Goal: Task Accomplishment & Management: Complete application form

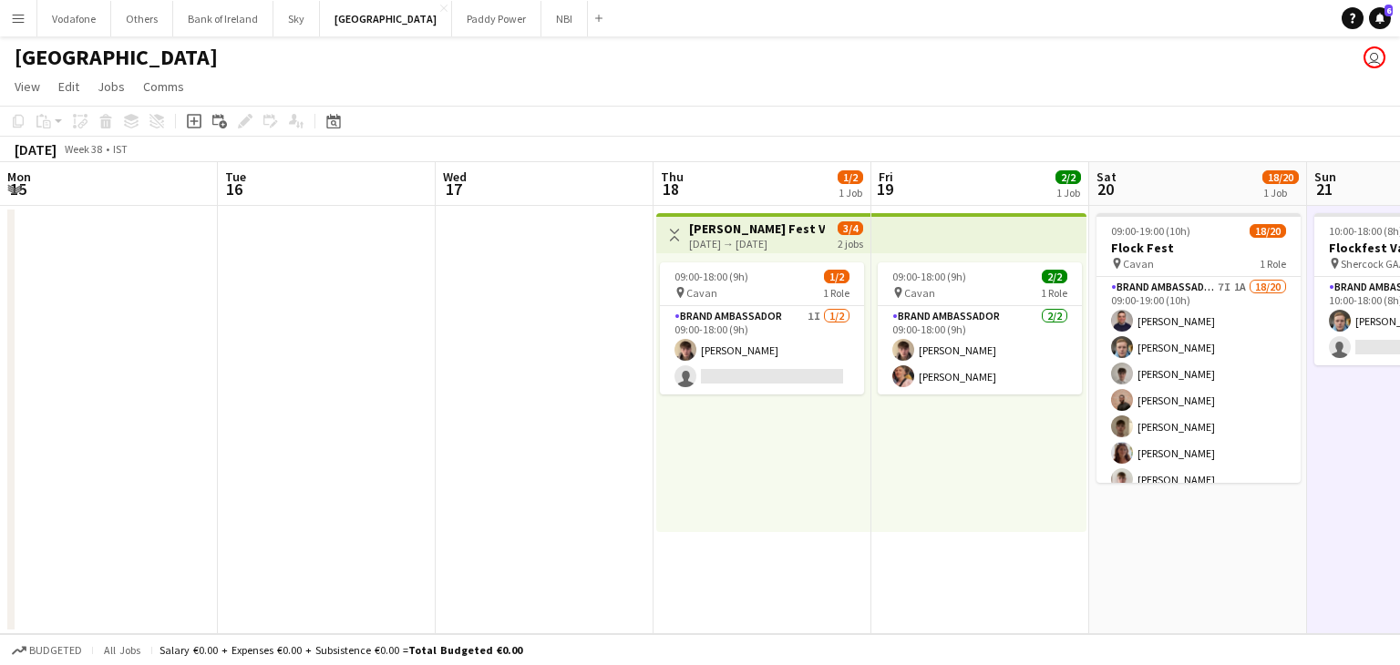
scroll to position [0, 407]
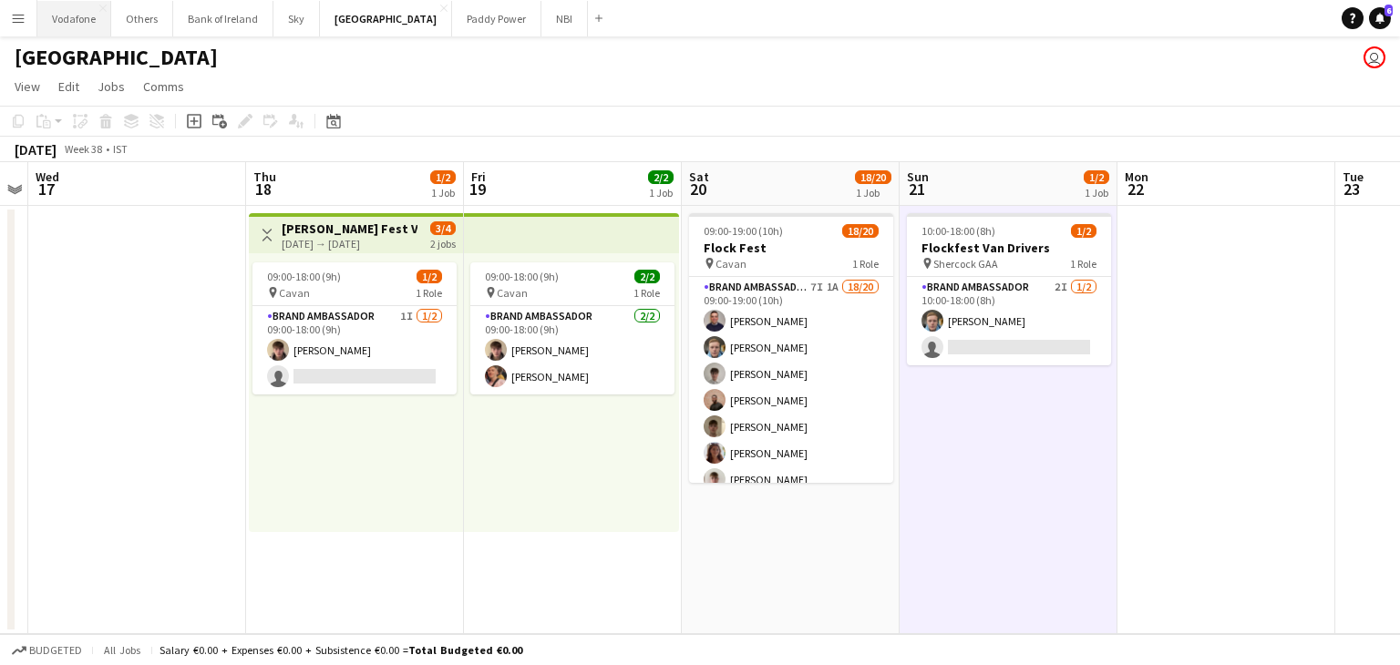
click at [62, 31] on button "Vodafone Close" at bounding box center [74, 19] width 74 height 36
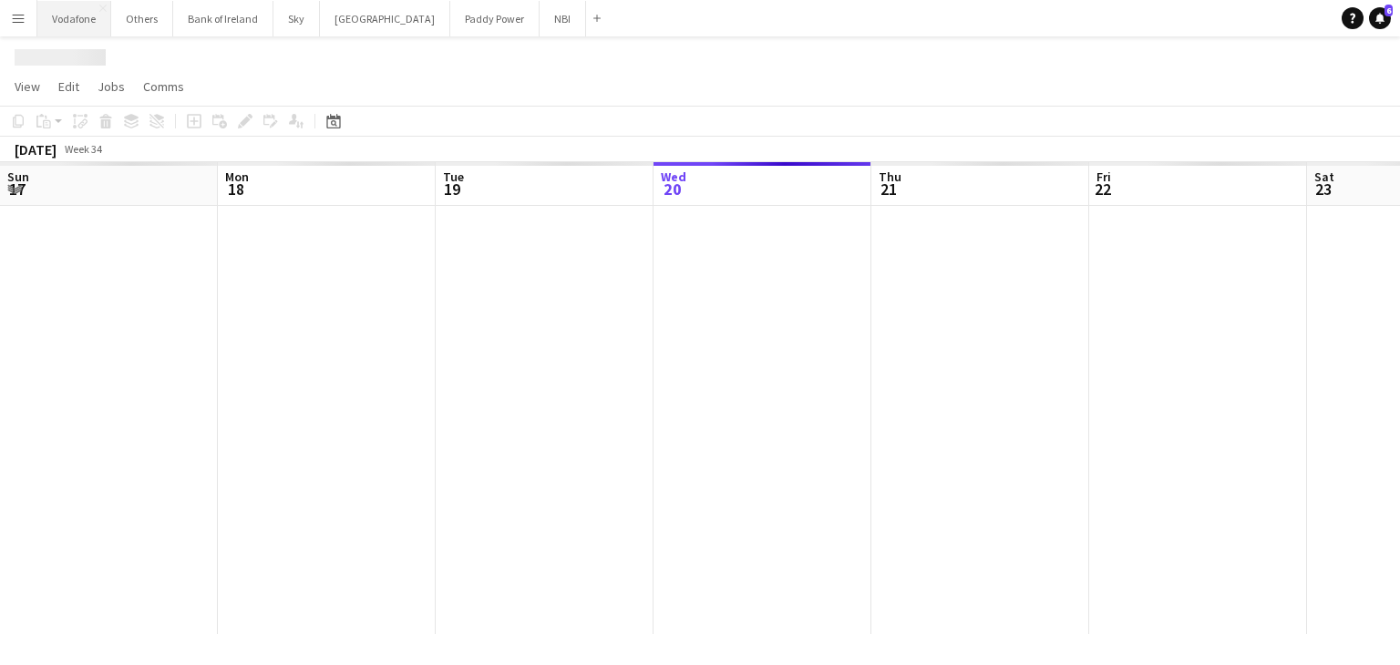
scroll to position [0, 436]
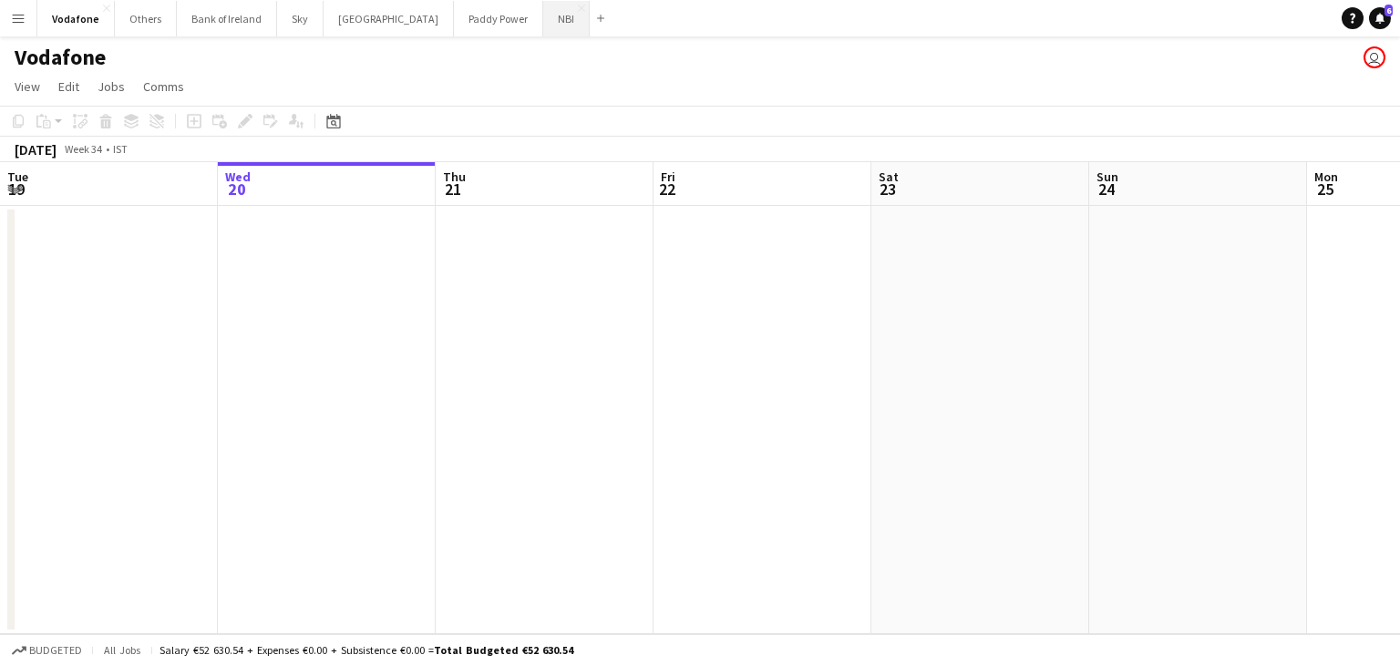
click at [543, 34] on button "NBI Close" at bounding box center [566, 19] width 46 height 36
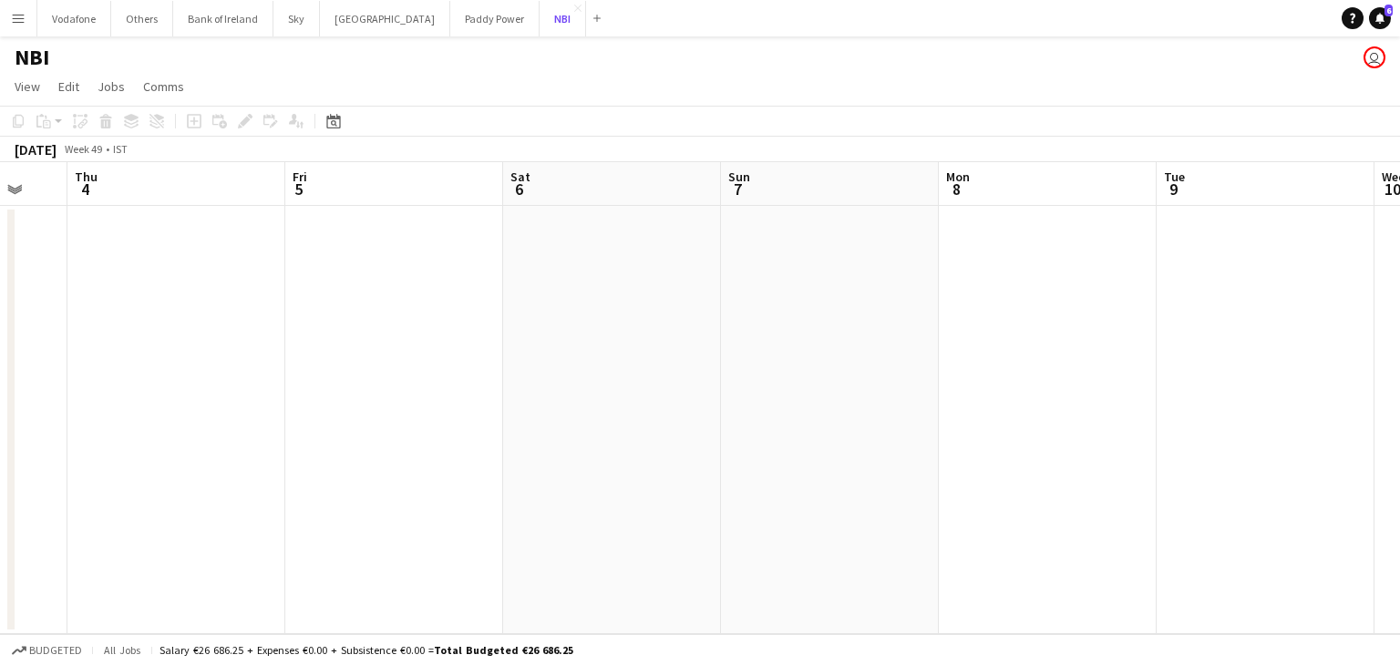
scroll to position [0, 367]
click at [210, 333] on app-date-cell at bounding box center [177, 420] width 218 height 428
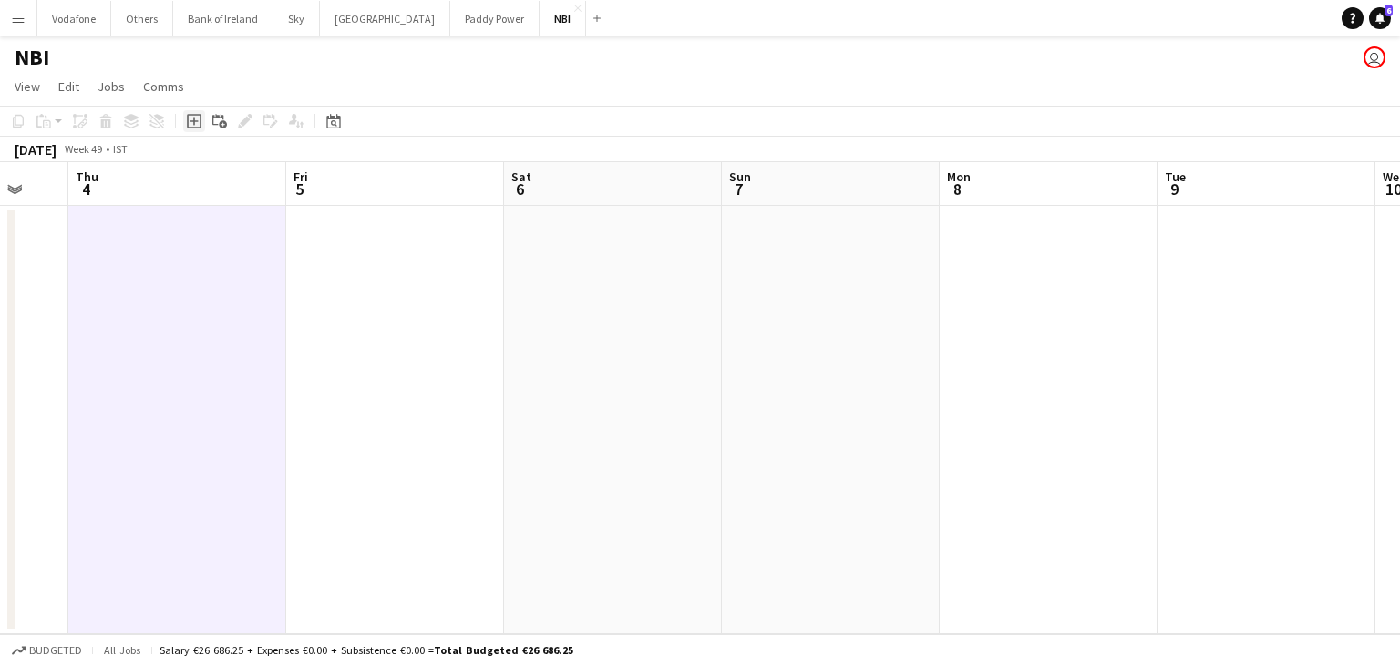
click at [185, 127] on div "Add job" at bounding box center [194, 121] width 22 height 22
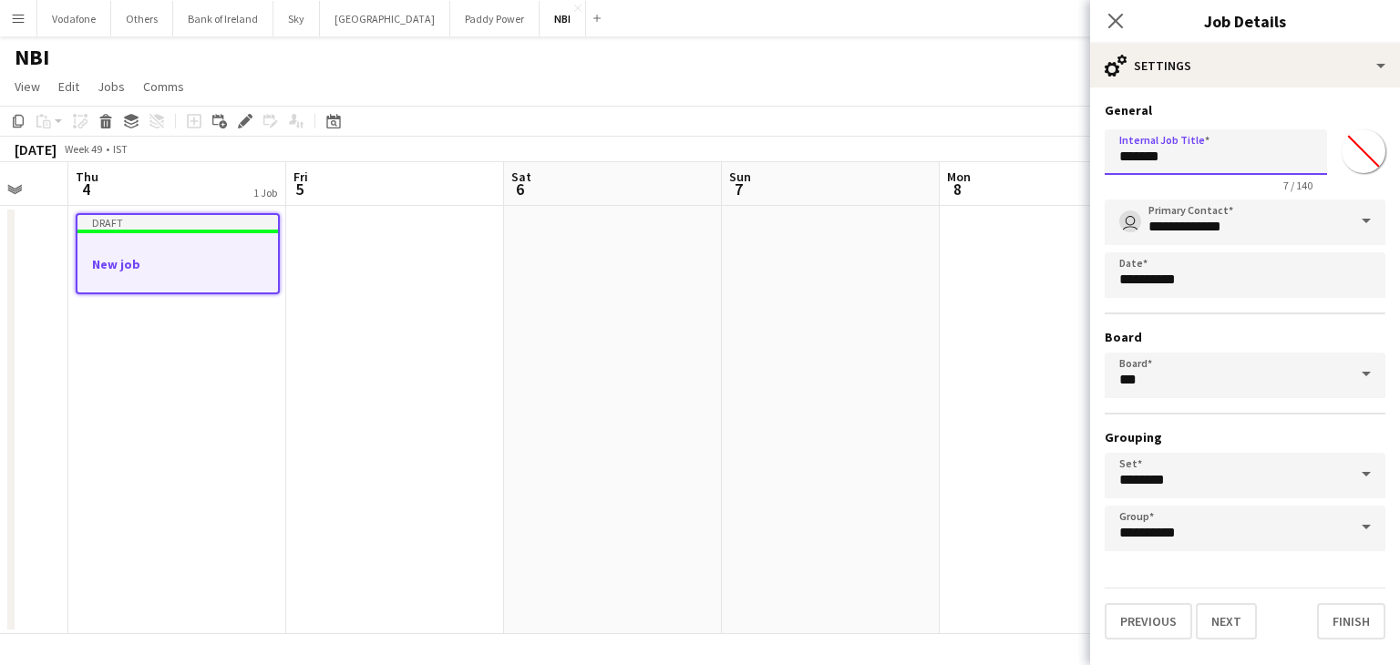
drag, startPoint x: 1242, startPoint y: 150, endPoint x: 1092, endPoint y: 163, distance: 150.0
click at [1092, 163] on form "**********" at bounding box center [1245, 371] width 310 height 538
type input "***"
click at [1117, 11] on app-icon "Close pop-in" at bounding box center [1116, 21] width 26 height 26
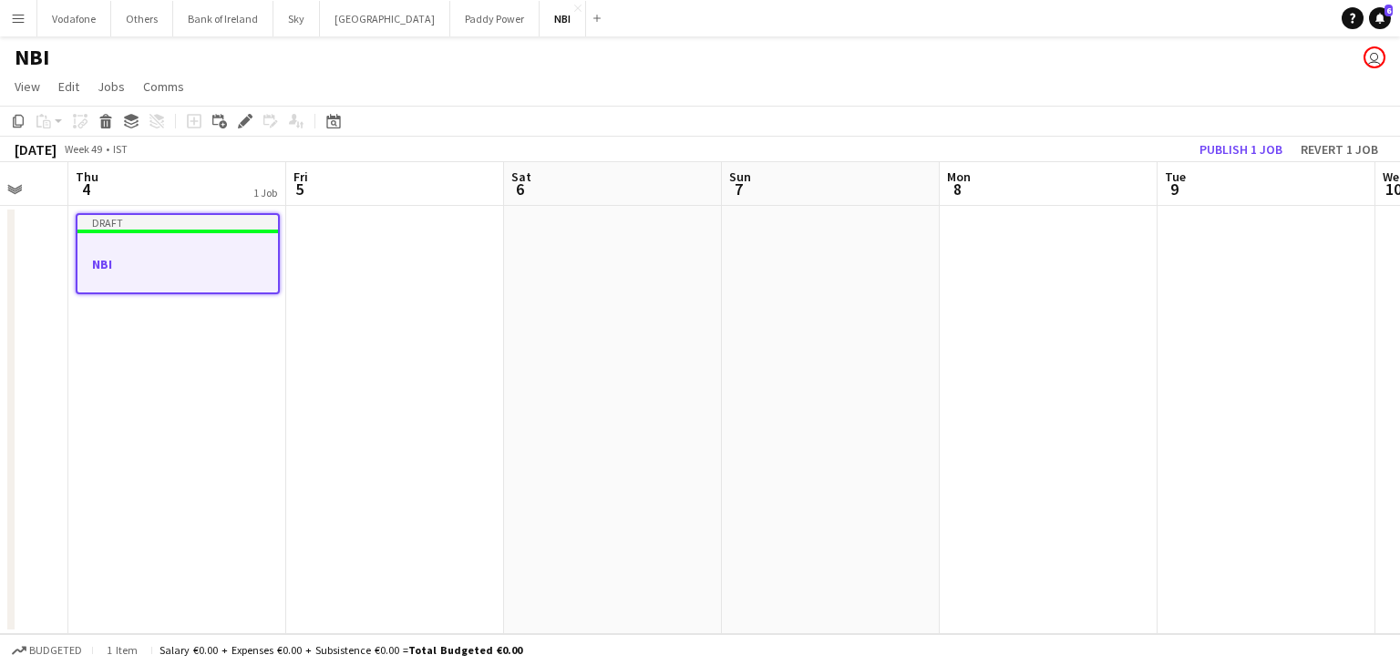
click at [453, 336] on app-date-cell at bounding box center [395, 420] width 218 height 428
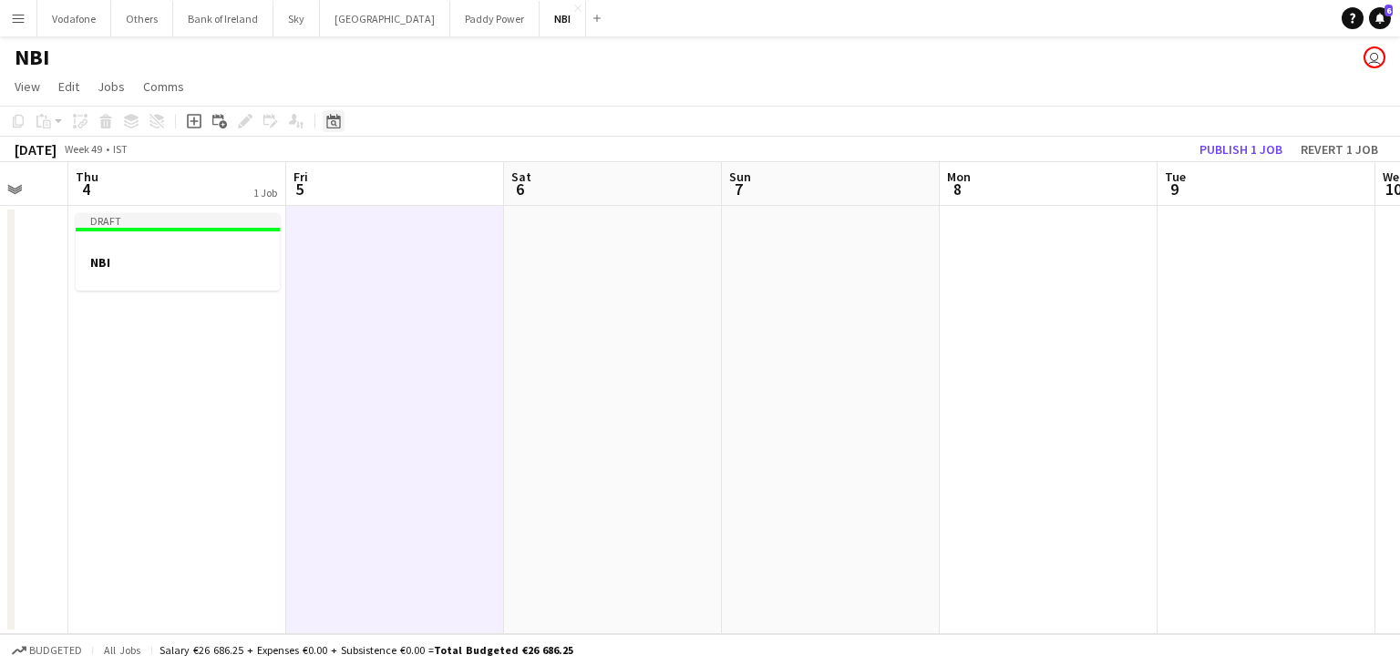
click at [336, 121] on icon "Date picker" at bounding box center [333, 121] width 15 height 15
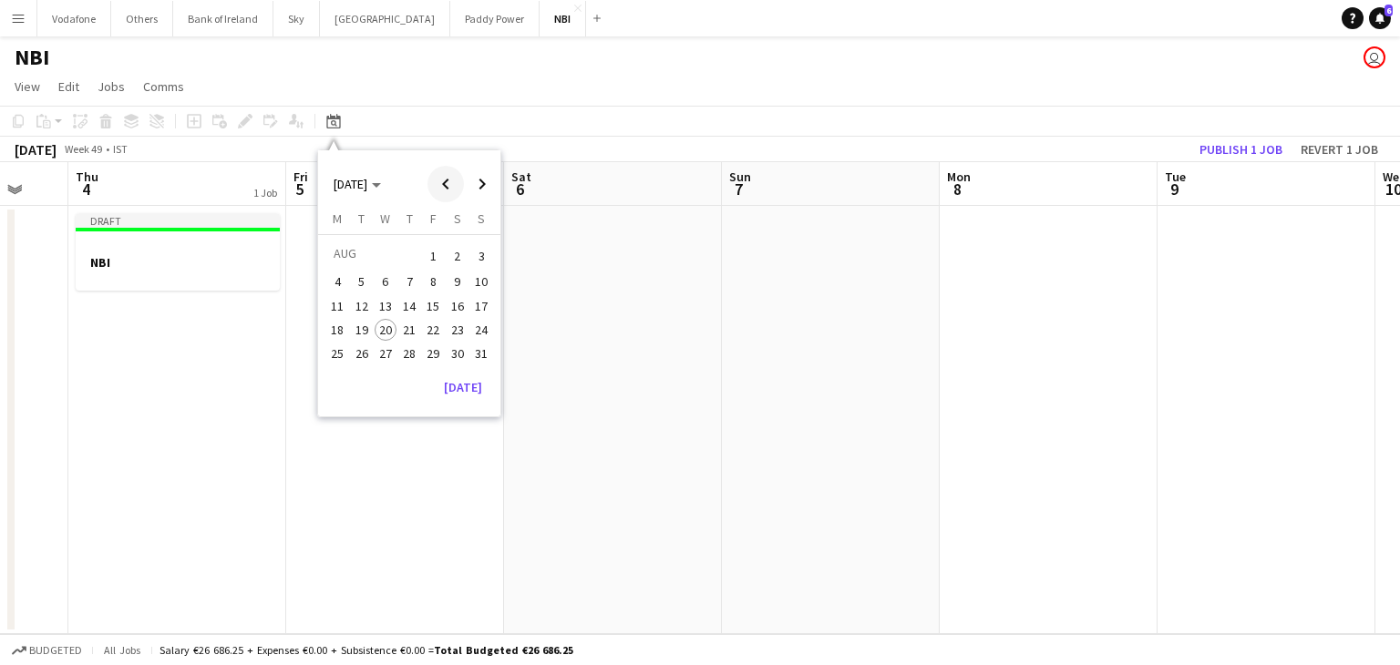
click at [430, 184] on span "Previous month" at bounding box center [446, 184] width 36 height 36
click at [431, 184] on span "Previous month" at bounding box center [446, 184] width 36 height 36
click at [415, 318] on button "22" at bounding box center [409, 330] width 24 height 24
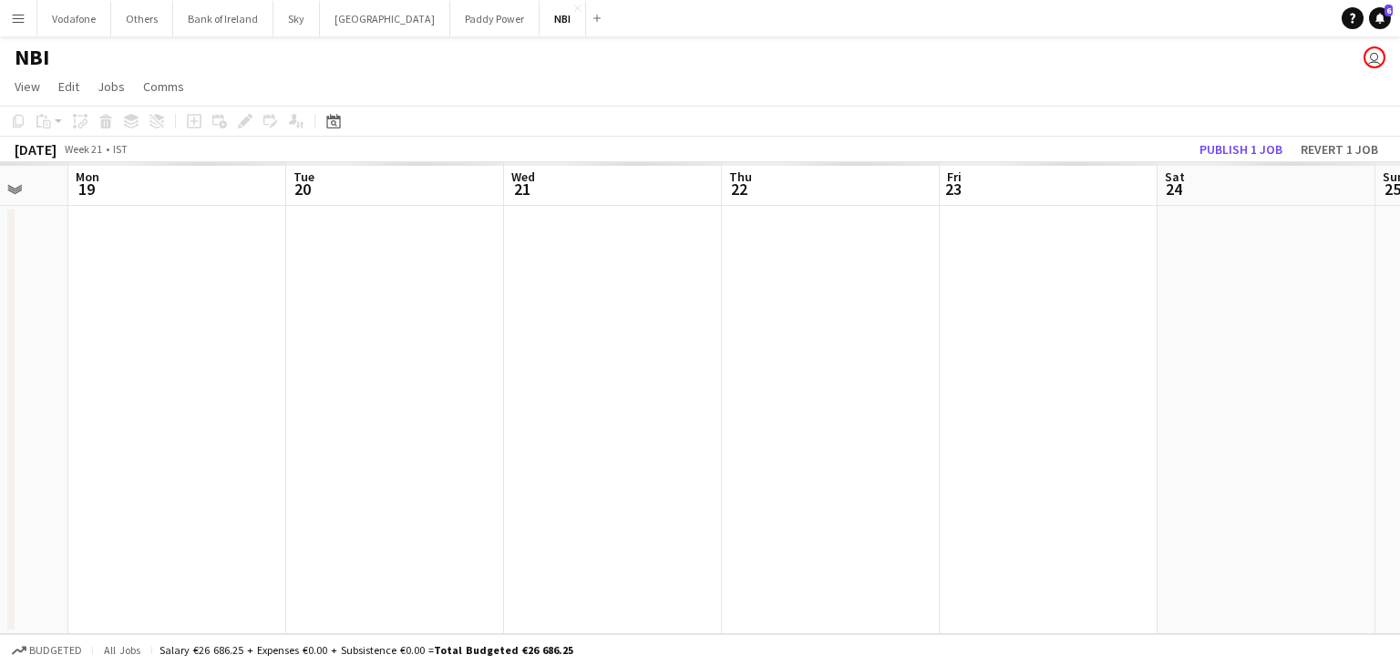
scroll to position [0, 627]
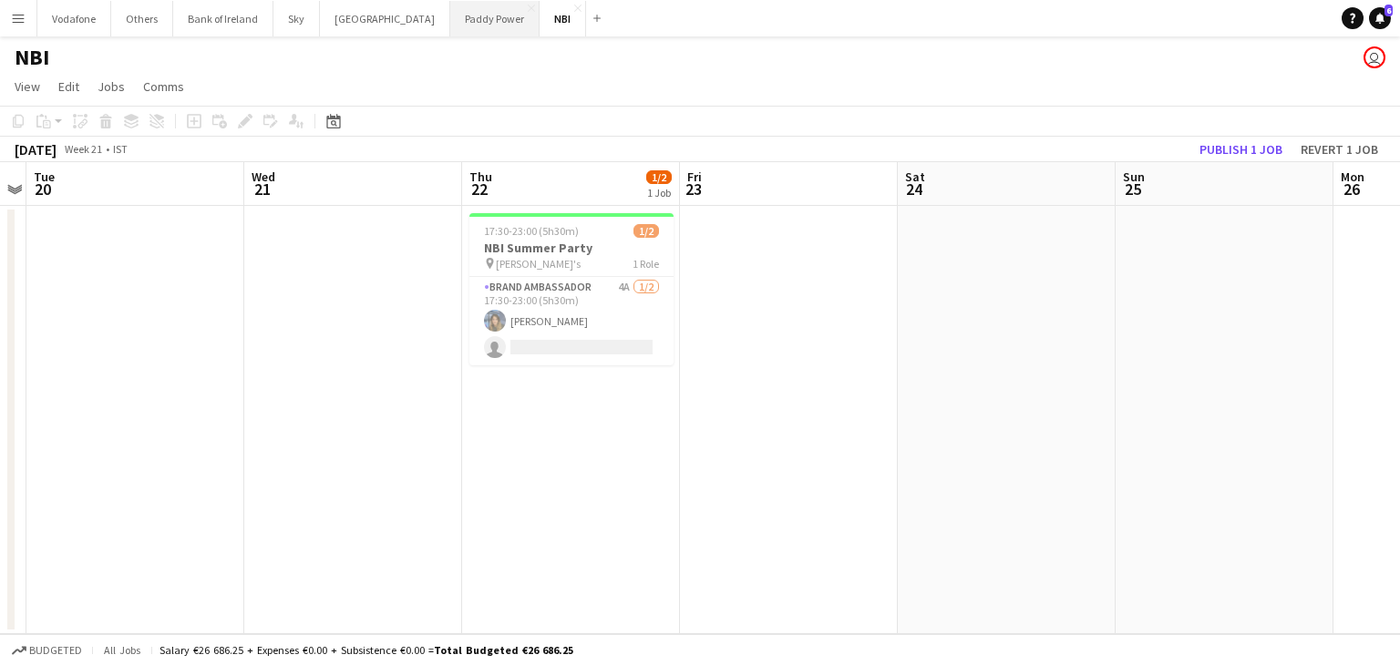
click at [450, 36] on button "Paddy Power Close" at bounding box center [494, 19] width 89 height 36
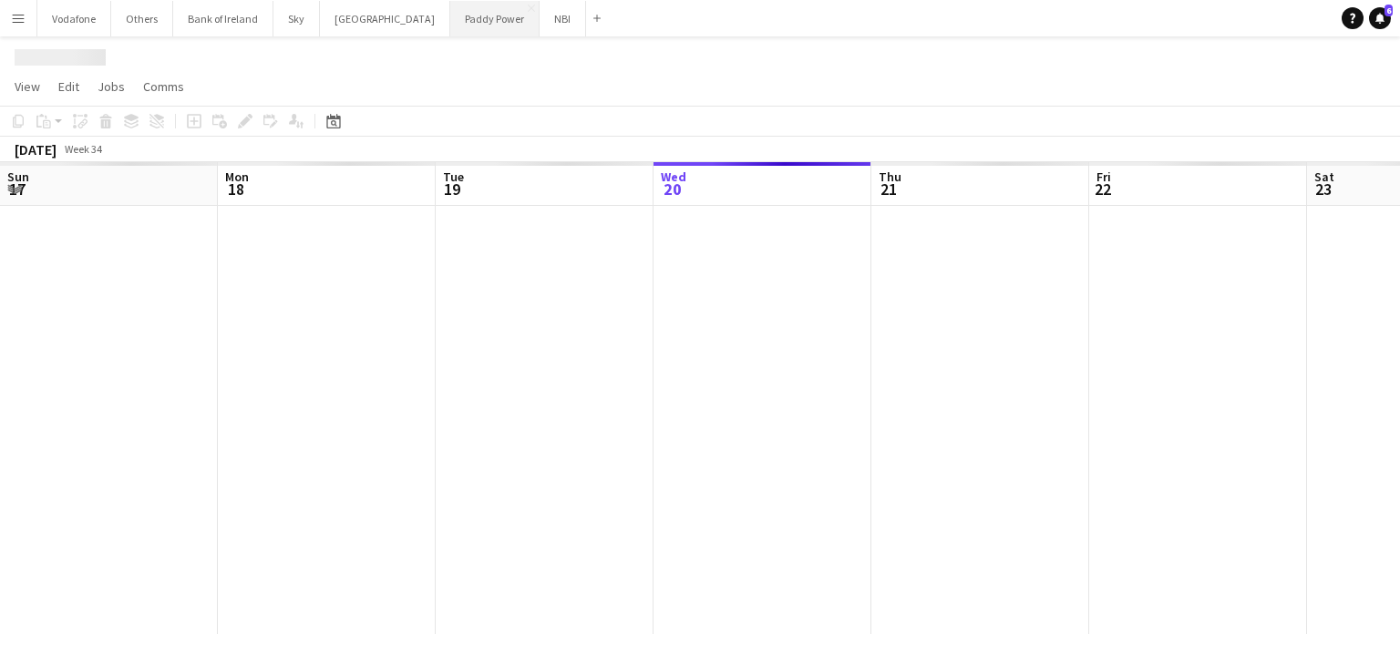
scroll to position [0, 436]
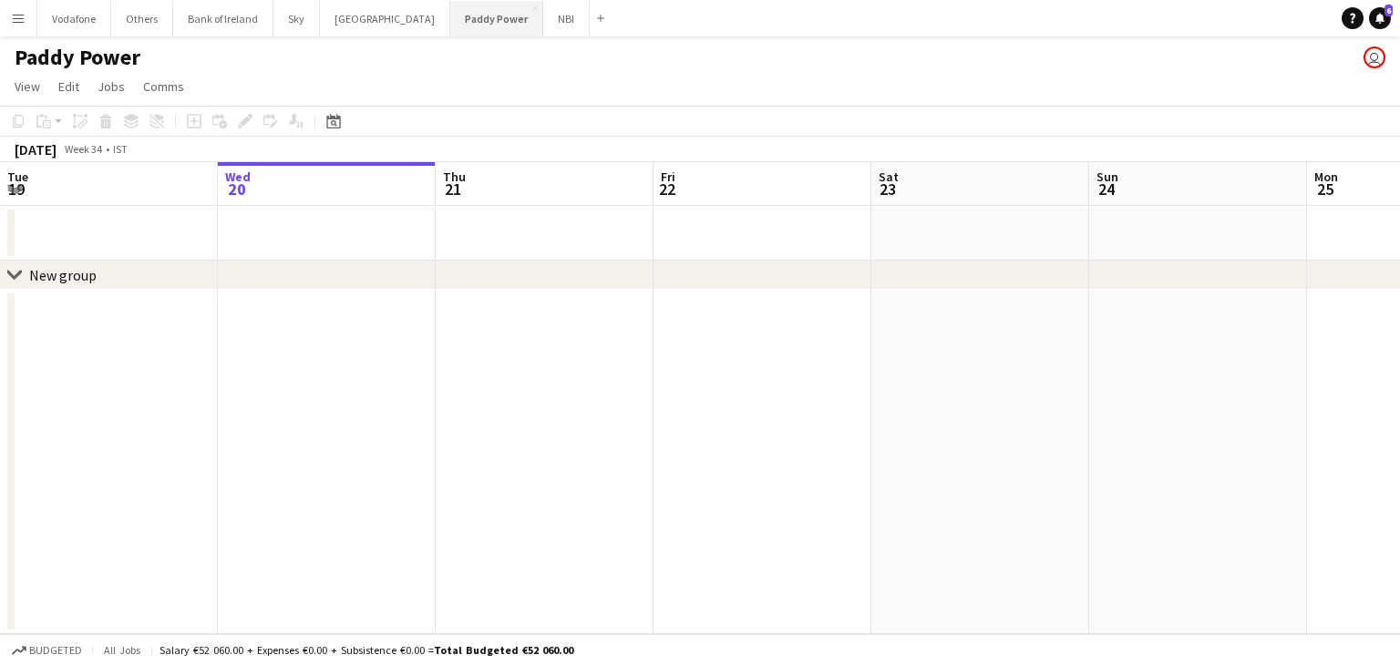
click at [490, 28] on button "Paddy Power Close" at bounding box center [496, 19] width 93 height 36
click at [543, 28] on button "NBI Close" at bounding box center [566, 19] width 46 height 36
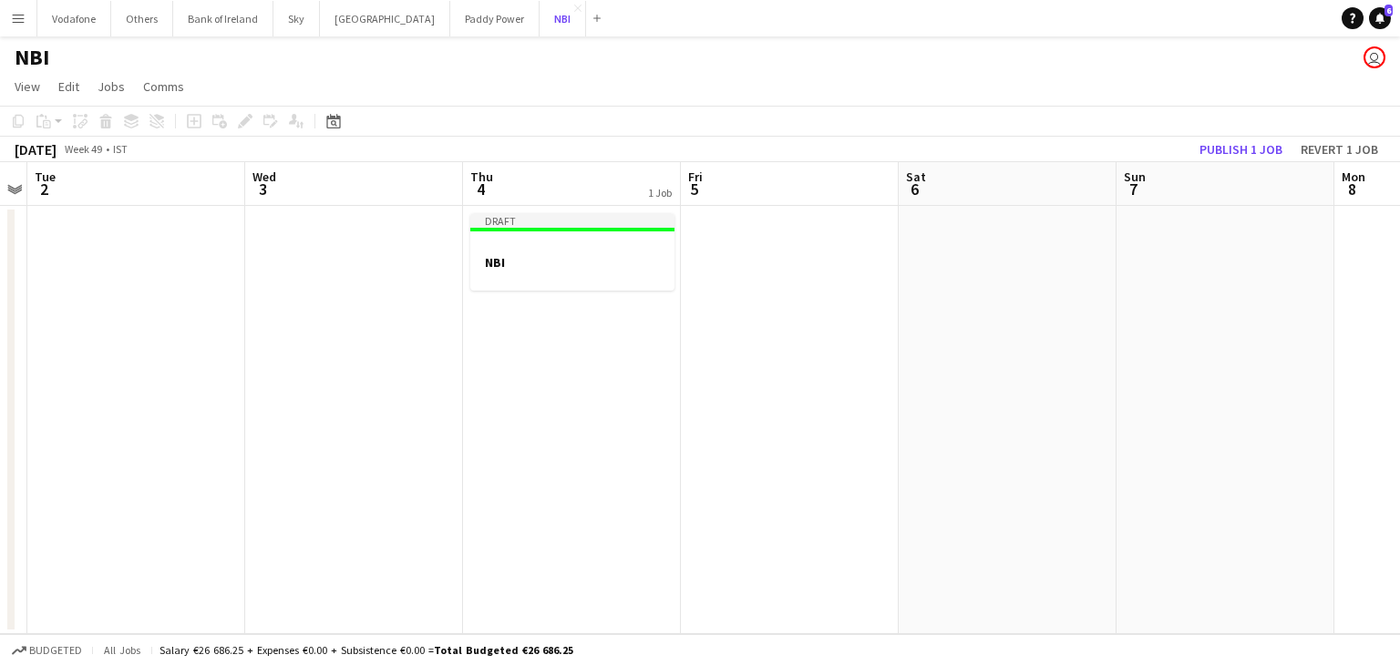
scroll to position [0, 625]
click at [545, 271] on div at bounding box center [573, 278] width 204 height 15
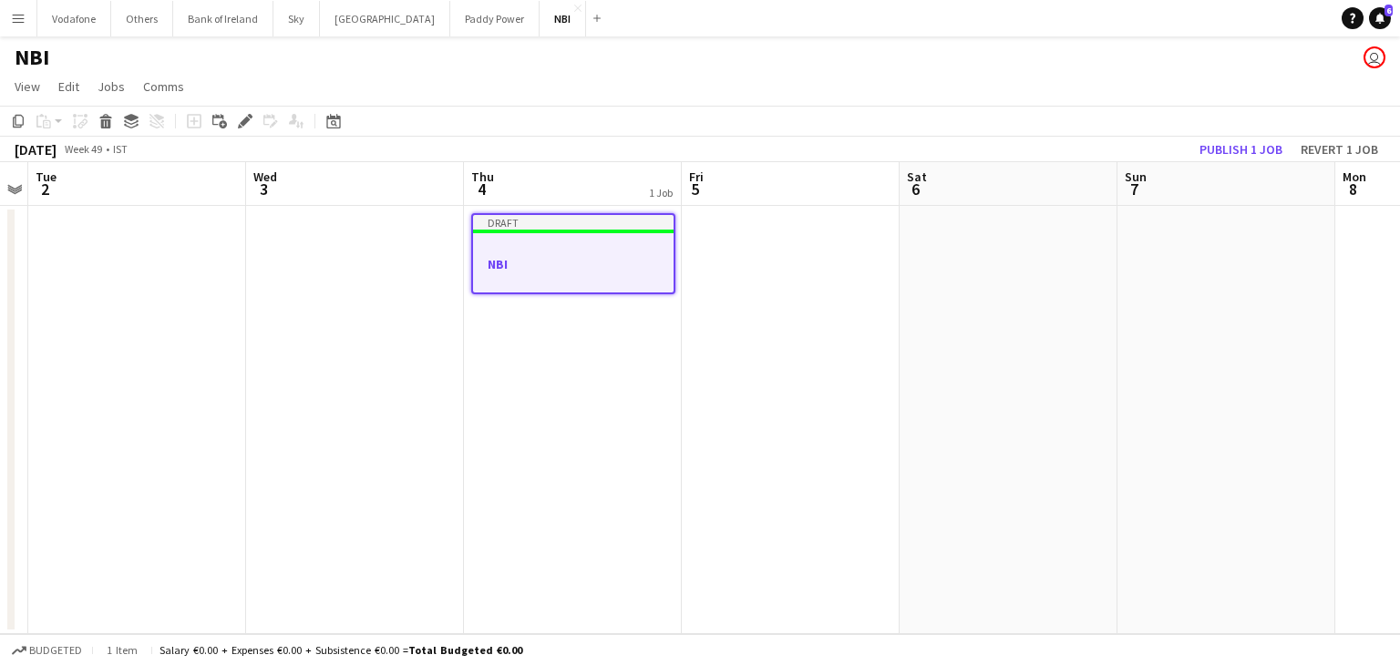
click at [562, 265] on h3 "NBI" at bounding box center [573, 264] width 201 height 16
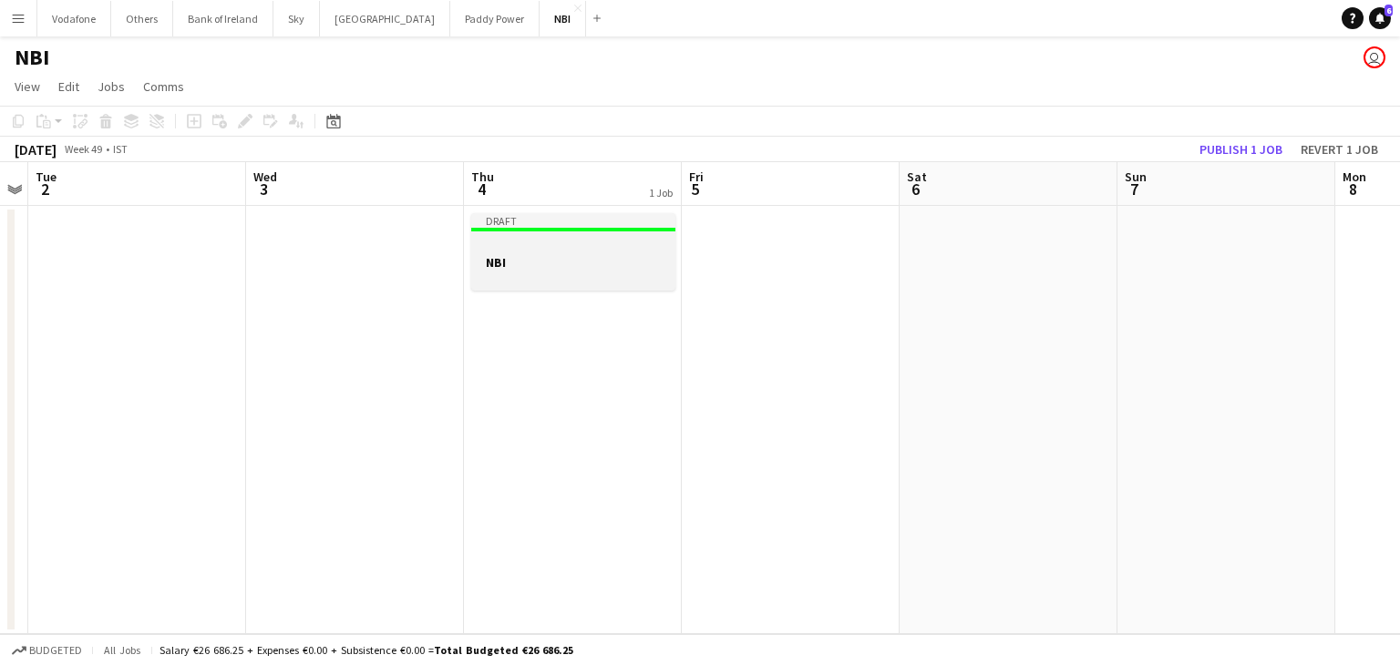
click at [562, 265] on h3 "NBI" at bounding box center [573, 262] width 204 height 16
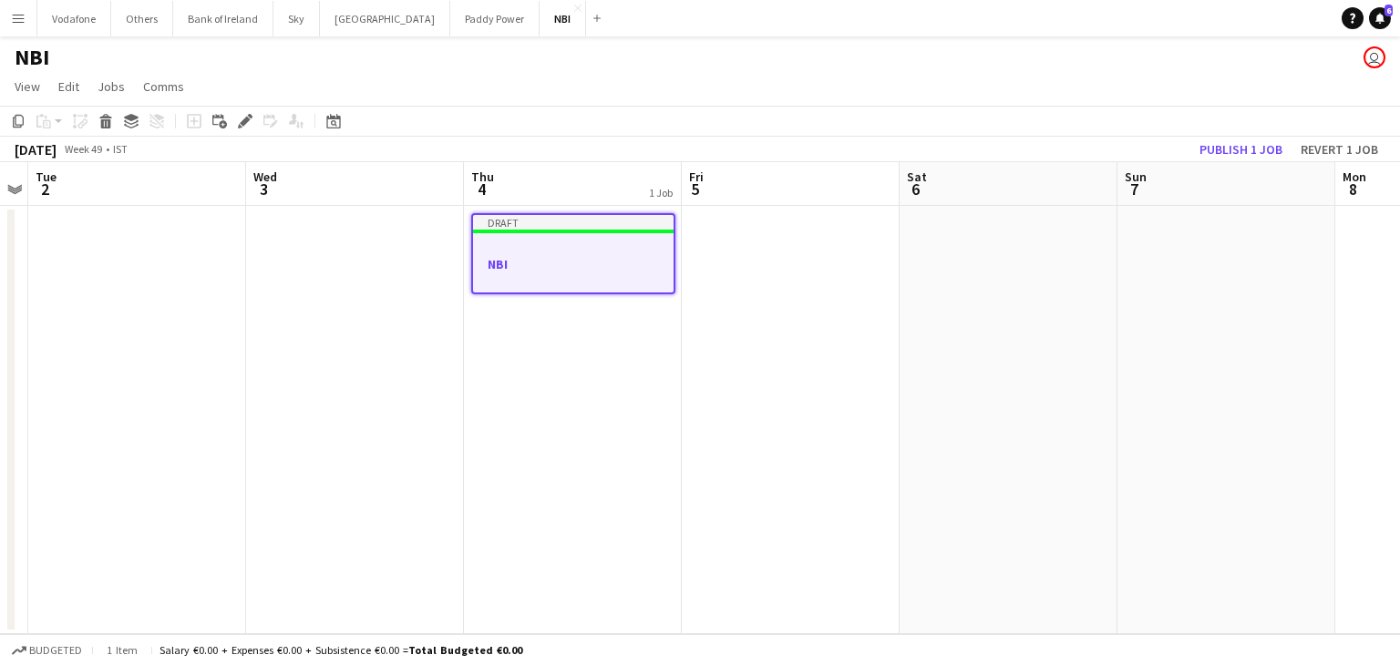
scroll to position [0, 624]
drag, startPoint x: 562, startPoint y: 265, endPoint x: 546, endPoint y: 238, distance: 31.4
click at [546, 238] on app-job-card "Draft NBI" at bounding box center [574, 253] width 204 height 81
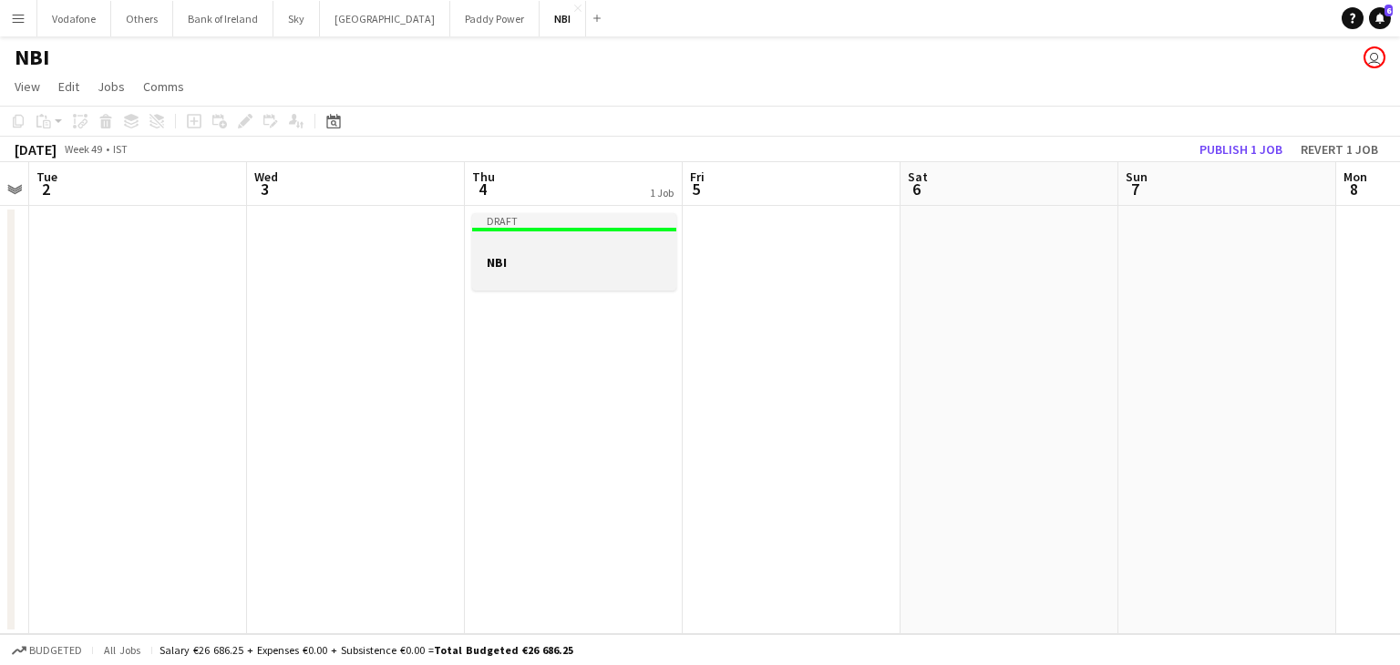
click at [544, 237] on app-job-card "Draft NBI" at bounding box center [574, 251] width 204 height 77
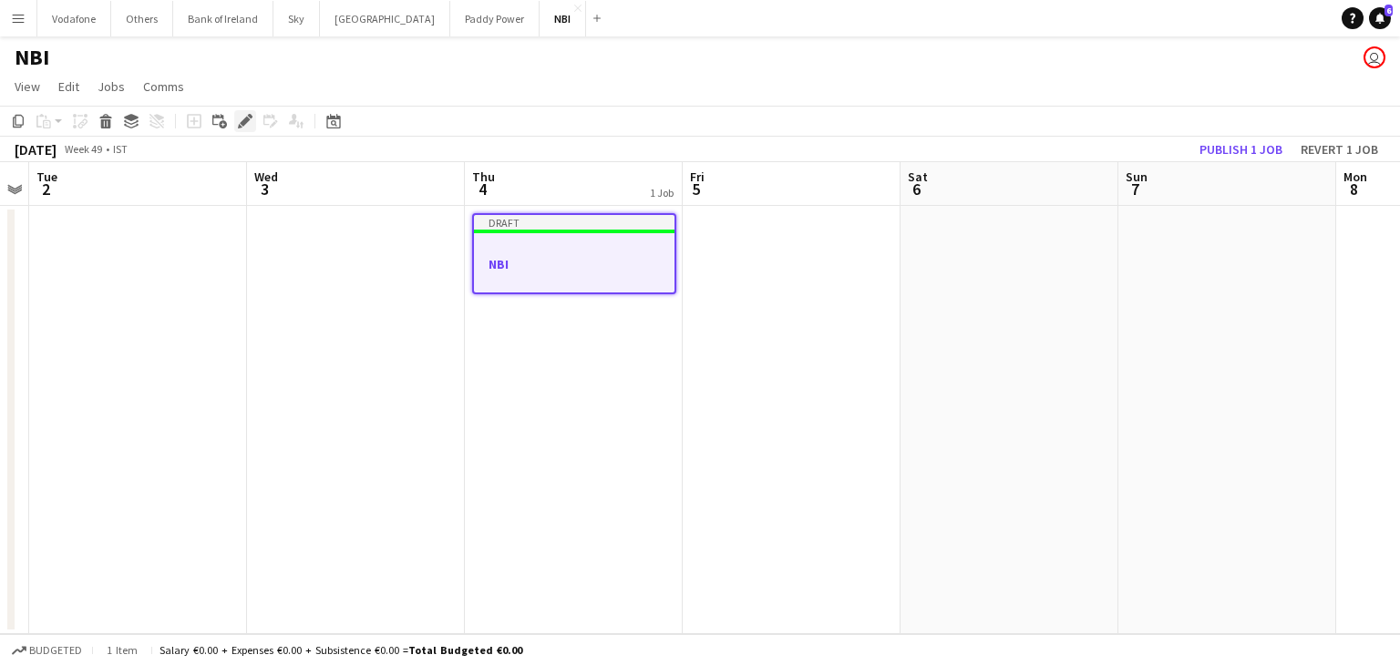
click at [238, 122] on icon "Edit" at bounding box center [245, 121] width 15 height 15
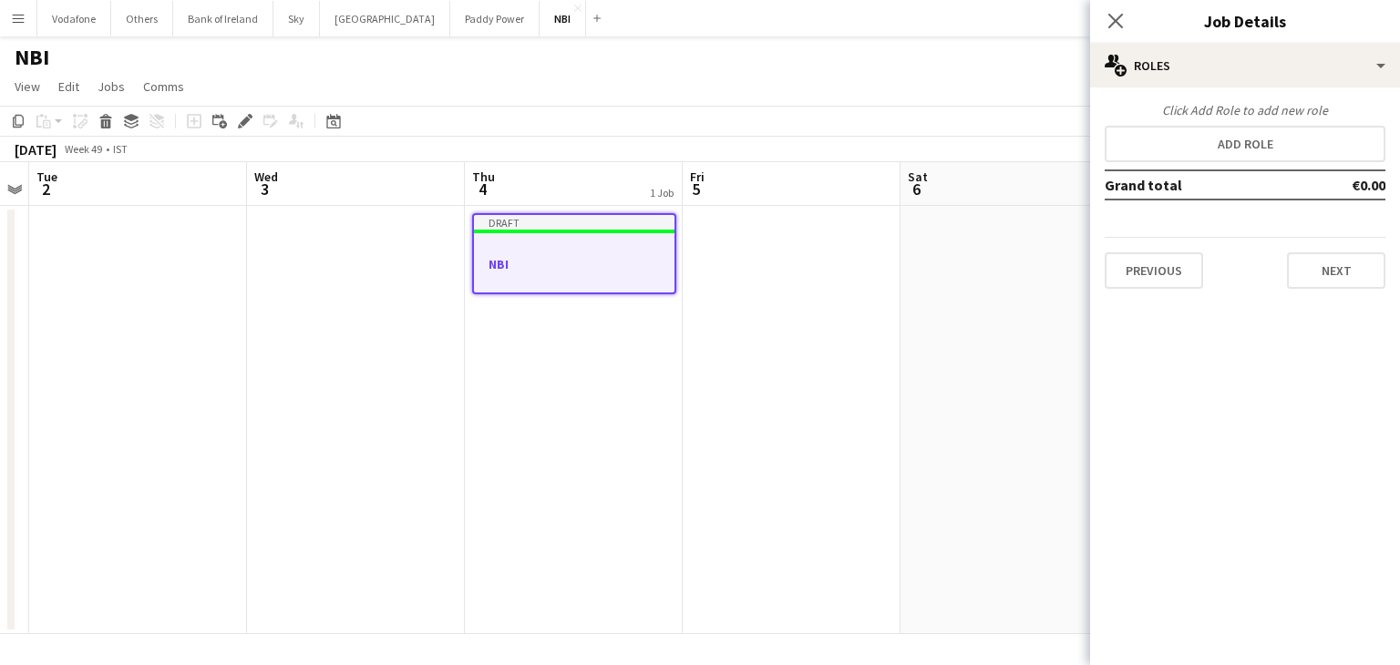
click at [518, 274] on div at bounding box center [574, 280] width 201 height 15
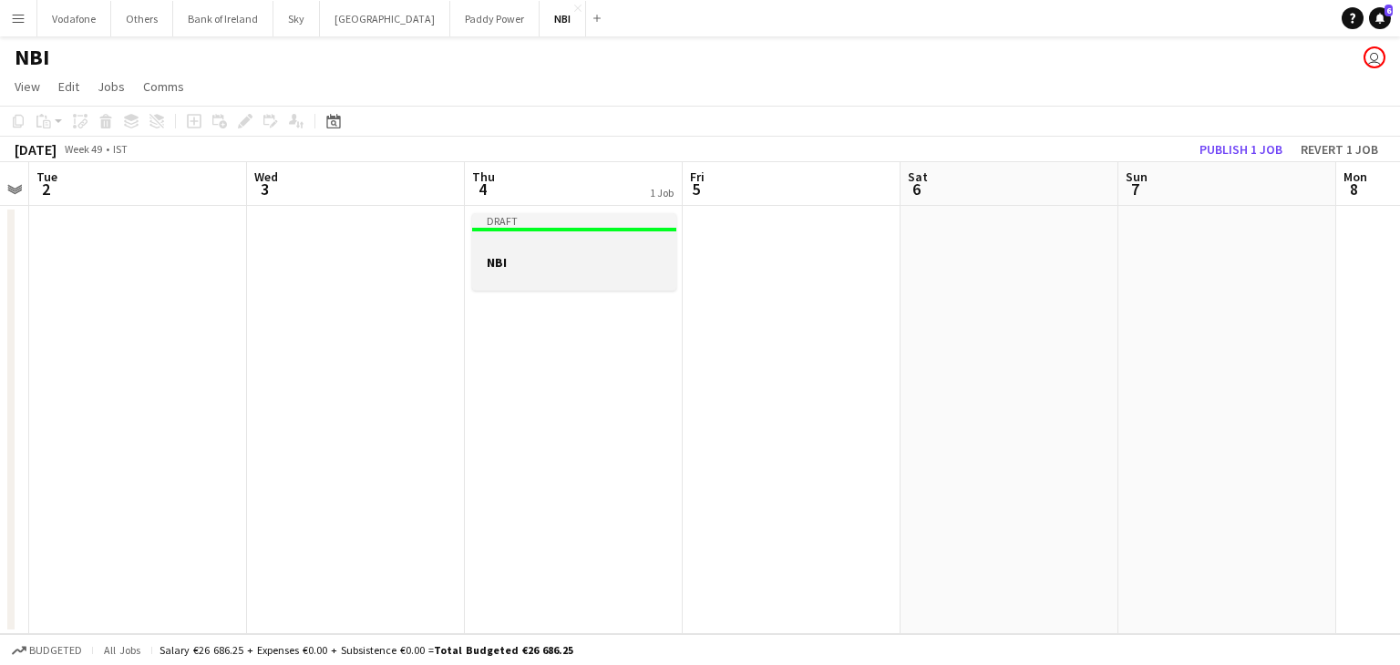
click at [590, 284] on div at bounding box center [574, 278] width 204 height 15
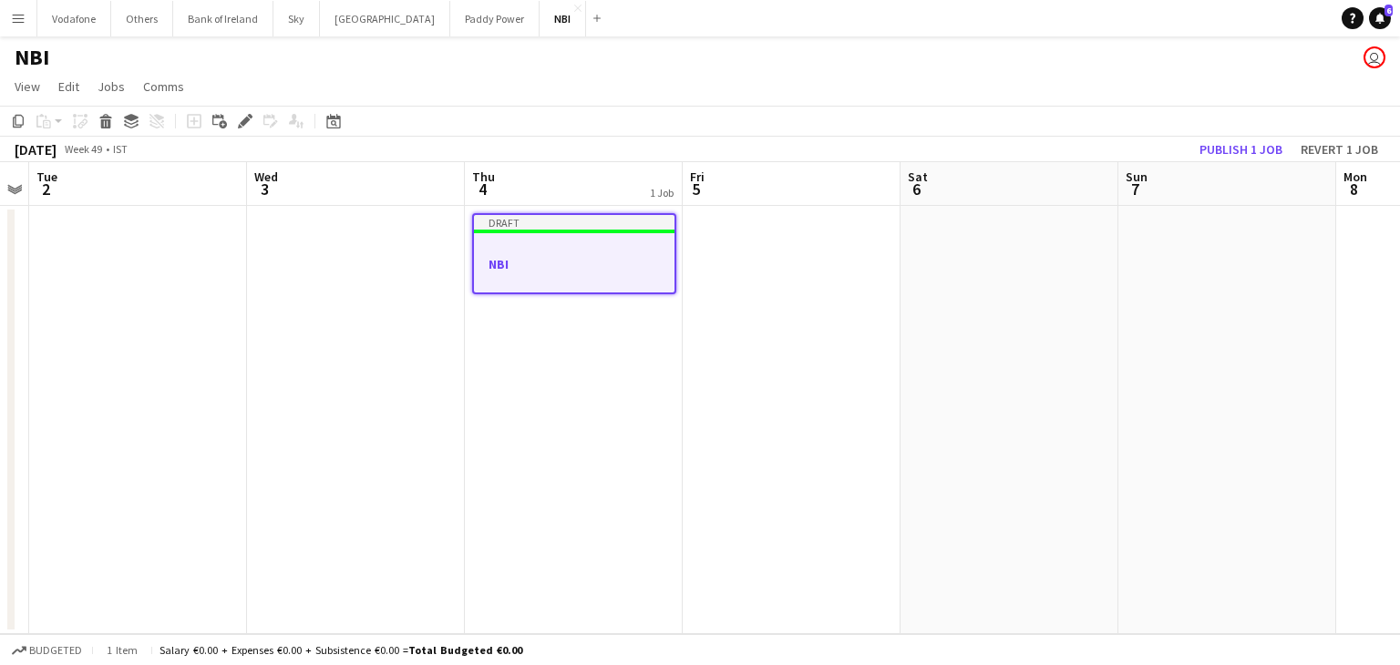
click at [259, 122] on div "Add job Add linked Job Edit Edit linked Job Applicants" at bounding box center [237, 121] width 139 height 22
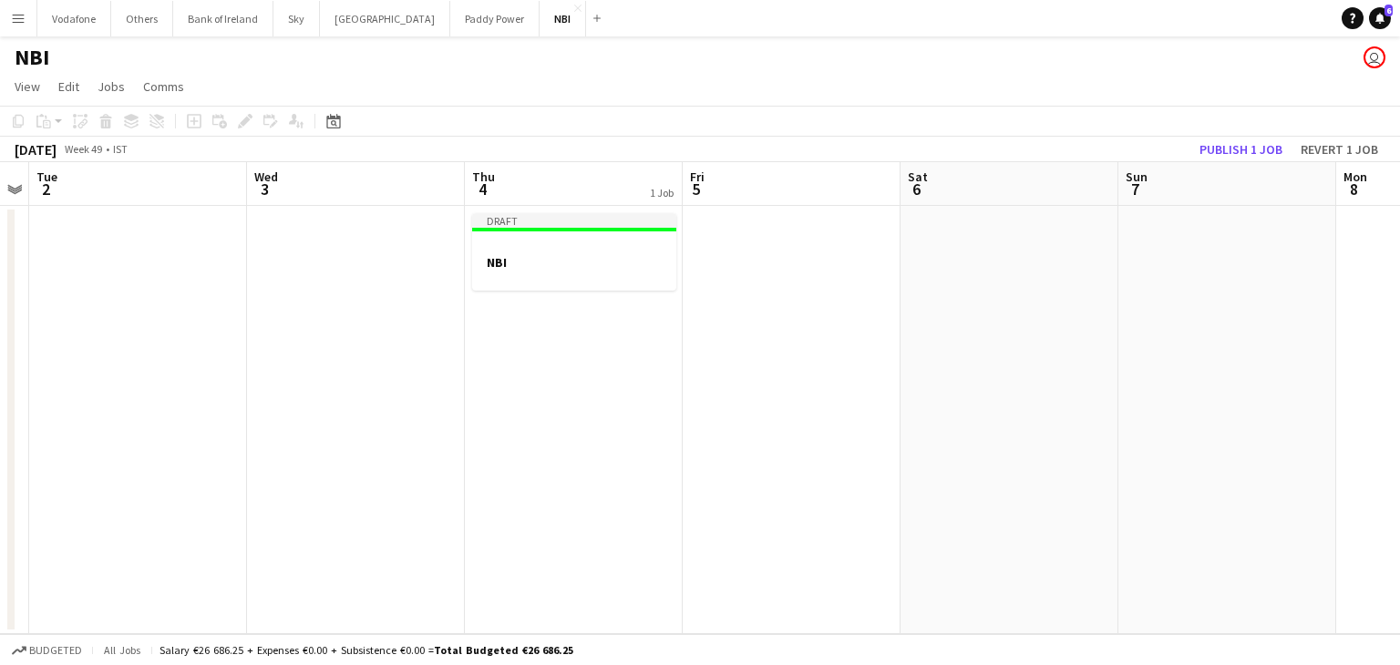
click at [241, 121] on div "Add job Add linked Job Edit Edit linked Job Applicants" at bounding box center [237, 121] width 139 height 22
click at [539, 263] on app-calendar-viewport "Sat 29 Sun 30 Mon 1 Tue 2 Wed 3 Thu 4 1 Job Fri 5 Sat 6 Sun 7 Mon 8 Tue 9 Wed 1…" at bounding box center [700, 398] width 1400 height 472
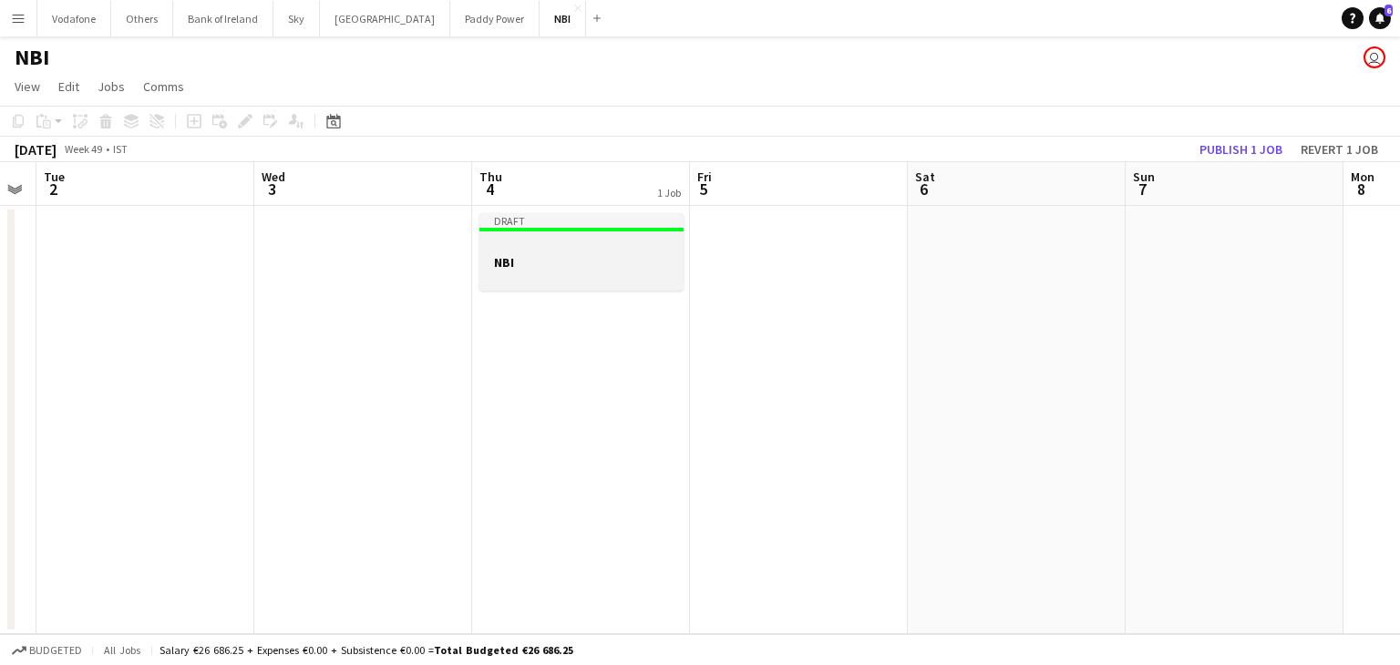
click at [605, 250] on div at bounding box center [581, 246] width 204 height 14
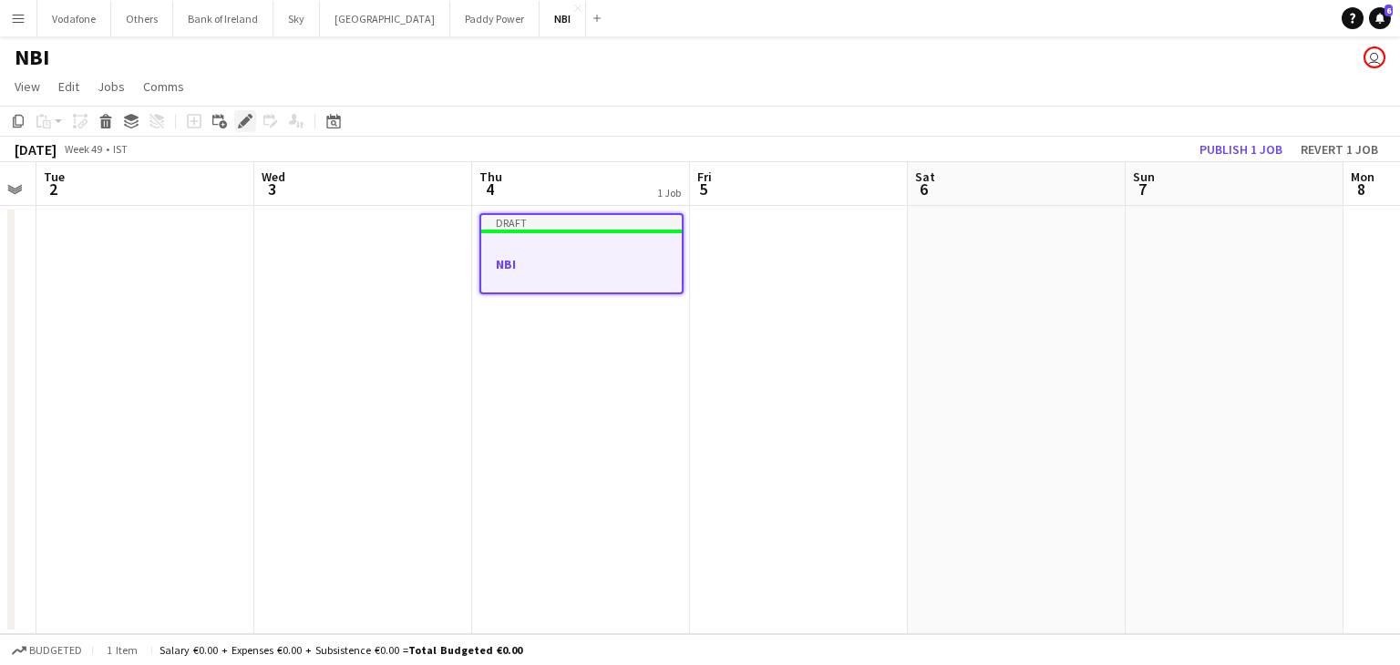
click at [242, 126] on icon "Edit" at bounding box center [245, 121] width 15 height 15
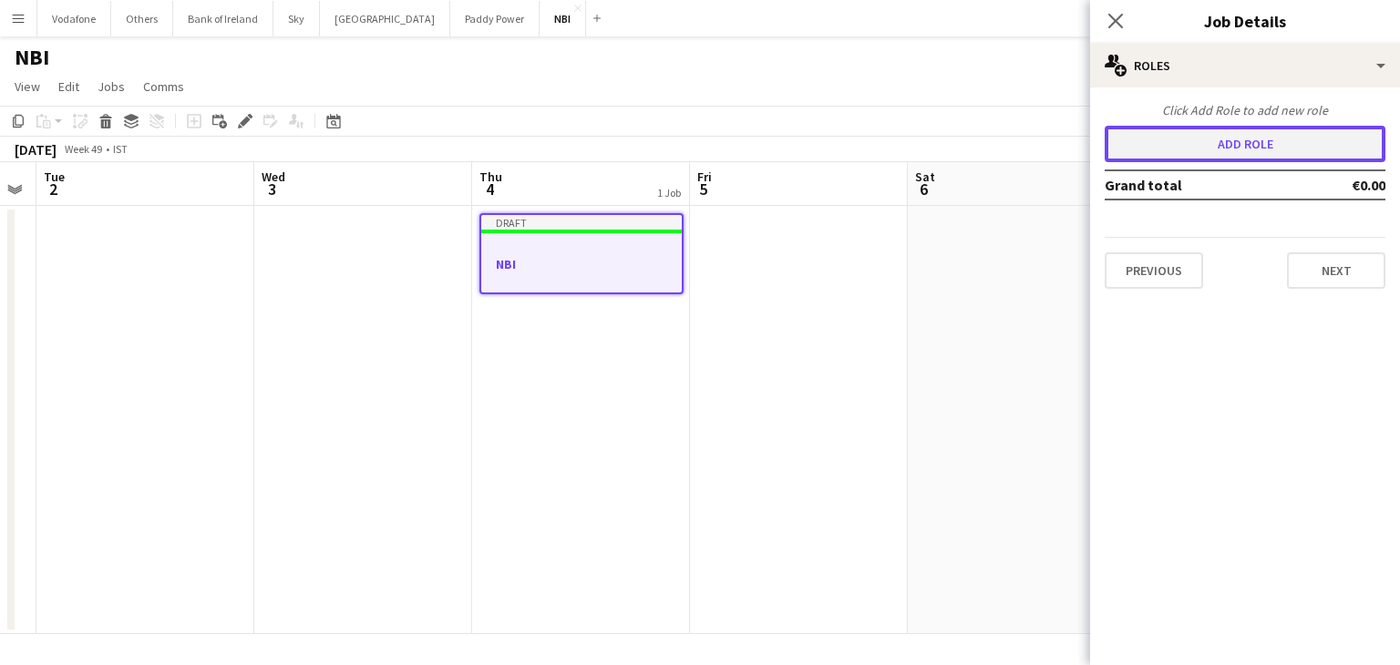
click at [1181, 146] on button "Add role" at bounding box center [1245, 144] width 281 height 36
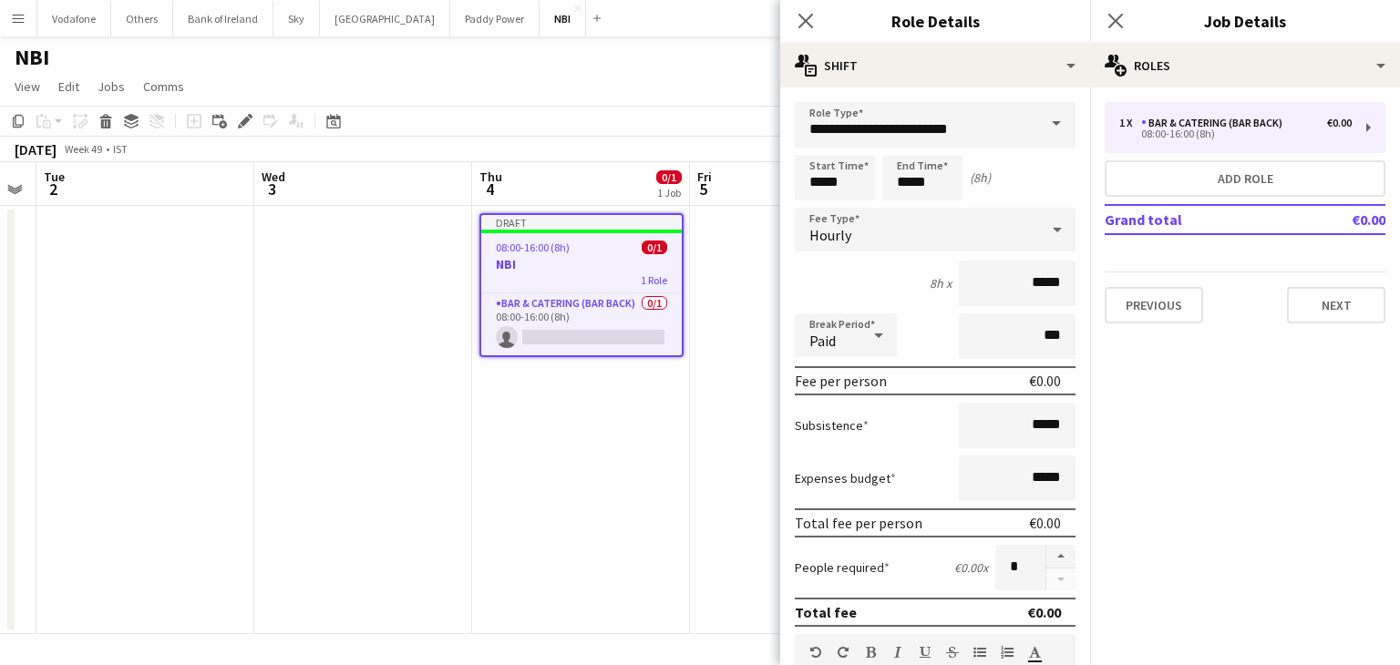
click at [1037, 125] on span at bounding box center [1056, 124] width 38 height 44
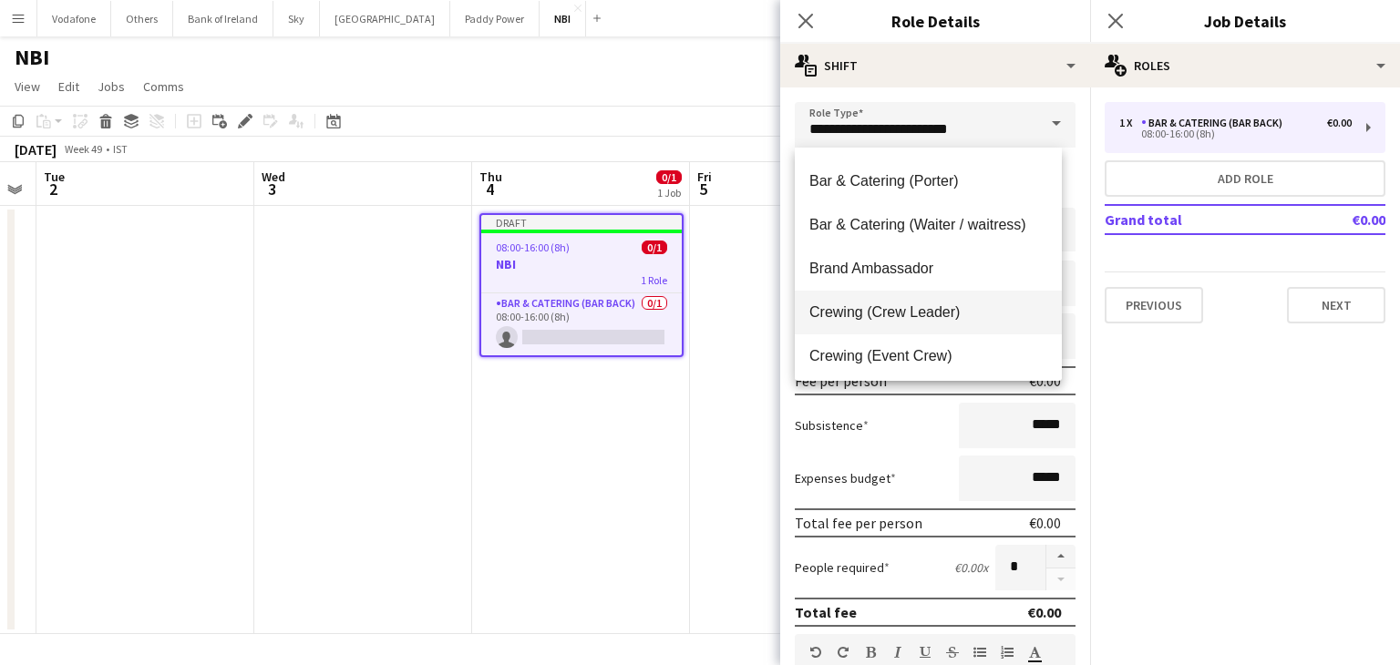
scroll to position [273, 0]
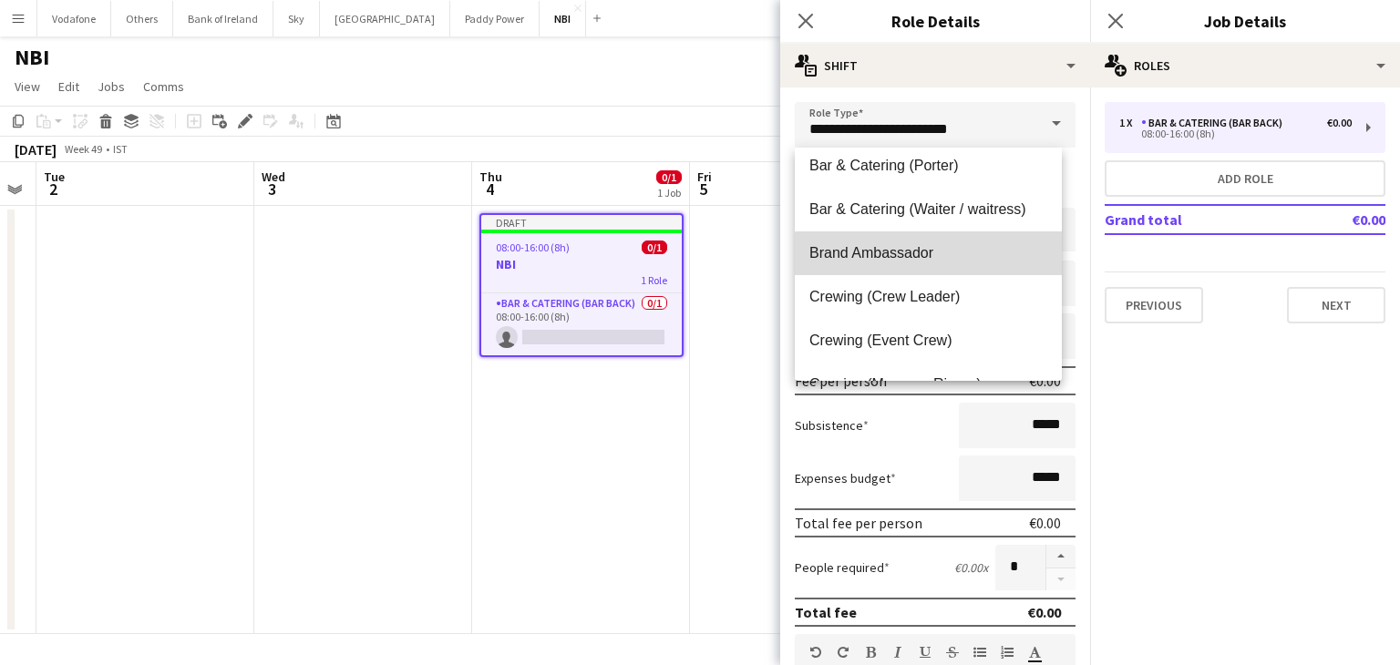
click at [943, 270] on mat-option "Brand Ambassador" at bounding box center [928, 254] width 267 height 44
type input "**********"
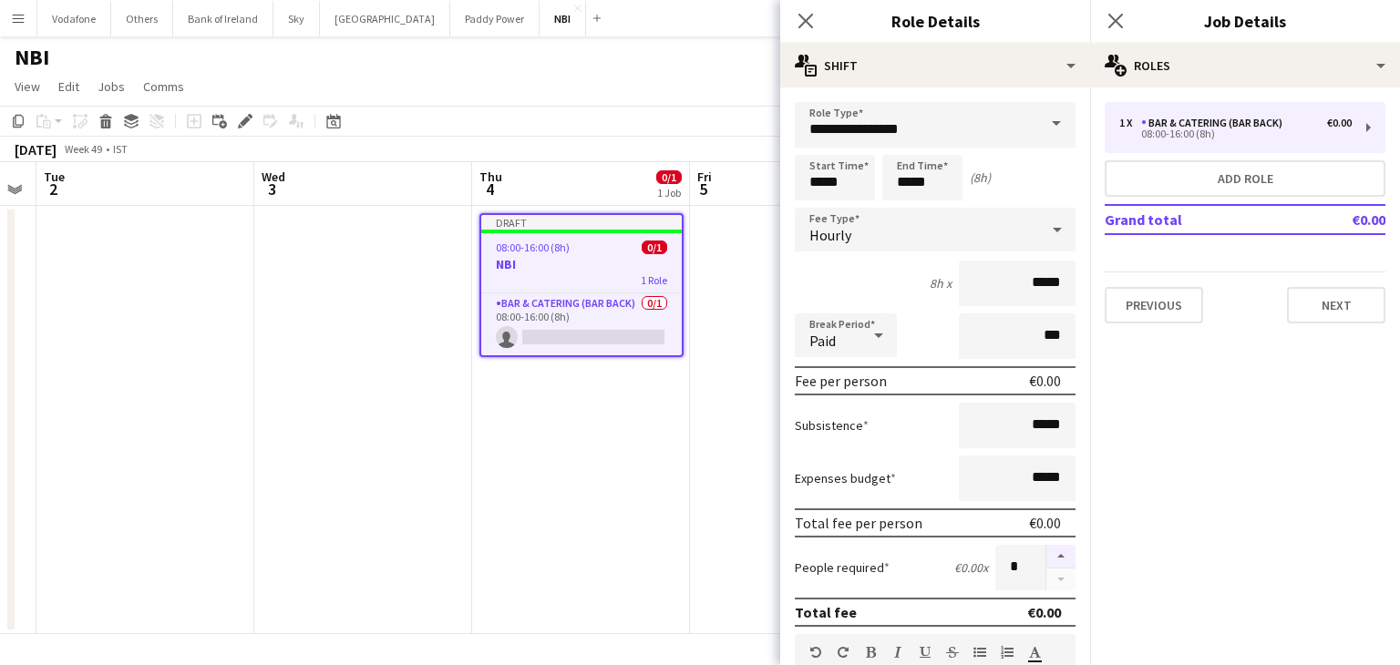
click at [1047, 548] on button "button" at bounding box center [1060, 557] width 29 height 24
type input "*"
click at [853, 193] on input "*****" at bounding box center [835, 178] width 80 height 46
click at [826, 142] on div at bounding box center [817, 146] width 36 height 18
click at [821, 143] on div at bounding box center [817, 146] width 36 height 18
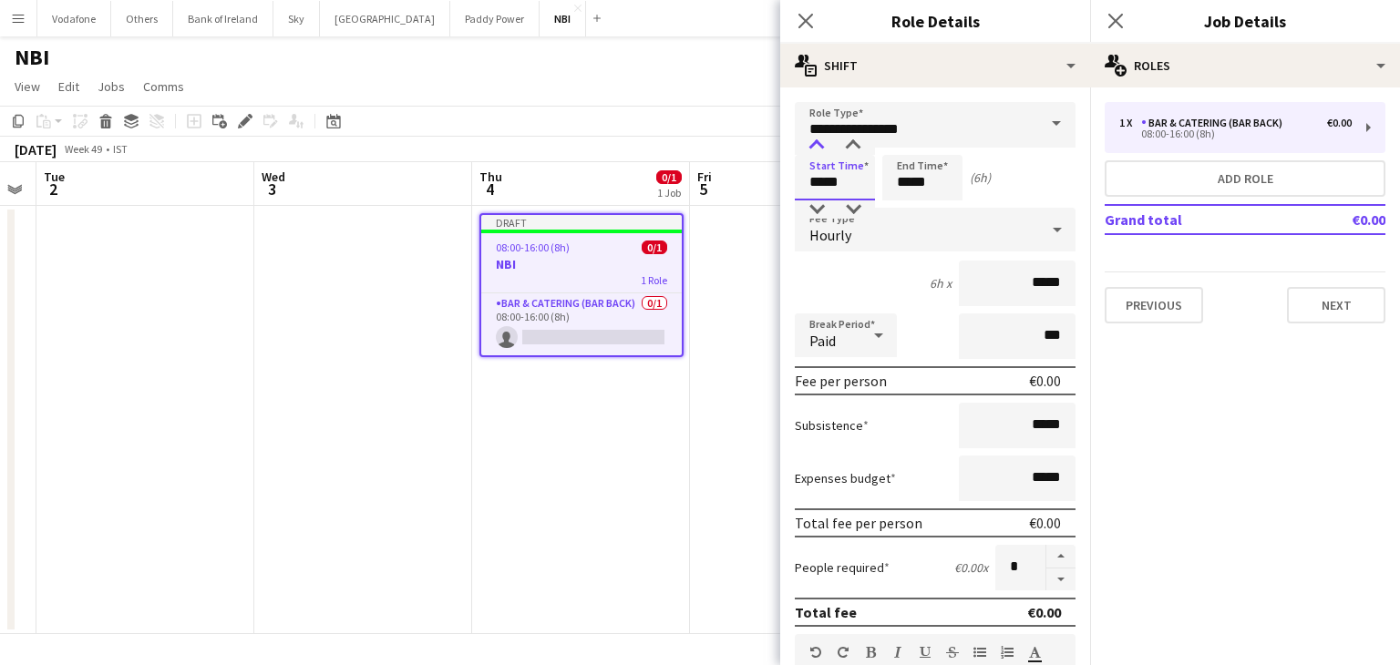
click at [821, 143] on div at bounding box center [817, 146] width 36 height 18
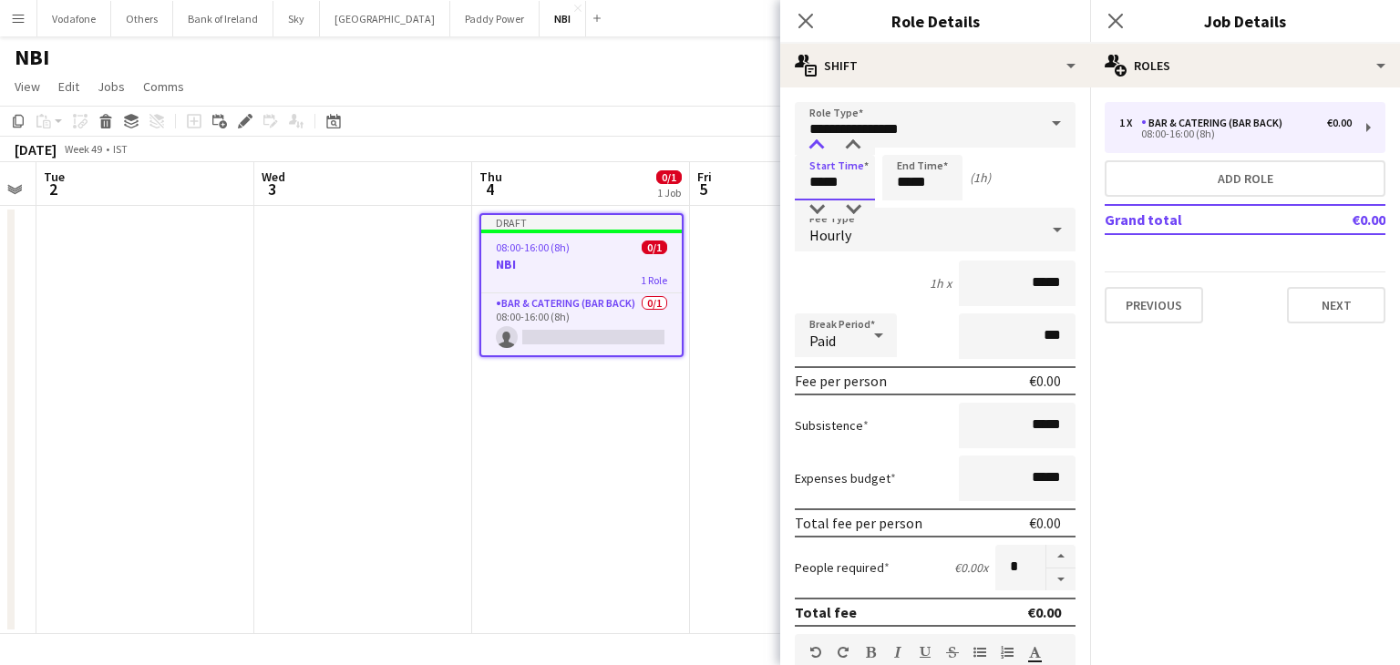
click at [821, 143] on div at bounding box center [817, 146] width 36 height 18
click at [856, 139] on div at bounding box center [853, 146] width 36 height 18
type input "*****"
click at [856, 139] on div at bounding box center [853, 146] width 36 height 18
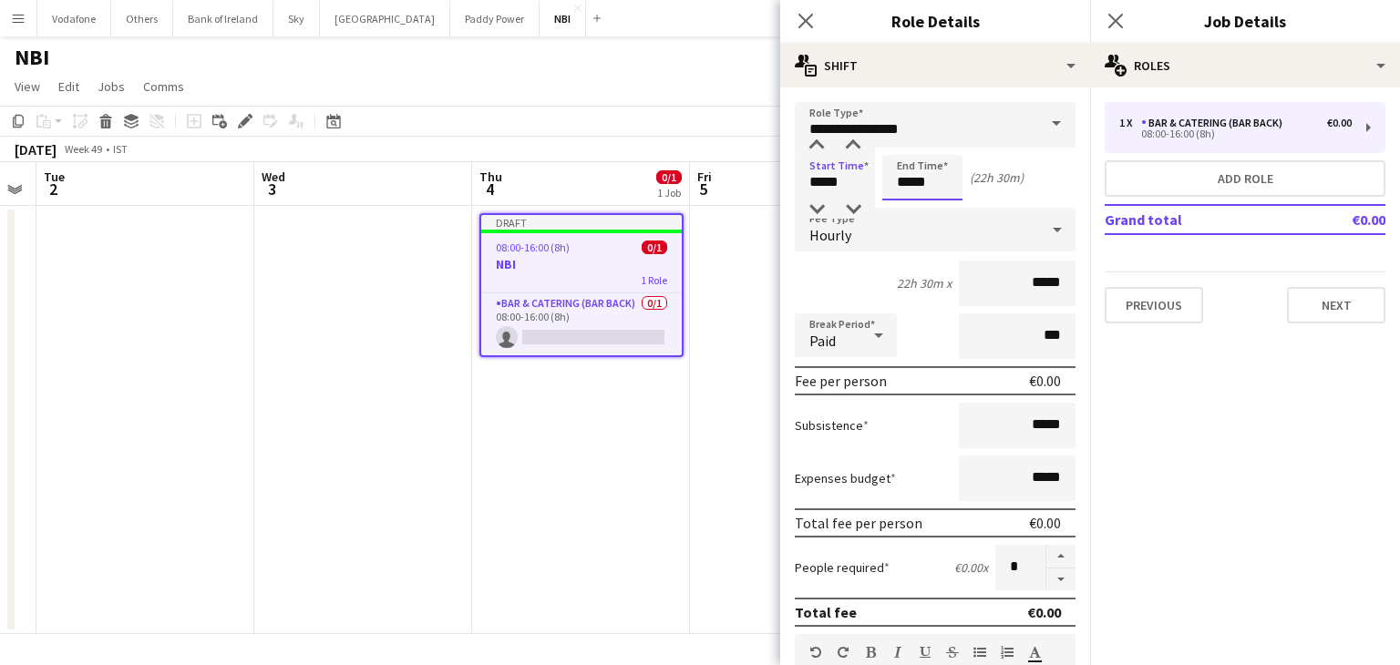
click at [898, 172] on input "*****" at bounding box center [922, 178] width 80 height 46
click at [897, 149] on div at bounding box center [904, 146] width 36 height 18
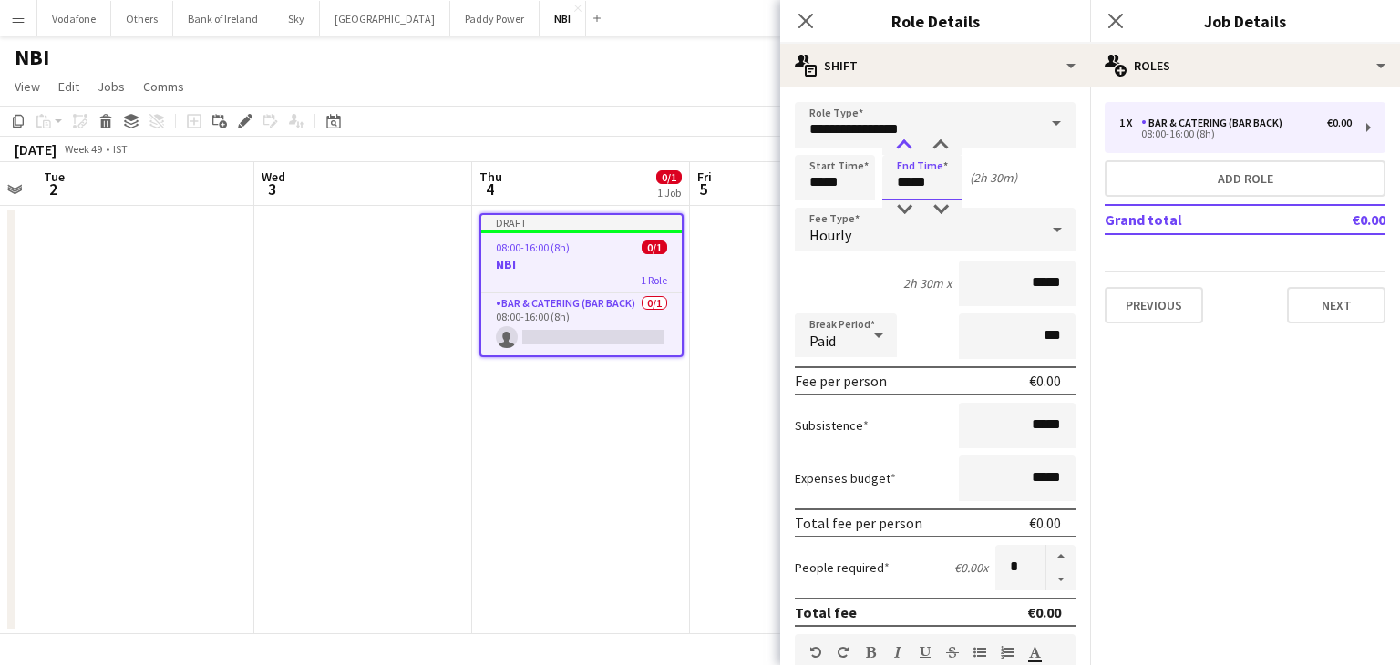
click at [897, 149] on div at bounding box center [904, 146] width 36 height 18
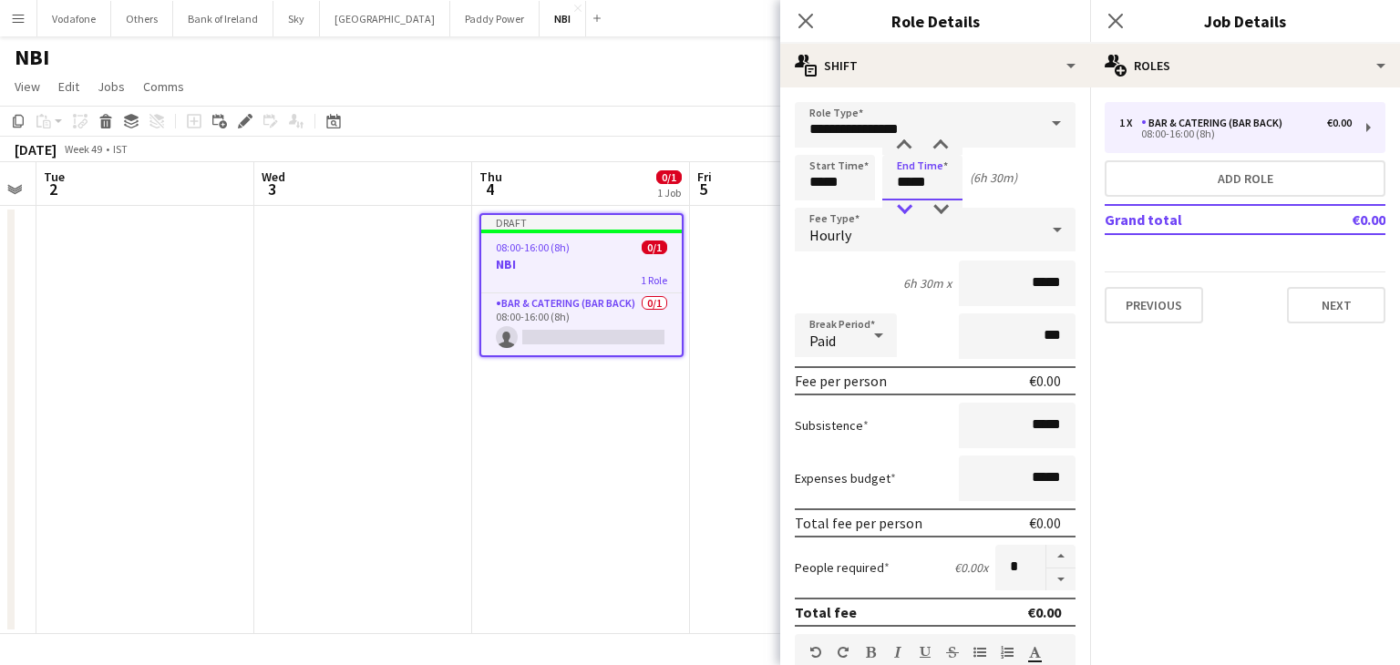
click at [911, 207] on div at bounding box center [904, 210] width 36 height 18
type input "*****"
click at [910, 207] on div at bounding box center [904, 210] width 36 height 18
click at [889, 226] on div "Hourly" at bounding box center [917, 230] width 244 height 44
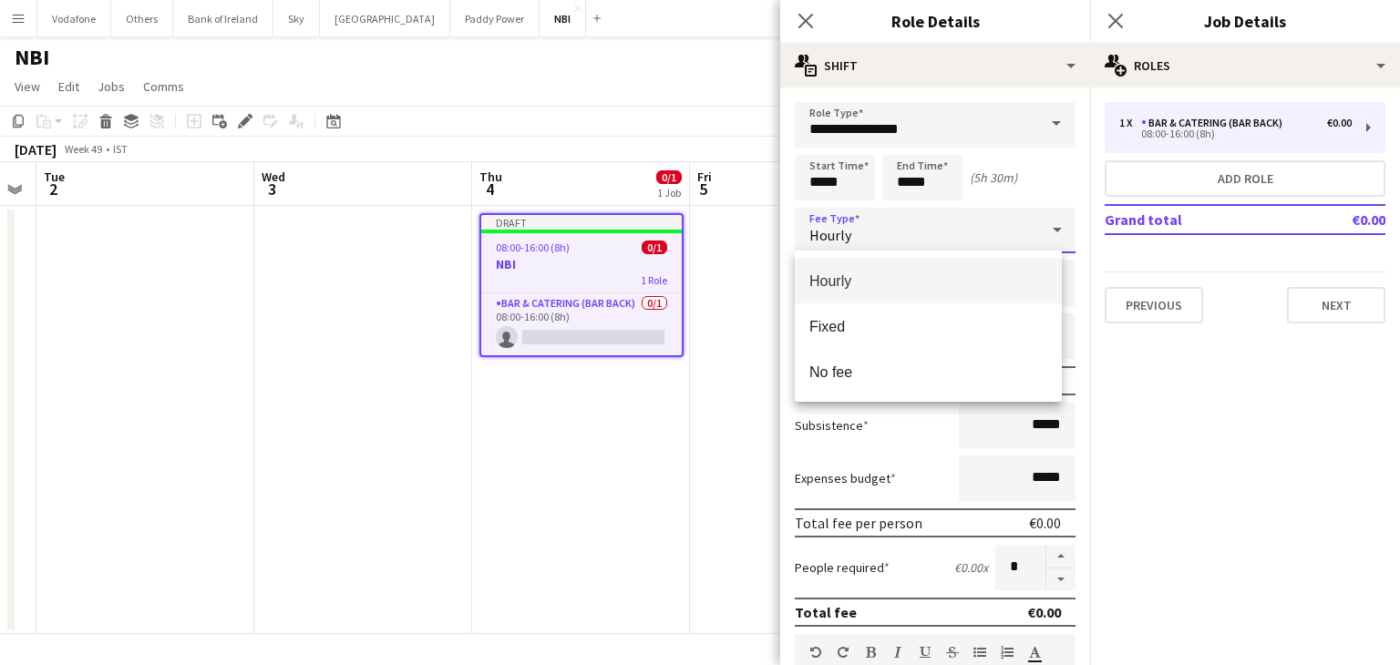
drag, startPoint x: 1181, startPoint y: 397, endPoint x: 1158, endPoint y: 377, distance: 30.5
click at [1183, 398] on div at bounding box center [700, 332] width 1400 height 665
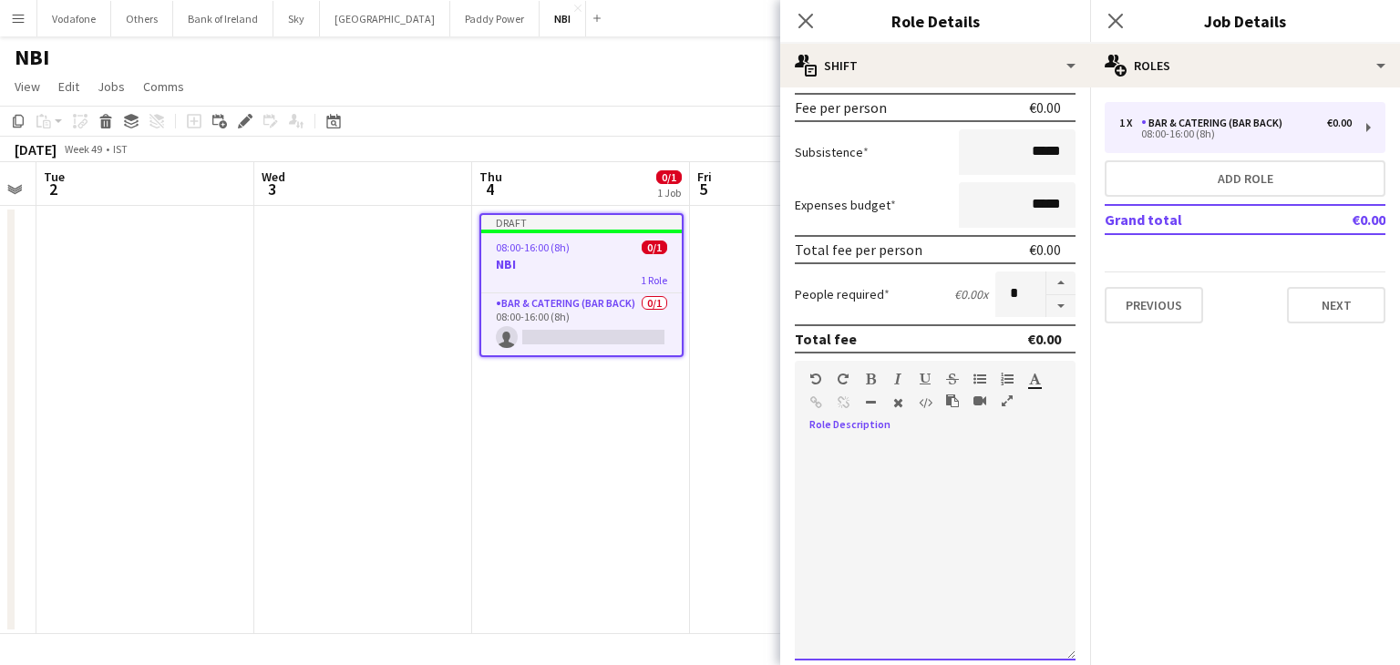
click at [930, 459] on div at bounding box center [935, 551] width 281 height 219
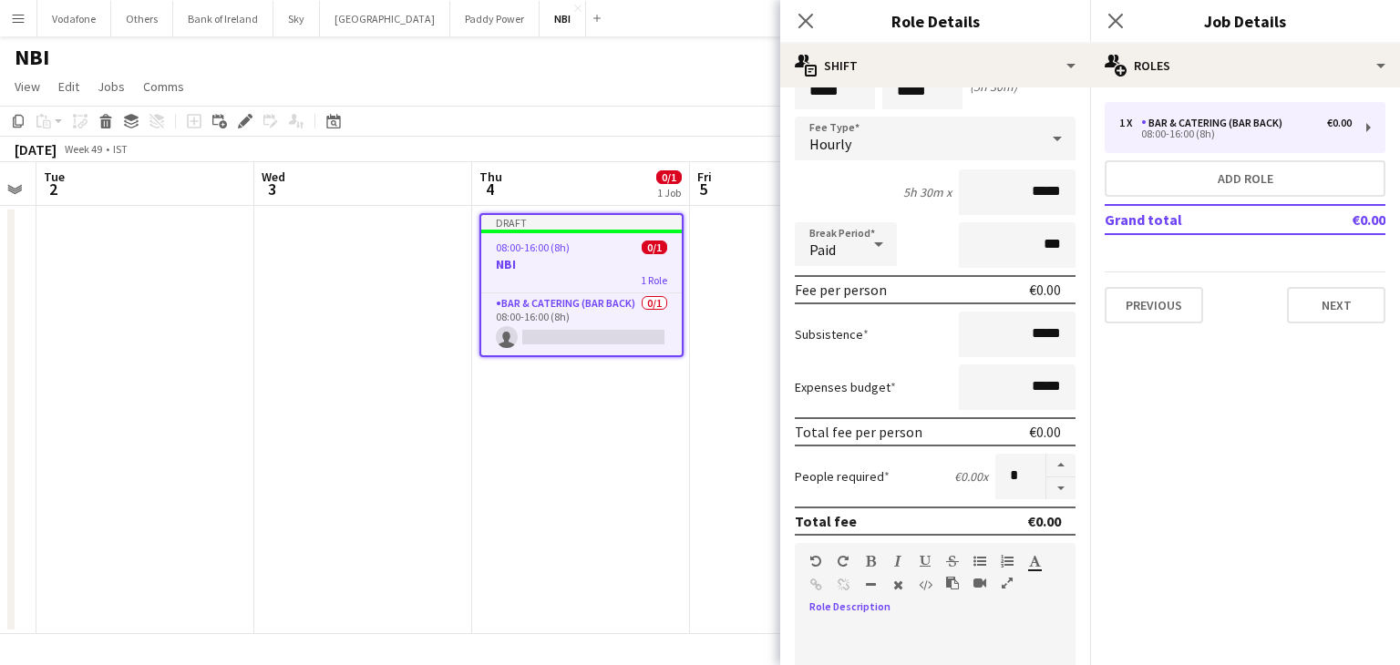
scroll to position [182, 0]
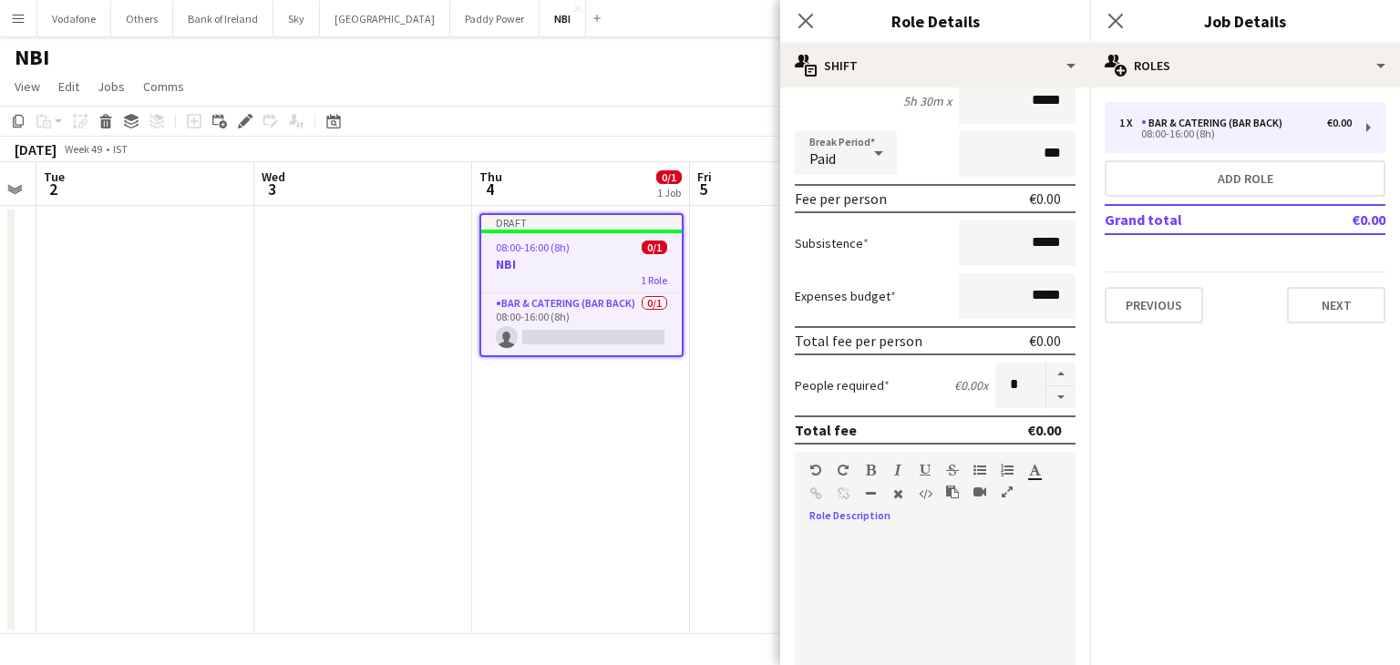
click at [930, 562] on div at bounding box center [935, 642] width 281 height 219
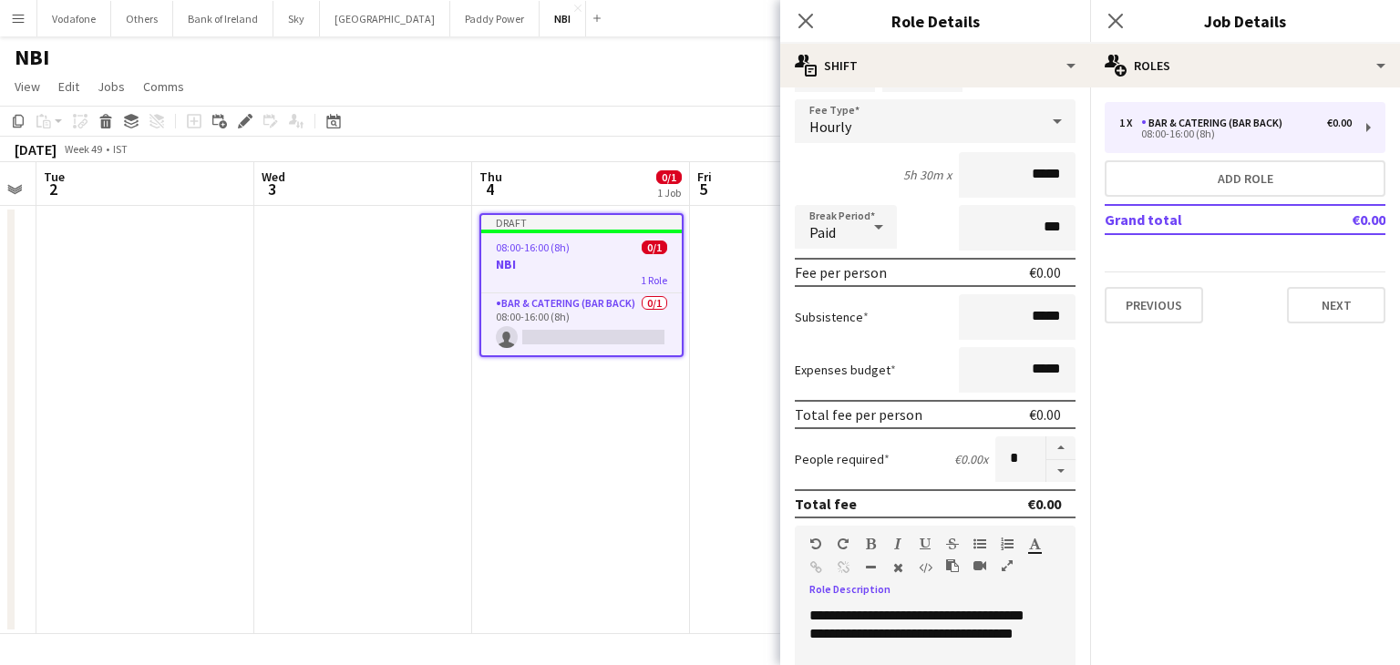
scroll to position [0, 0]
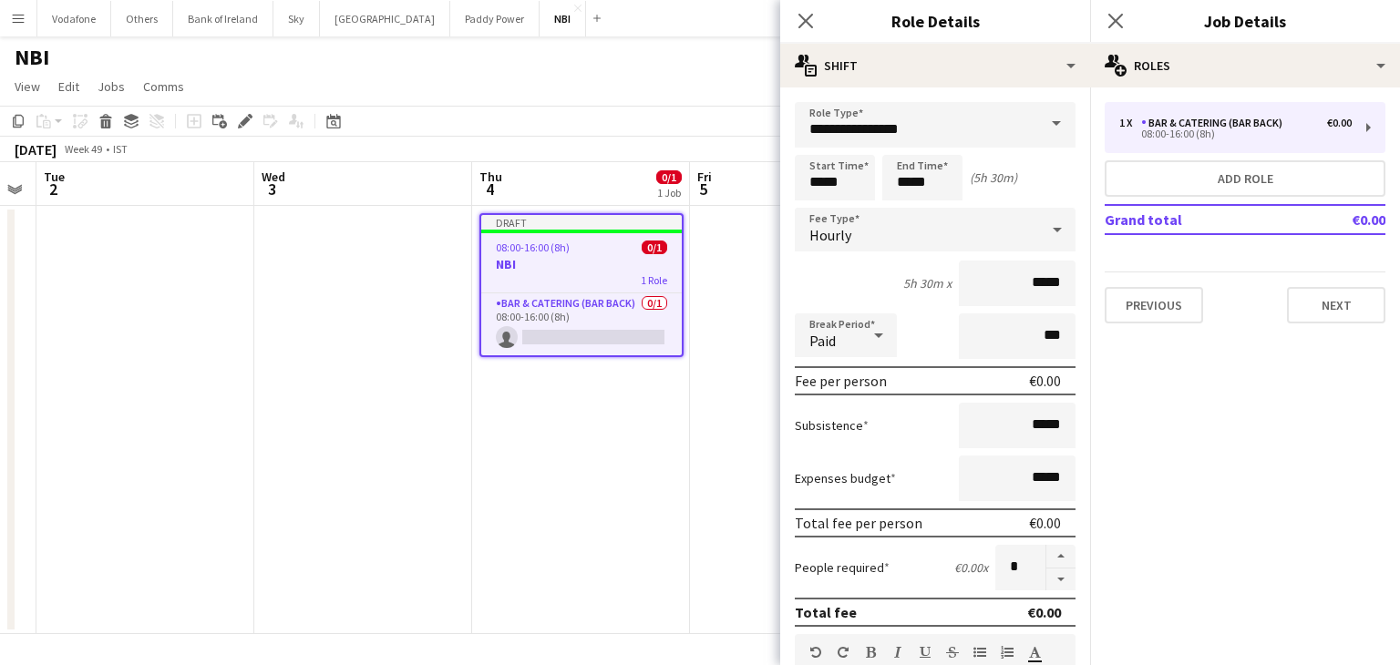
click at [1328, 273] on div "Previous Next" at bounding box center [1245, 298] width 281 height 52
click at [1325, 287] on button "Next" at bounding box center [1336, 305] width 98 height 36
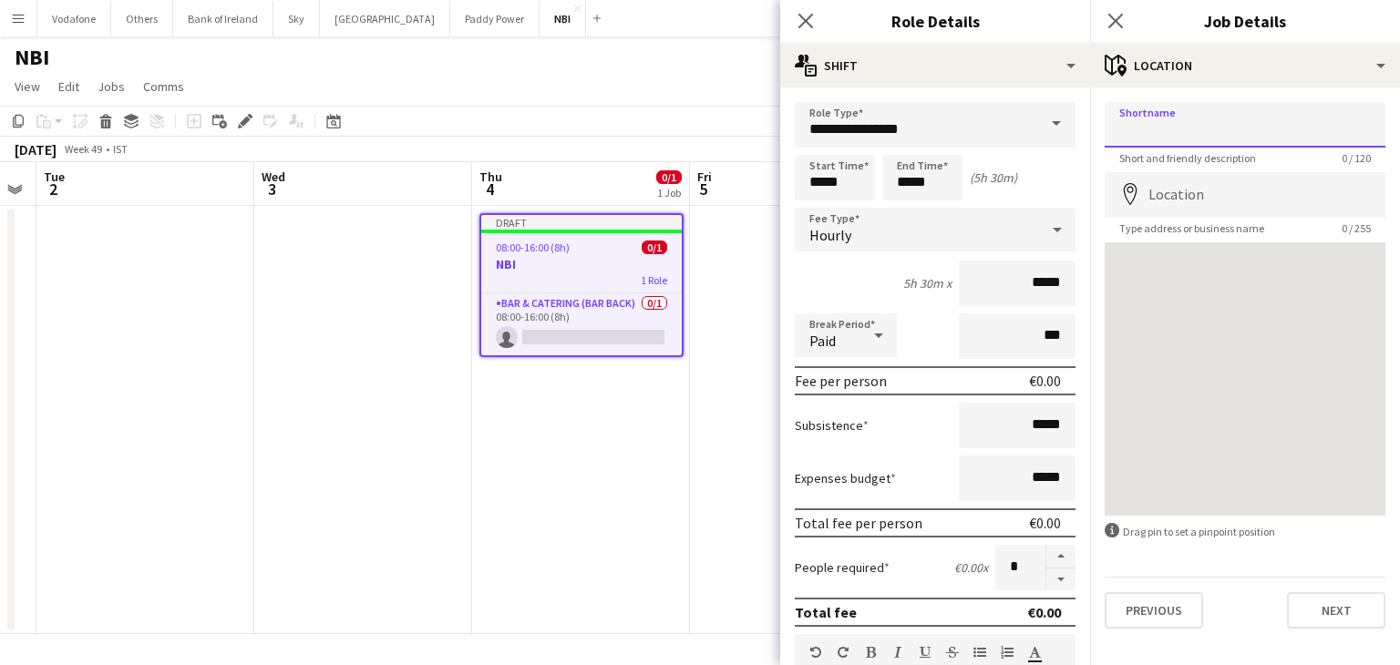
click at [1207, 119] on input "Shortname" at bounding box center [1245, 125] width 281 height 46
type input "*******"
click at [1225, 202] on input "Location" at bounding box center [1245, 195] width 281 height 46
type input "**********"
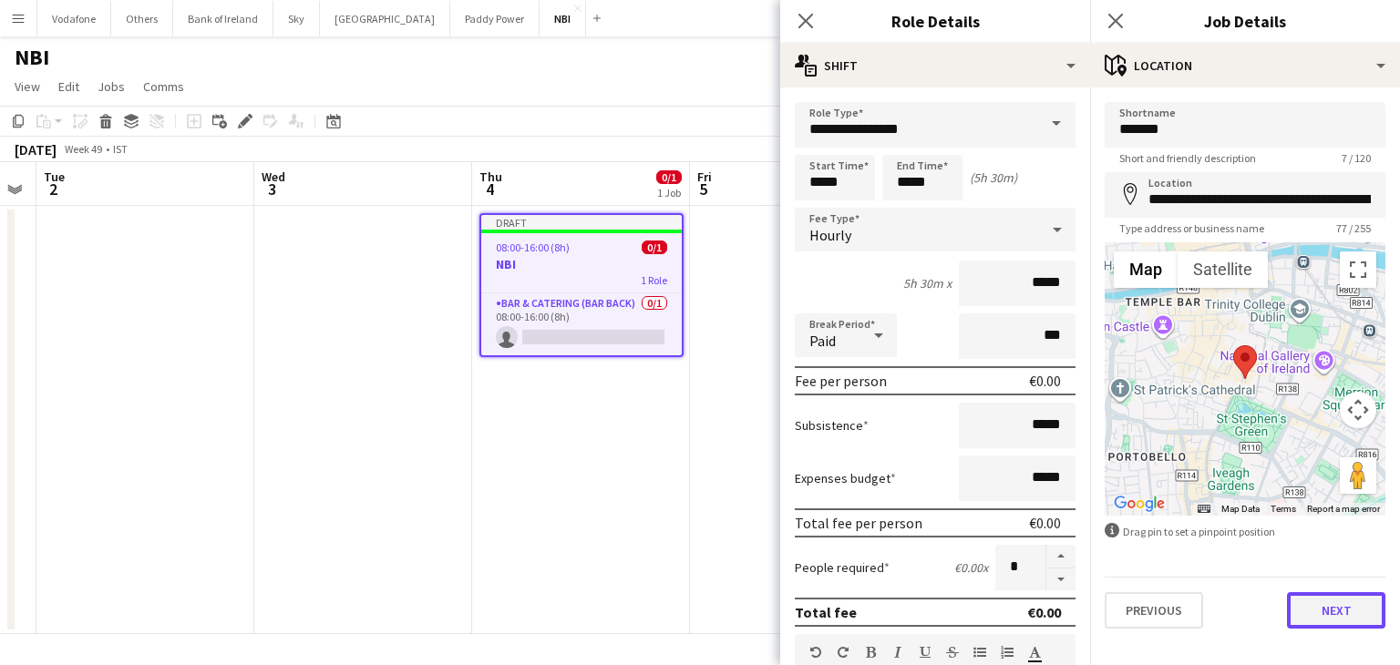
click at [1324, 612] on button "Next" at bounding box center [1336, 611] width 98 height 36
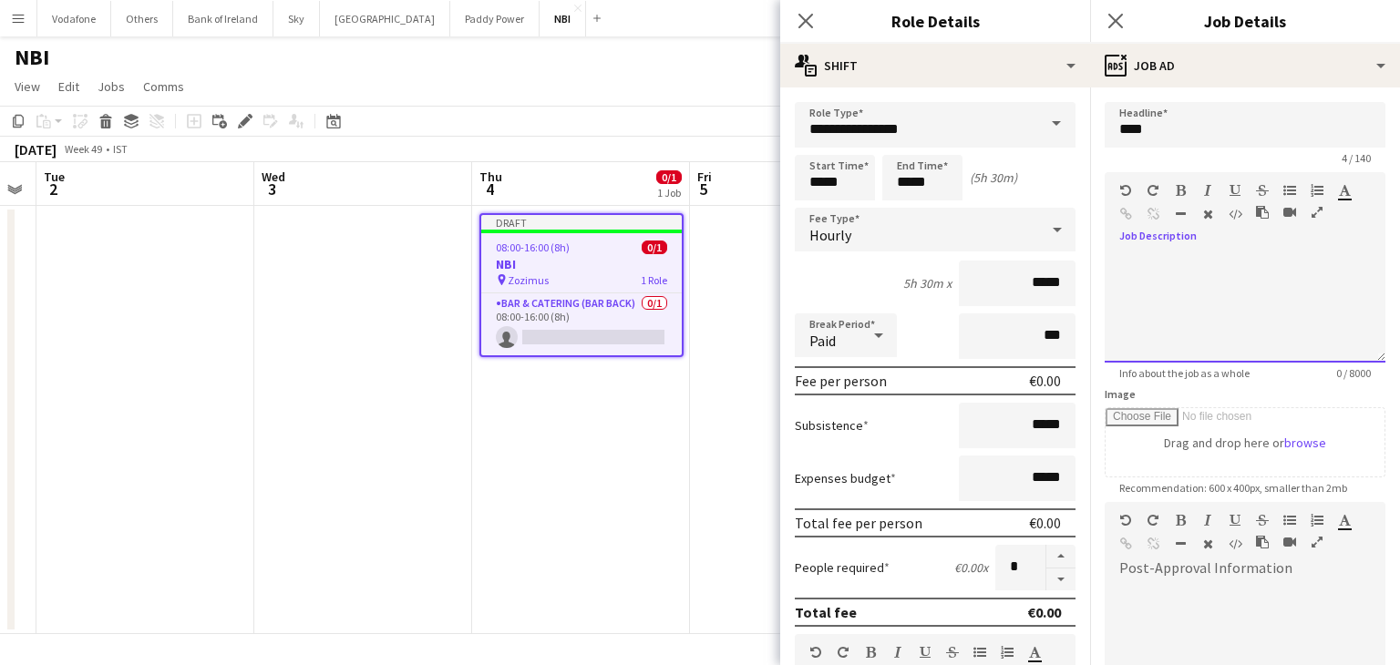
click at [1241, 289] on div at bounding box center [1245, 307] width 281 height 109
paste div
click at [1222, 269] on div "**********" at bounding box center [1238, 307] width 267 height 109
click at [1345, 258] on div "**********" at bounding box center [1238, 307] width 267 height 109
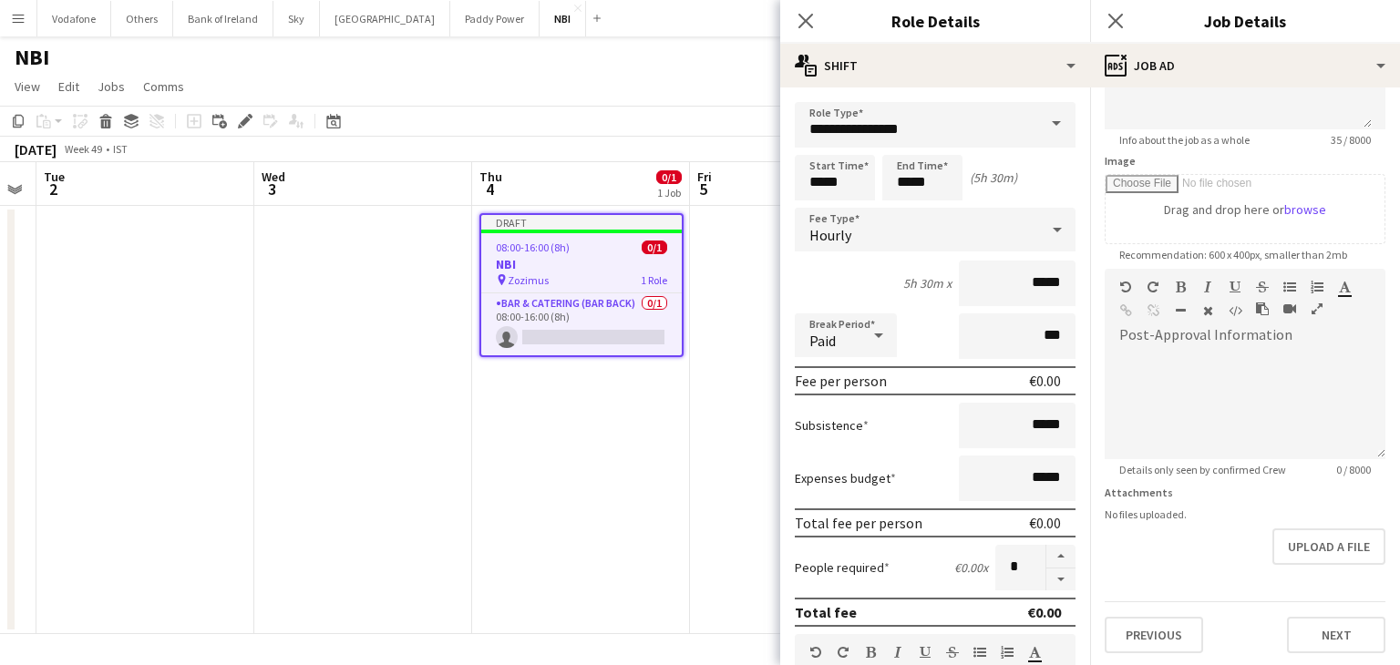
click at [1329, 613] on div "Previous Next" at bounding box center [1245, 628] width 281 height 52
drag, startPoint x: 1330, startPoint y: 614, endPoint x: 1301, endPoint y: 628, distance: 32.2
click at [1324, 620] on button "Next" at bounding box center [1336, 635] width 98 height 36
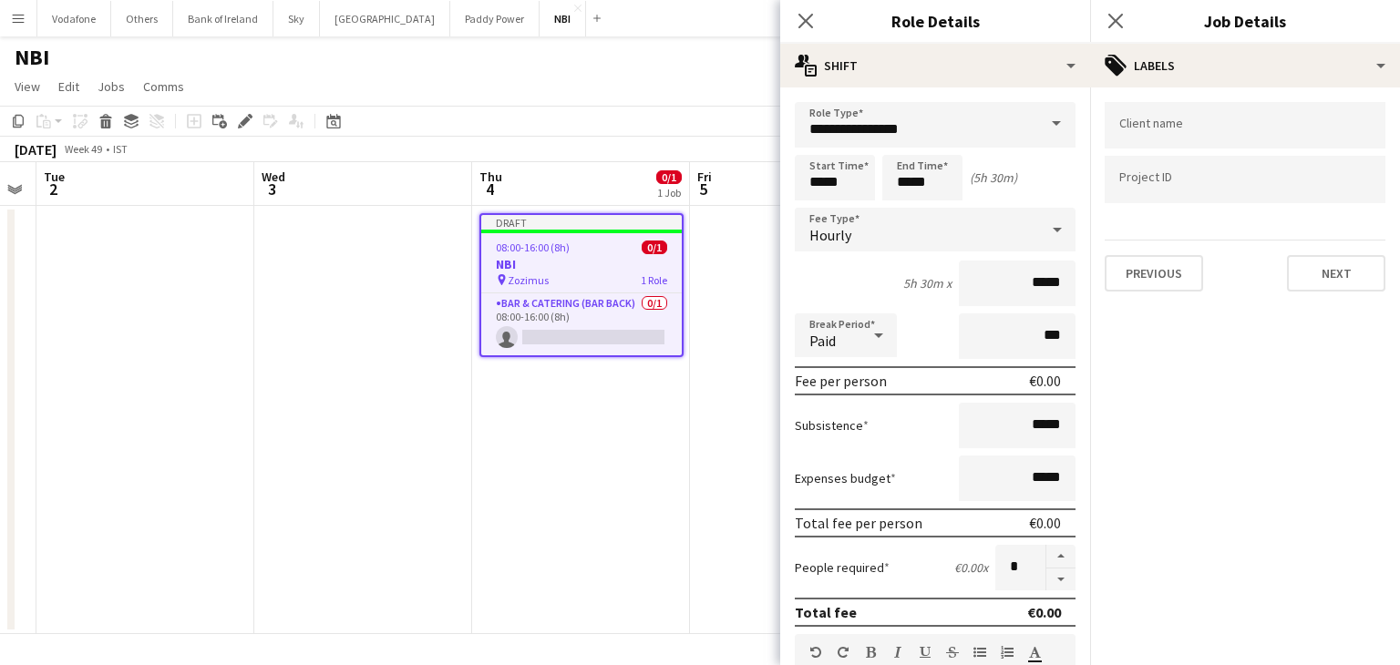
scroll to position [0, 0]
click at [1246, 142] on div at bounding box center [1245, 125] width 281 height 46
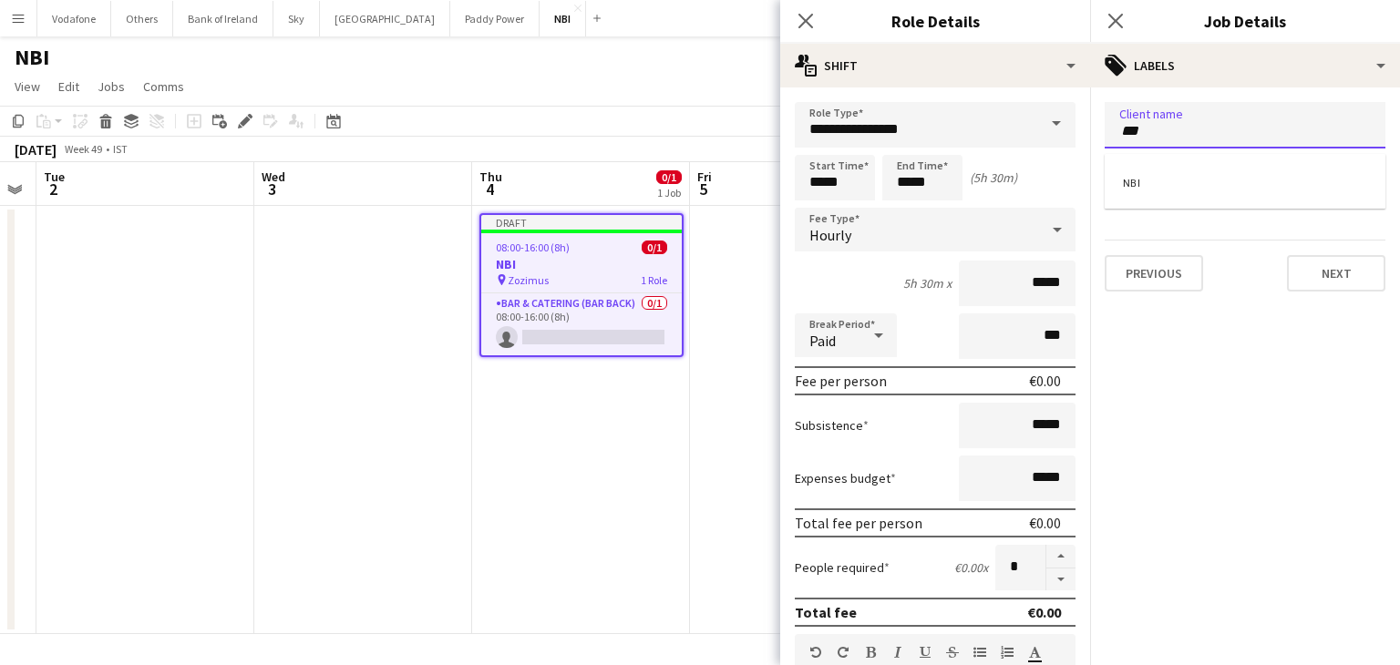
type input "***"
click at [1337, 260] on div at bounding box center [1245, 332] width 310 height 665
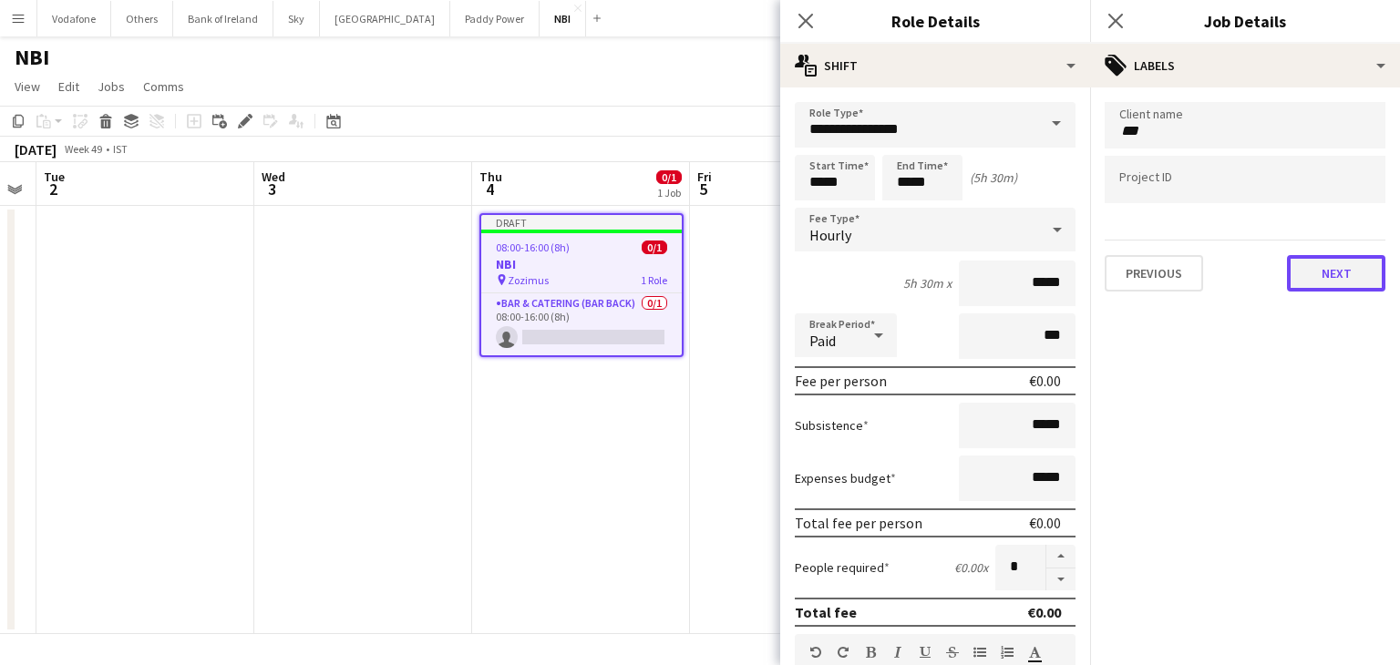
click at [1346, 271] on button "Next" at bounding box center [1336, 273] width 98 height 36
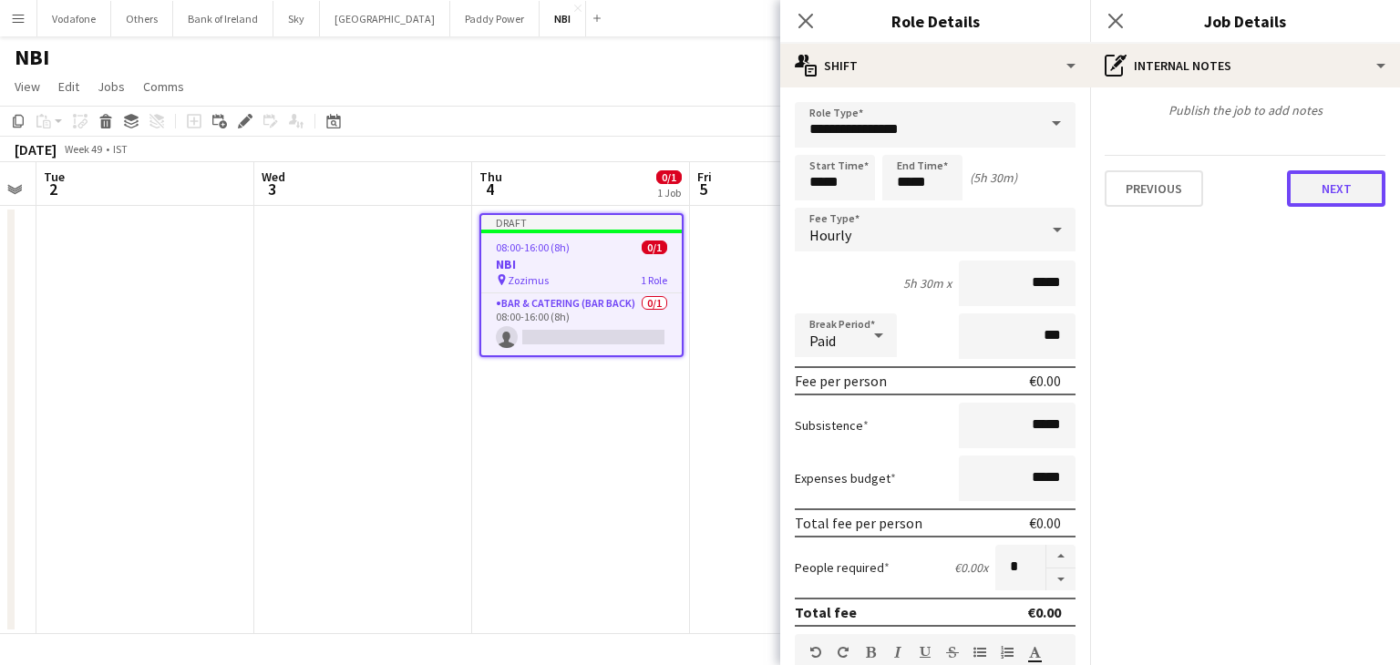
click at [1345, 203] on button "Next" at bounding box center [1336, 188] width 98 height 36
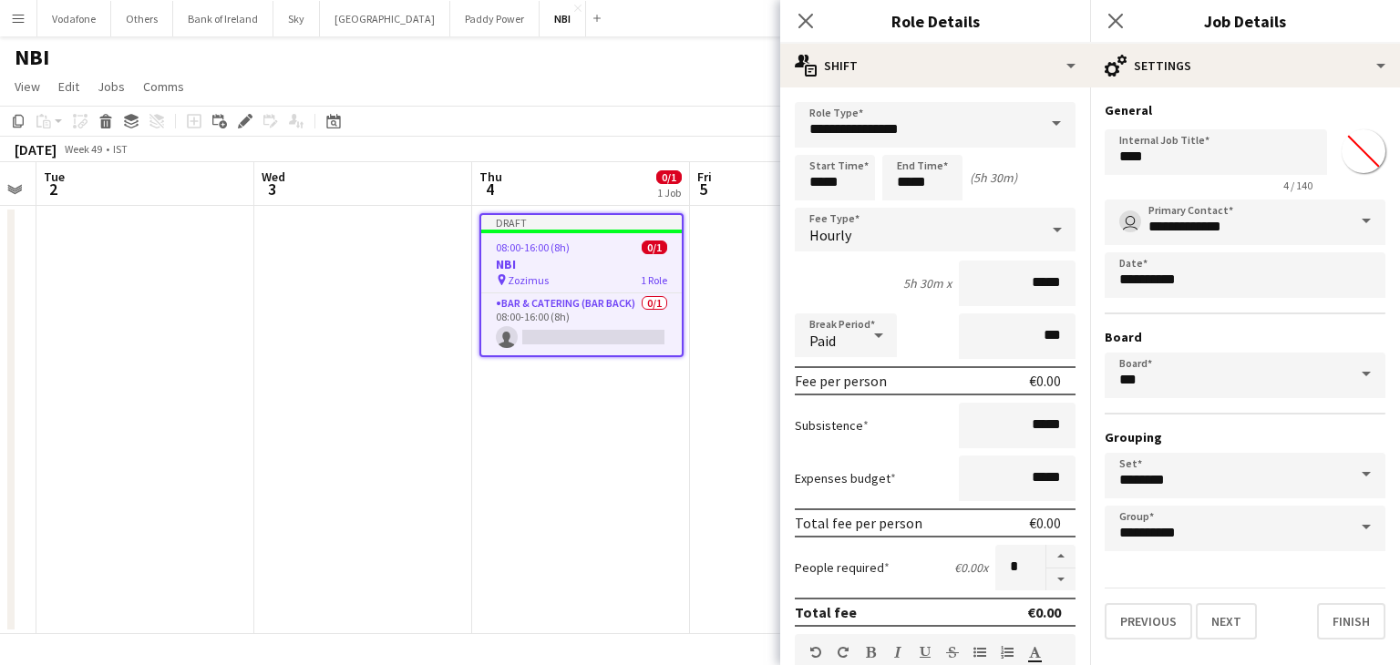
click at [1345, 637] on div "**********" at bounding box center [1245, 371] width 310 height 567
click at [1345, 622] on button "Finish" at bounding box center [1351, 621] width 68 height 36
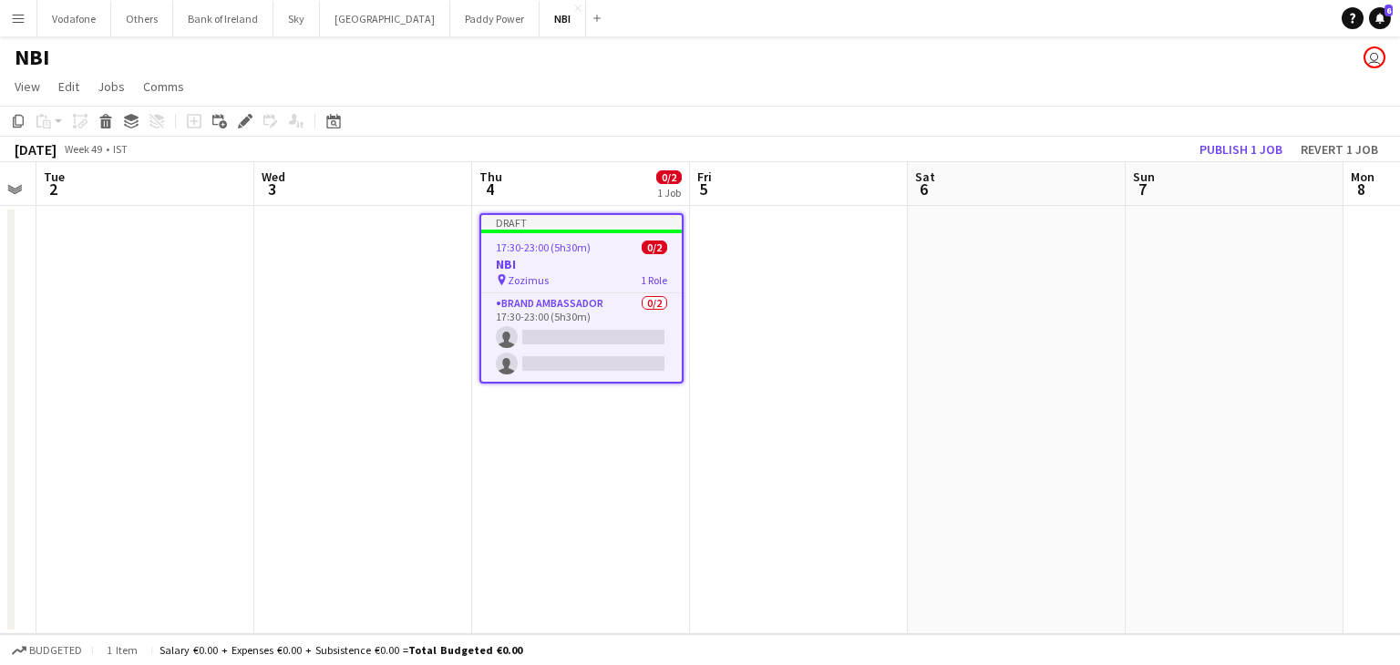
click at [601, 273] on div "pin Zozimus 1 Role" at bounding box center [581, 280] width 201 height 15
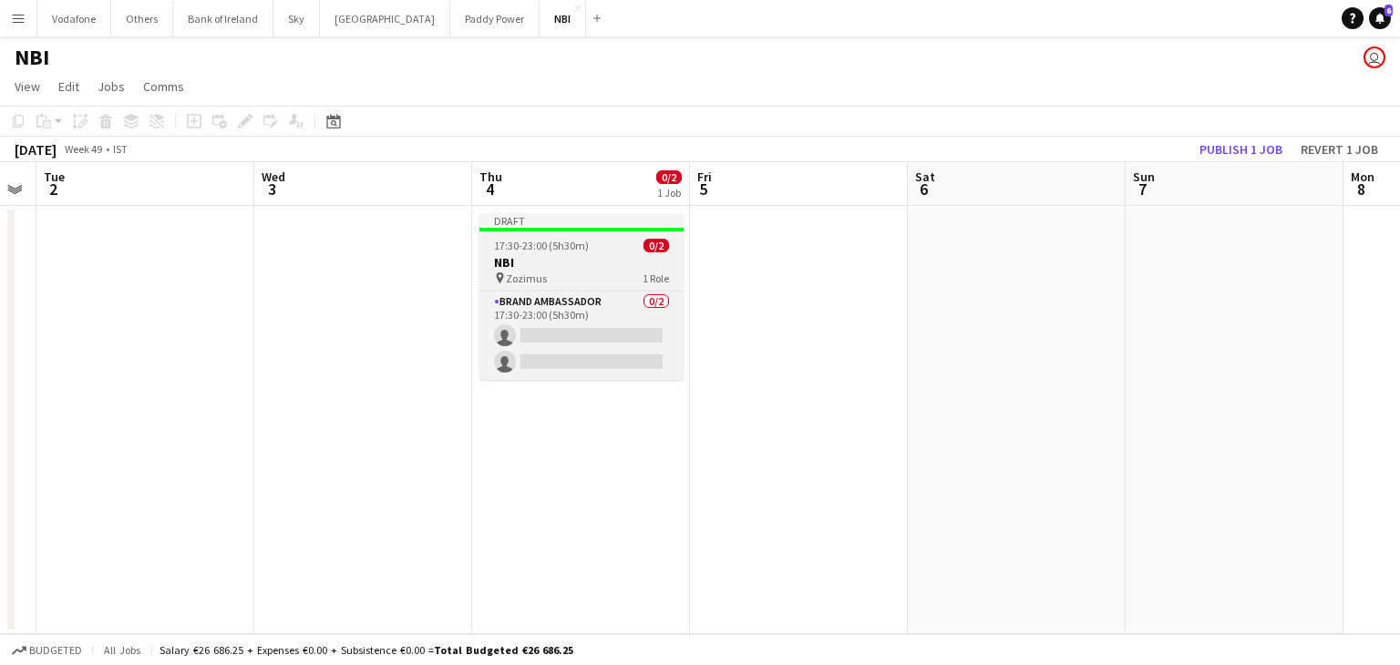
click at [550, 273] on div "pin Zozimus 1 Role" at bounding box center [581, 278] width 204 height 15
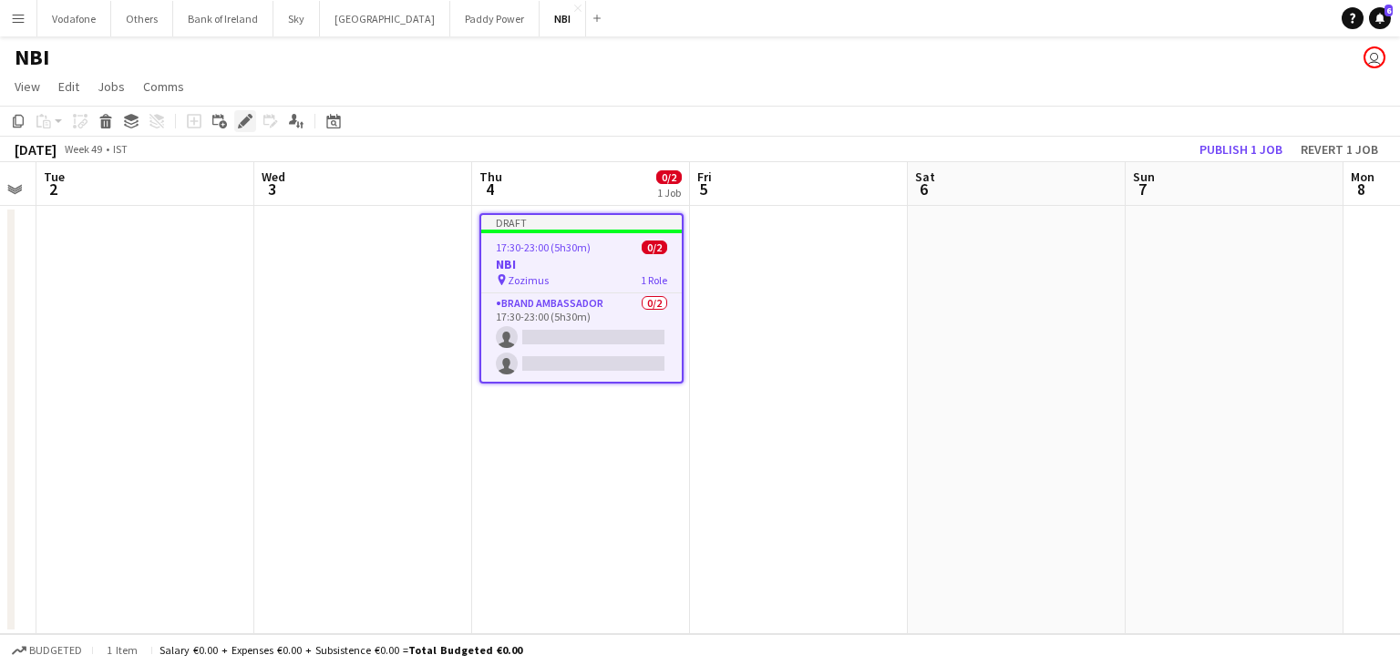
click at [247, 123] on icon "Edit" at bounding box center [245, 121] width 15 height 15
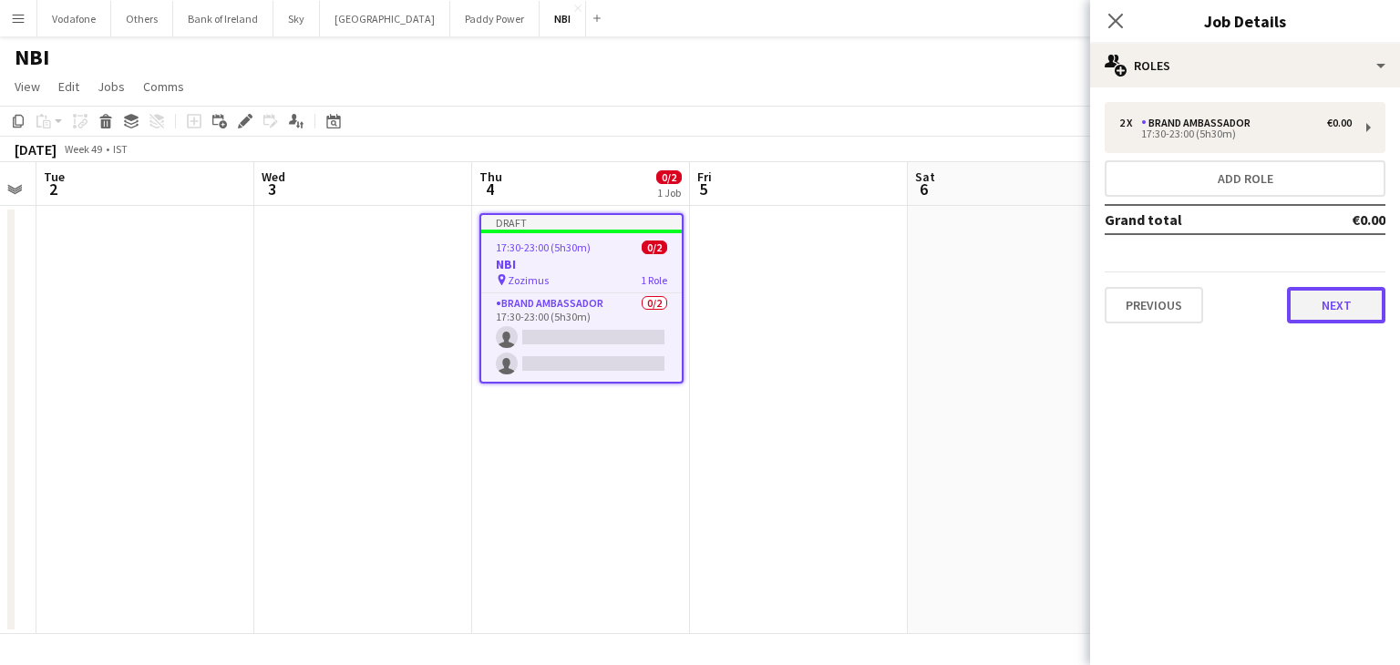
click at [1309, 300] on button "Next" at bounding box center [1336, 305] width 98 height 36
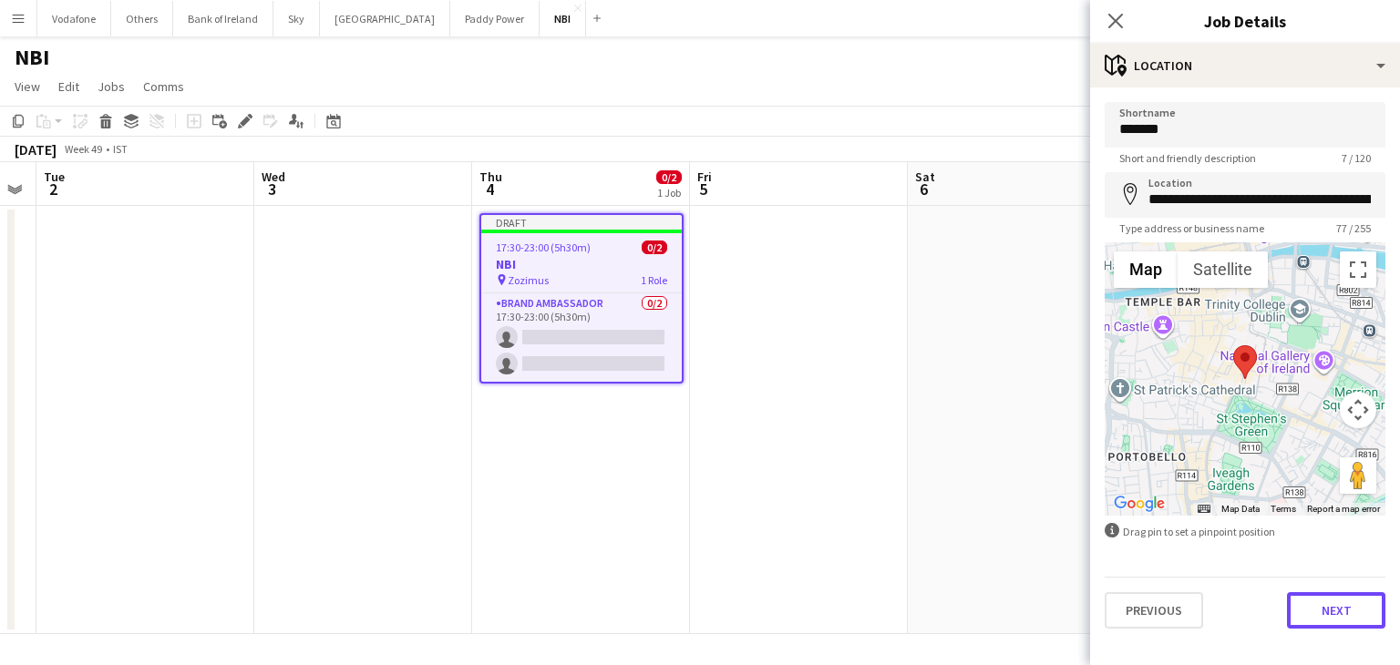
drag, startPoint x: 1340, startPoint y: 608, endPoint x: 1324, endPoint y: 589, distance: 24.6
click at [1340, 608] on button "Next" at bounding box center [1336, 611] width 98 height 36
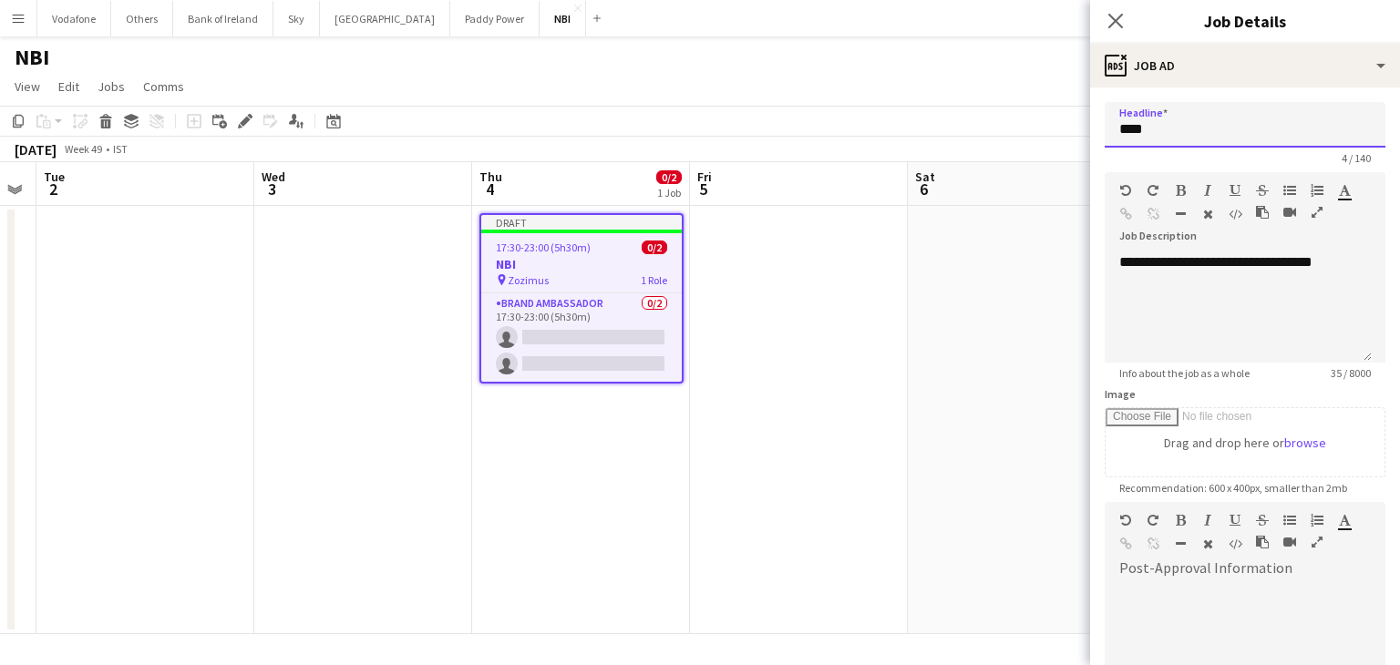
click at [1204, 130] on input "***" at bounding box center [1245, 125] width 281 height 46
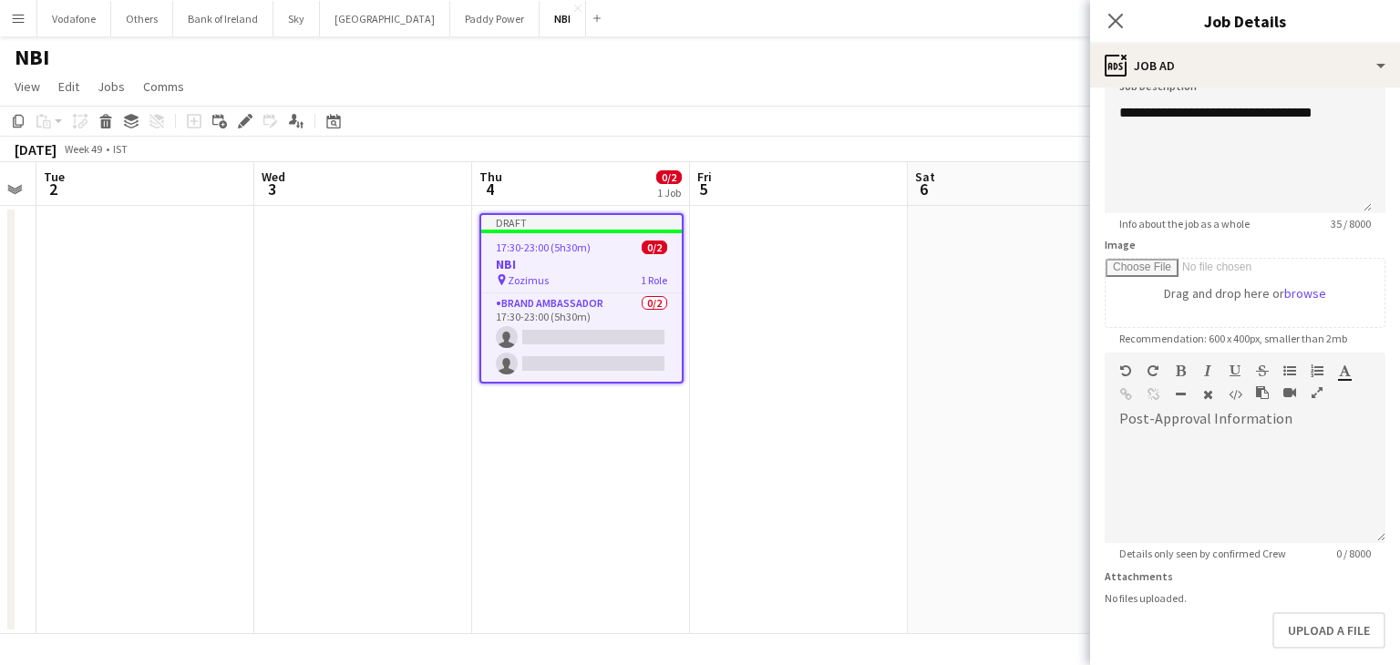
scroll to position [233, 0]
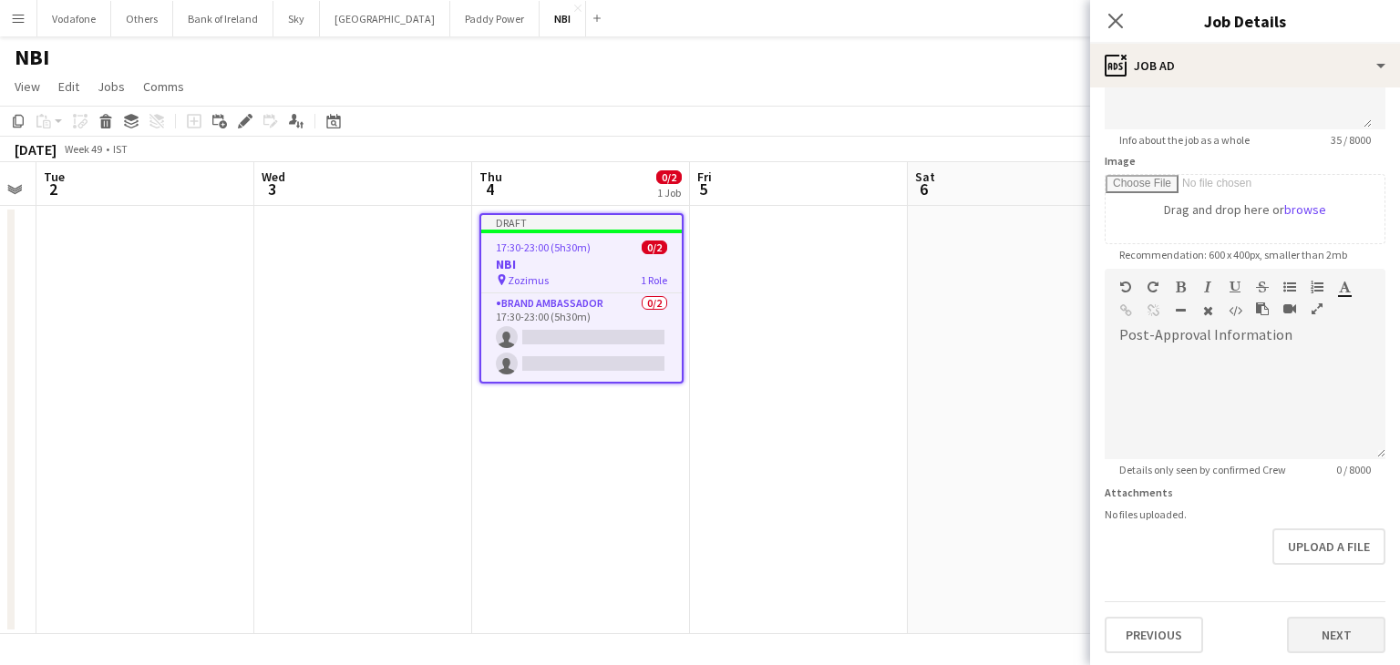
type input "**********"
click at [1330, 630] on button "Next" at bounding box center [1336, 635] width 98 height 36
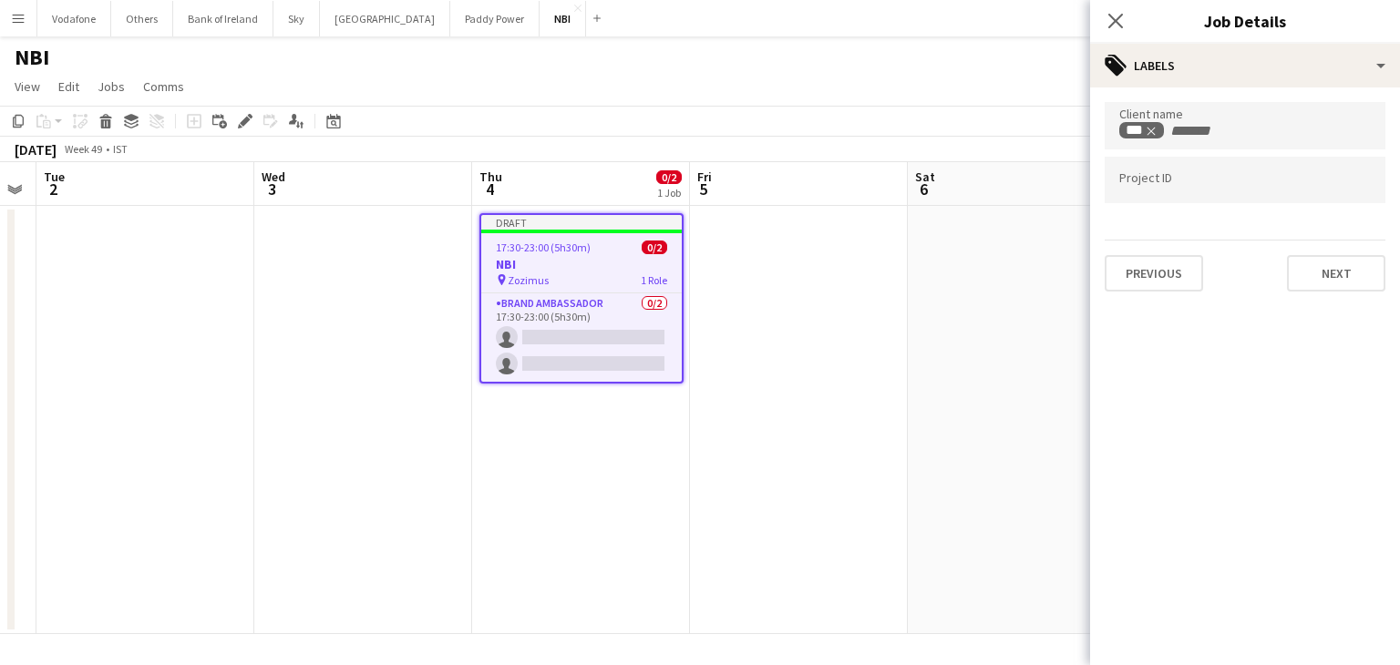
scroll to position [0, 0]
click at [1310, 269] on button "Next" at bounding box center [1336, 273] width 98 height 36
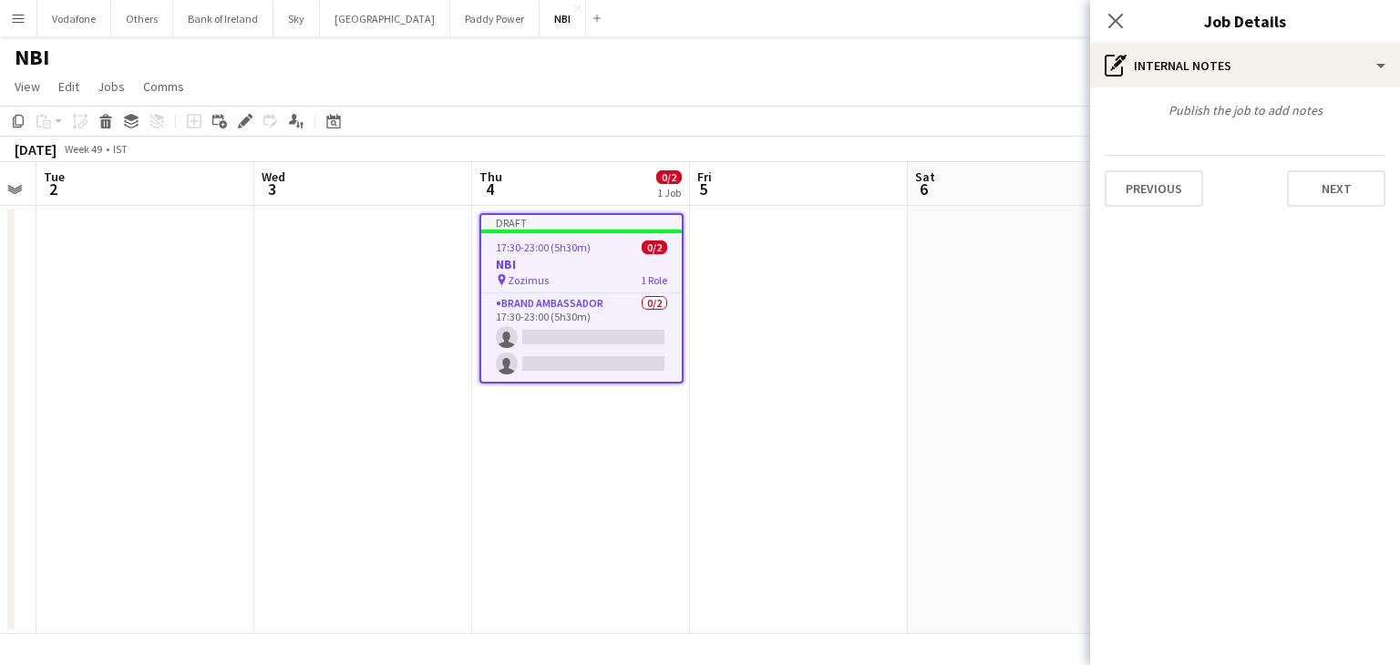
click at [1386, 125] on div "Publish the job to add notes Previous Next" at bounding box center [1245, 155] width 310 height 134
click at [1360, 170] on button "Next" at bounding box center [1336, 188] width 98 height 36
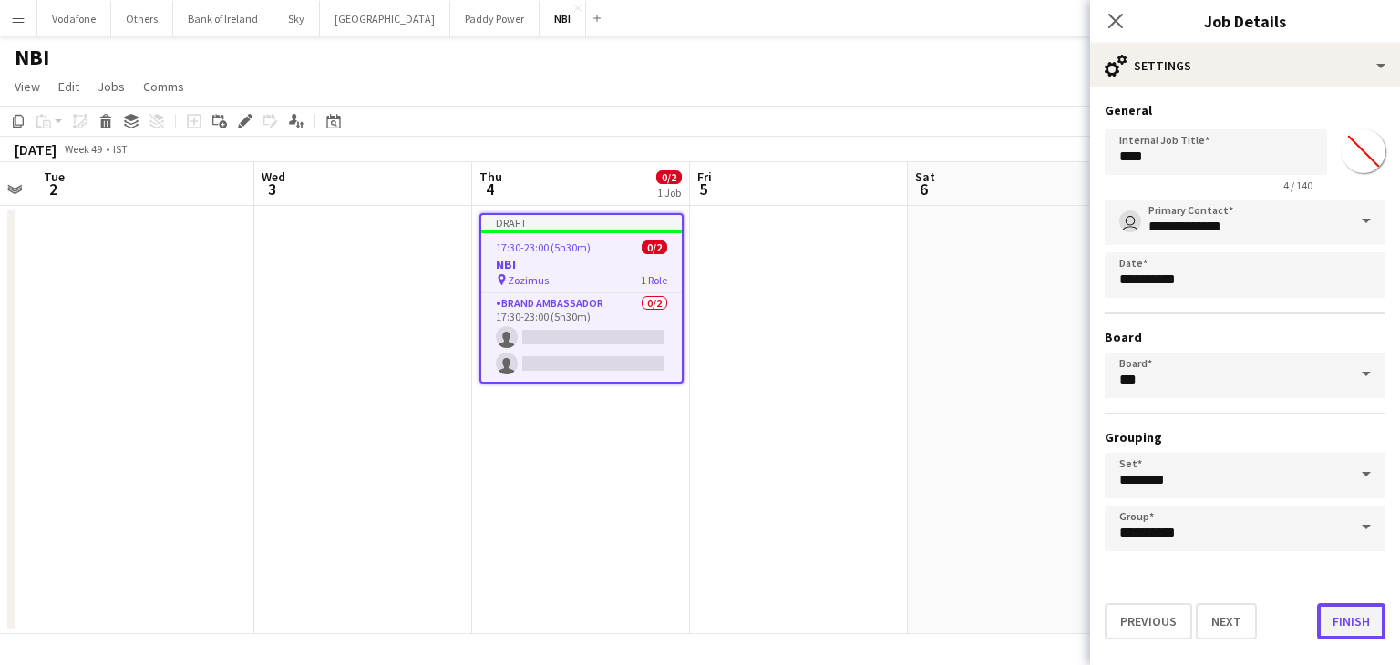
click at [1357, 607] on button "Finish" at bounding box center [1351, 621] width 68 height 36
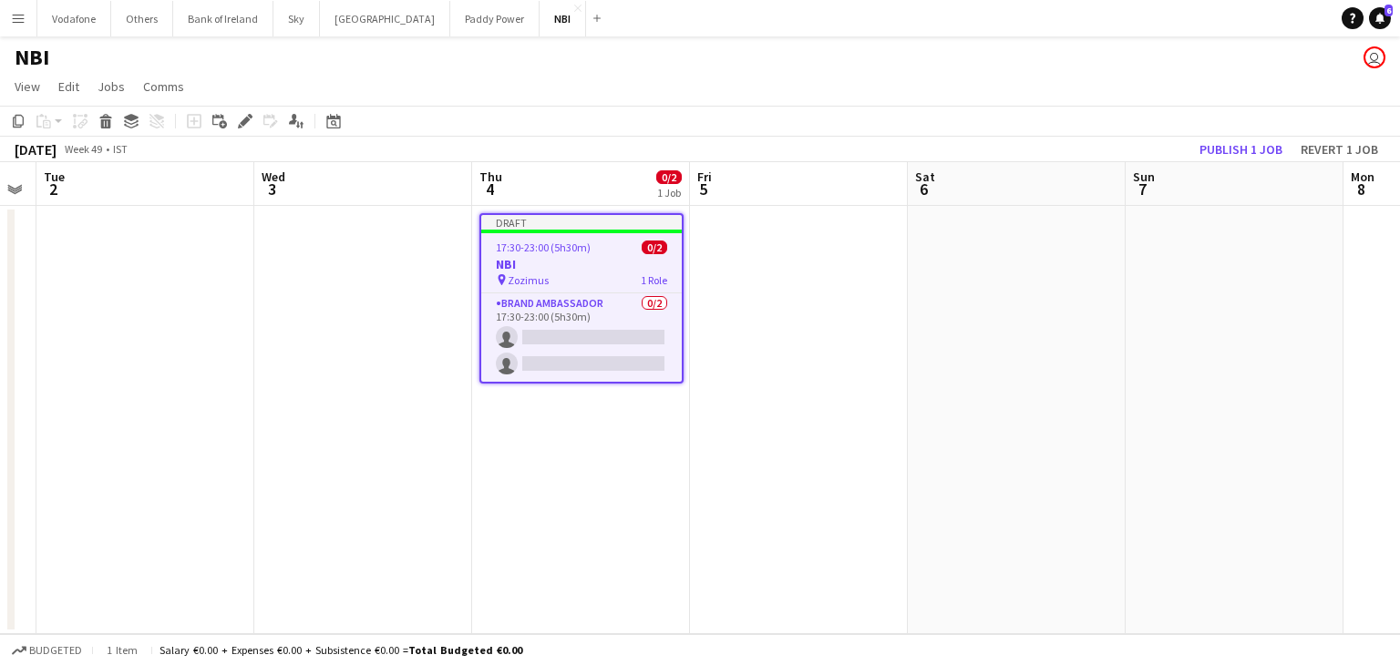
click at [897, 386] on app-date-cell at bounding box center [799, 420] width 218 height 428
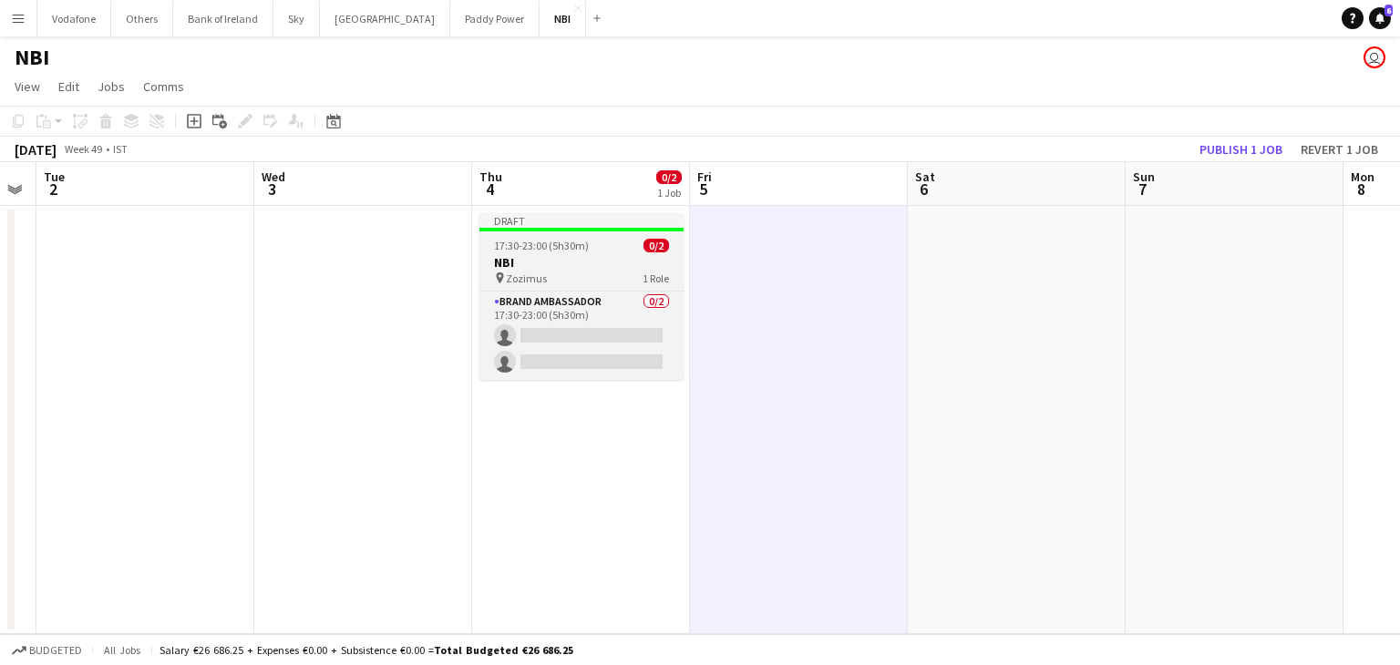
click at [575, 281] on div "pin Zozimus 1 Role" at bounding box center [581, 278] width 204 height 15
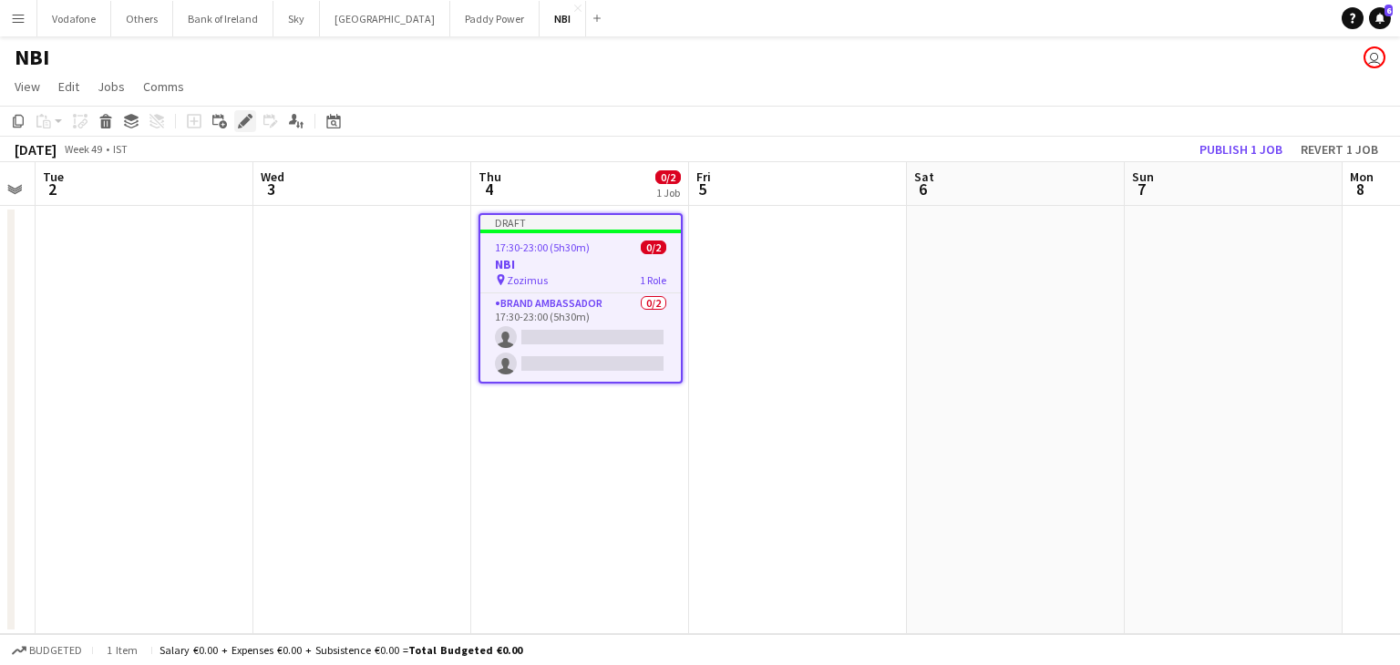
click at [248, 119] on icon at bounding box center [245, 122] width 10 height 10
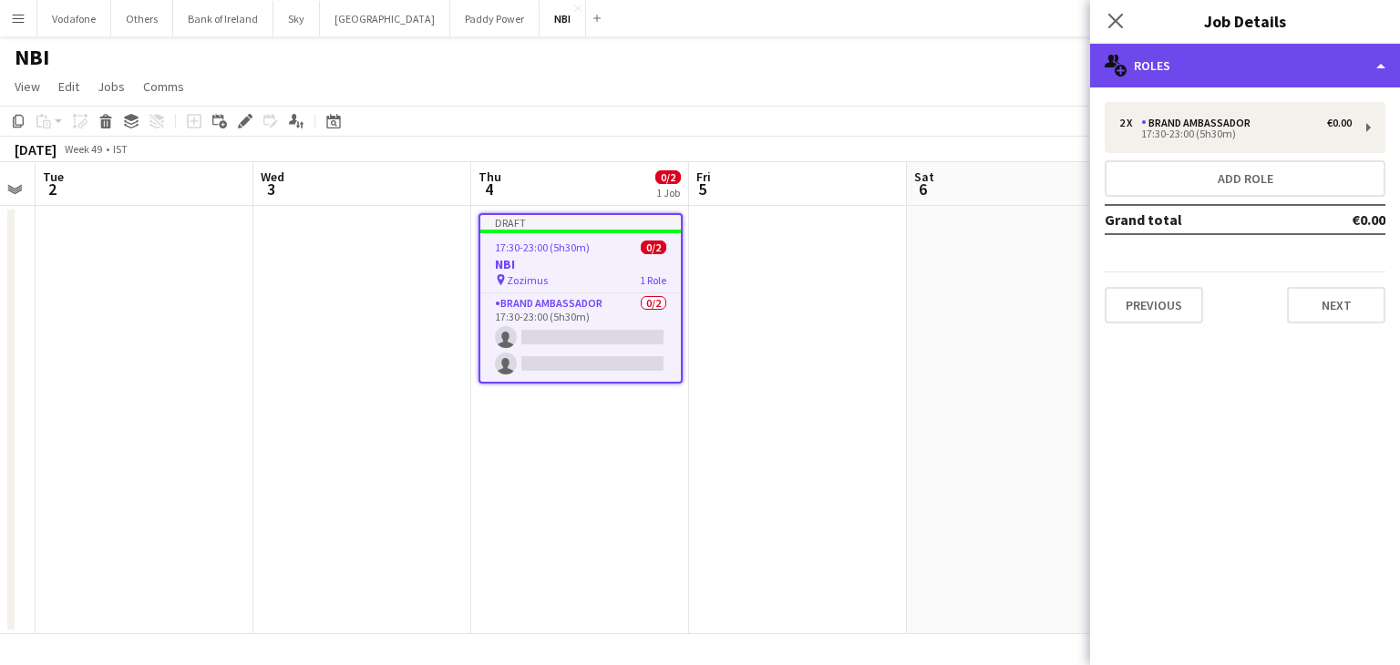
click at [1168, 64] on div "multiple-users-add Roles" at bounding box center [1245, 66] width 310 height 44
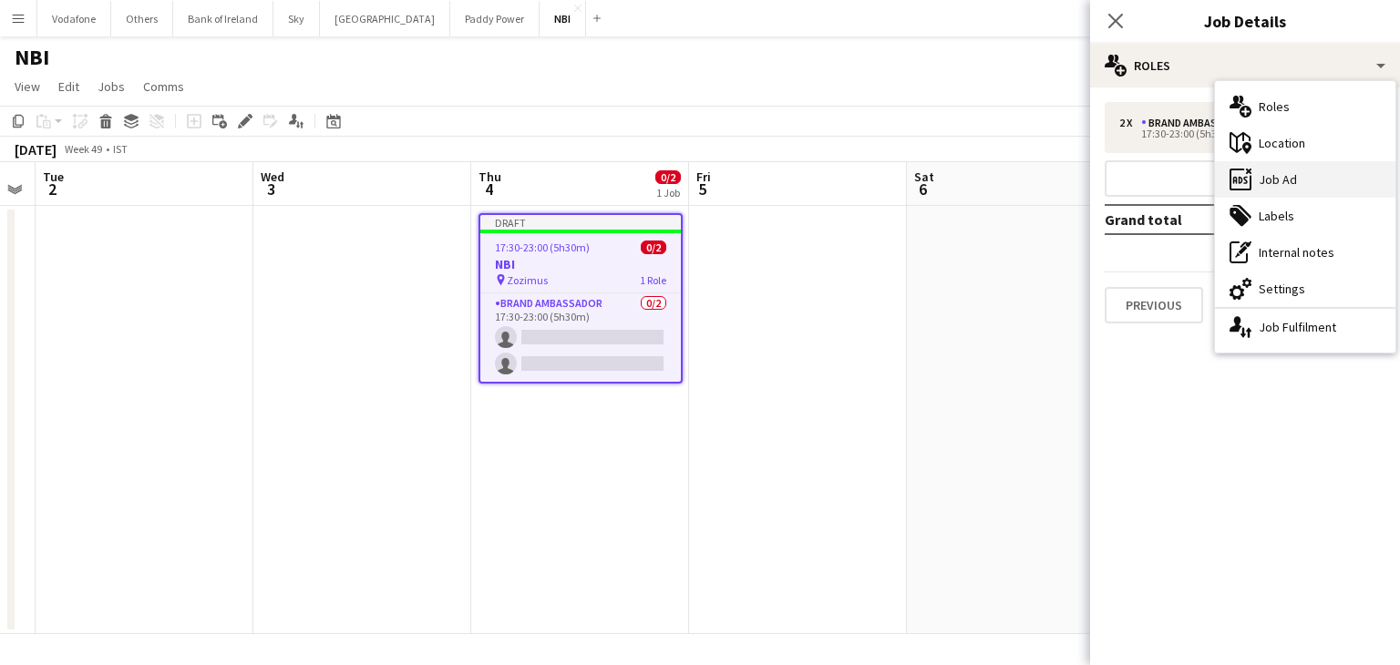
click at [1275, 183] on div "ads-window Job Ad" at bounding box center [1305, 179] width 180 height 36
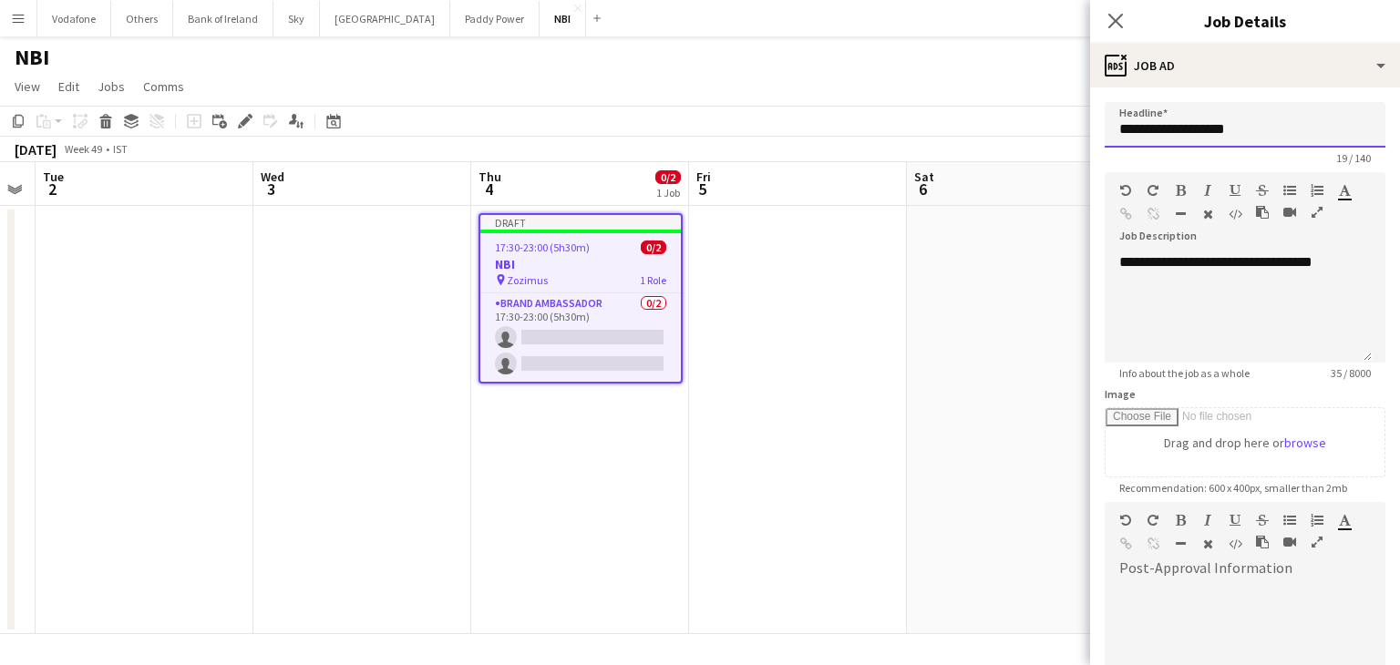
click at [1237, 126] on input "**********" at bounding box center [1245, 125] width 281 height 46
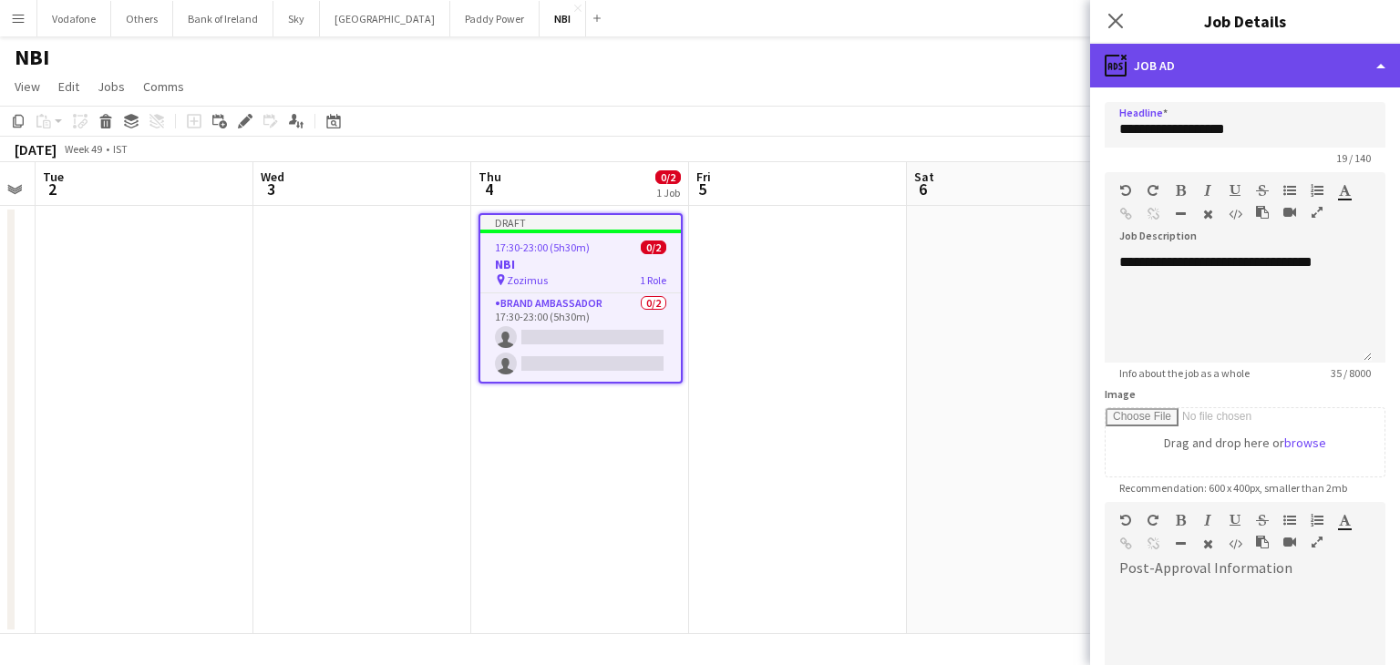
click at [1134, 86] on div "ads-window Job Ad" at bounding box center [1245, 66] width 310 height 44
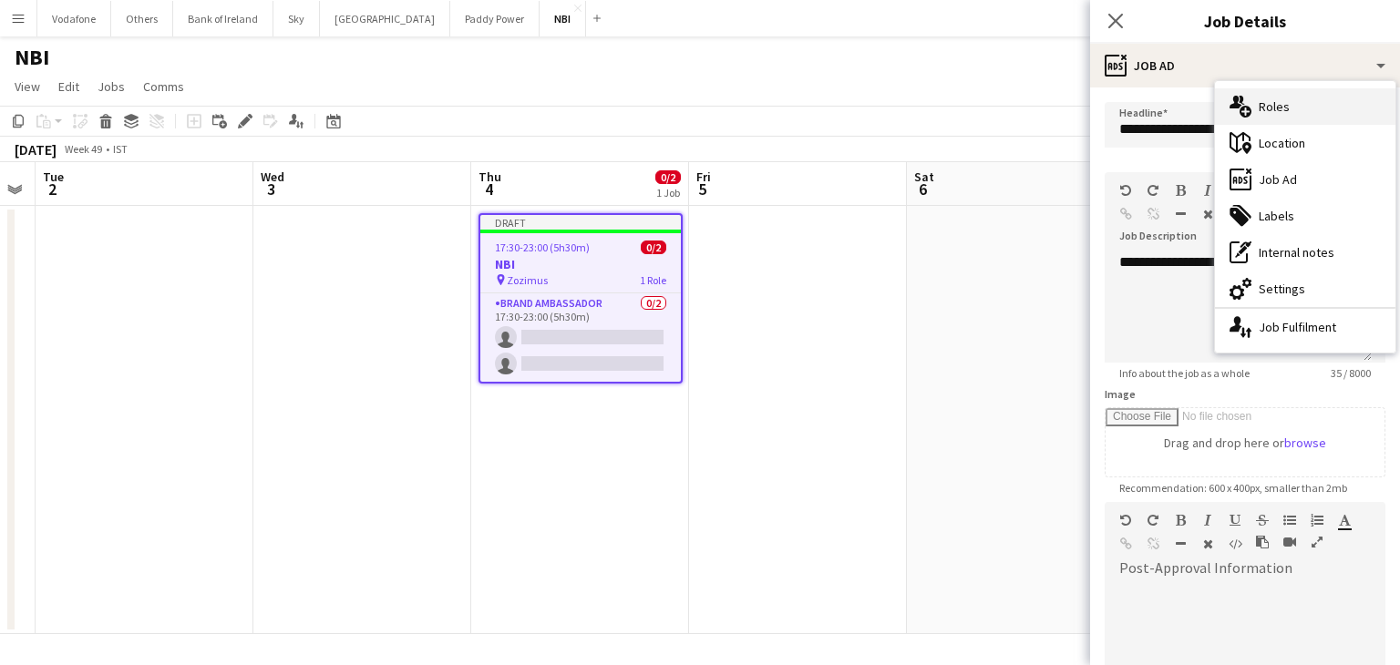
click at [1272, 123] on div "multiple-users-add Roles" at bounding box center [1305, 106] width 180 height 36
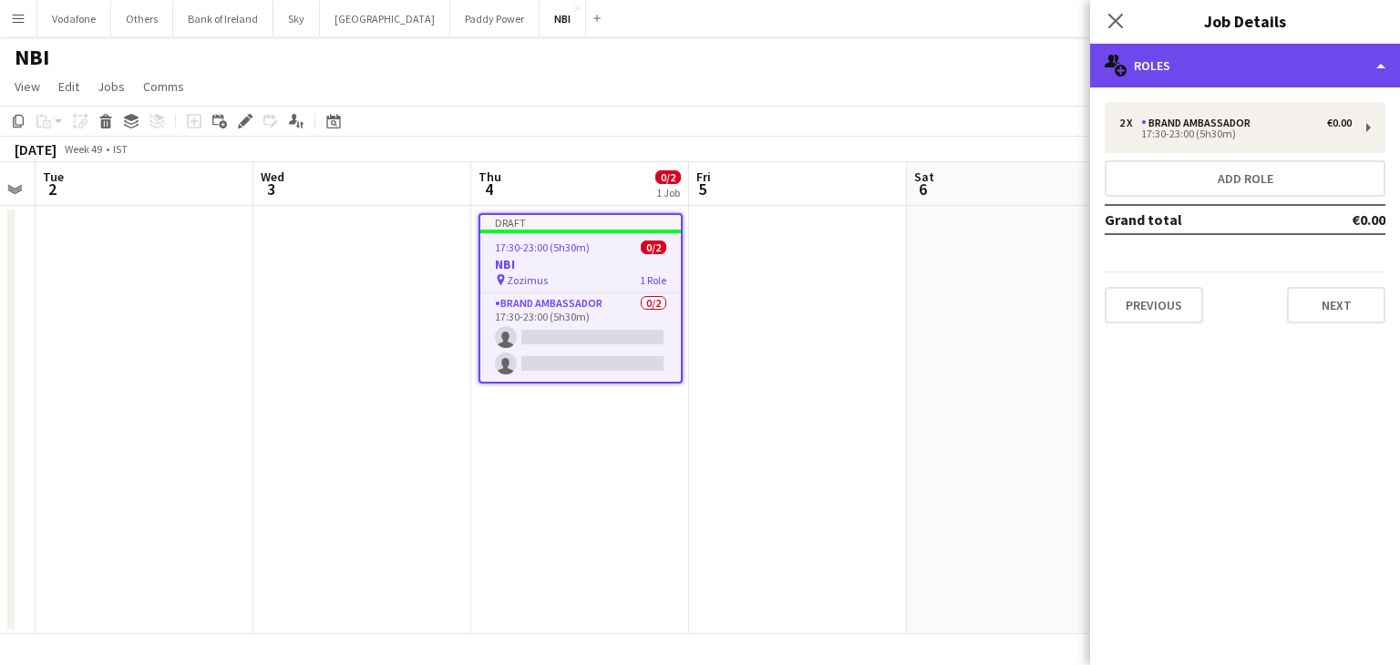
click at [1248, 65] on div "multiple-users-add Roles" at bounding box center [1245, 66] width 310 height 44
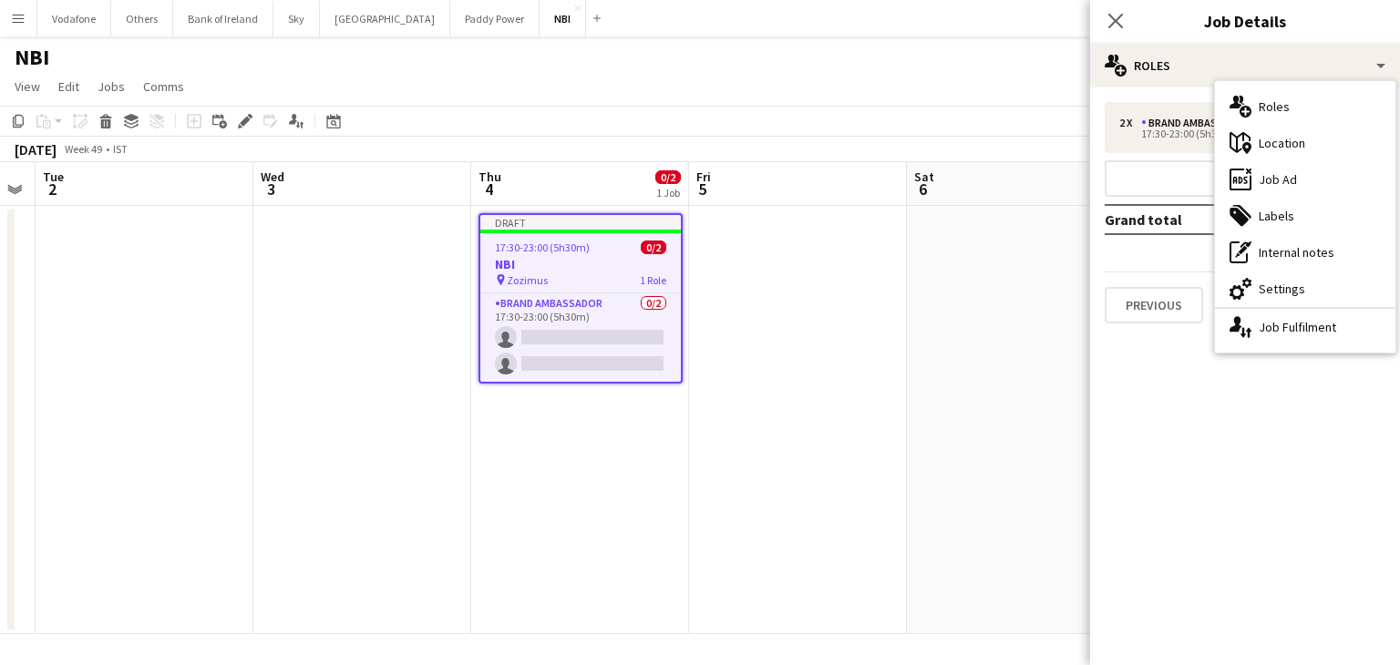
click at [1210, 358] on mat-expansion-panel "pencil3 General details 2 x Brand Ambassador €0.00 17:30-23:00 (5h30m) Add role…" at bounding box center [1245, 377] width 310 height 578
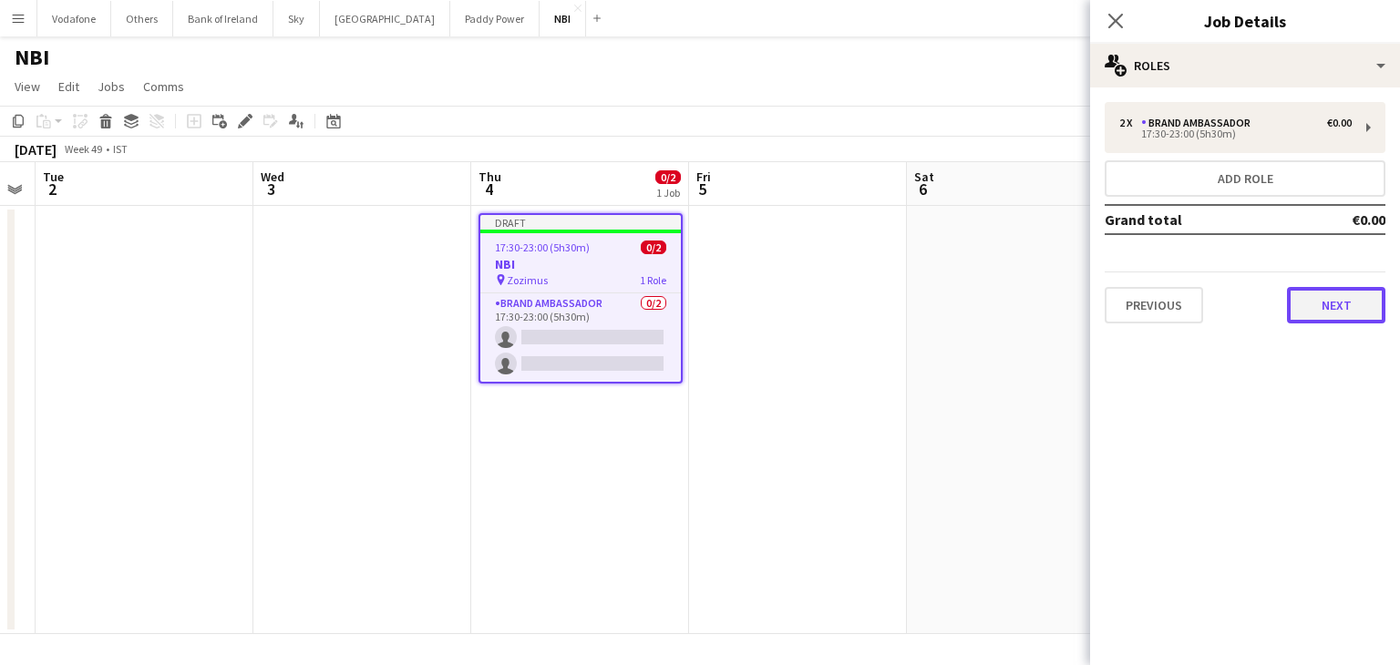
click at [1316, 317] on button "Next" at bounding box center [1336, 305] width 98 height 36
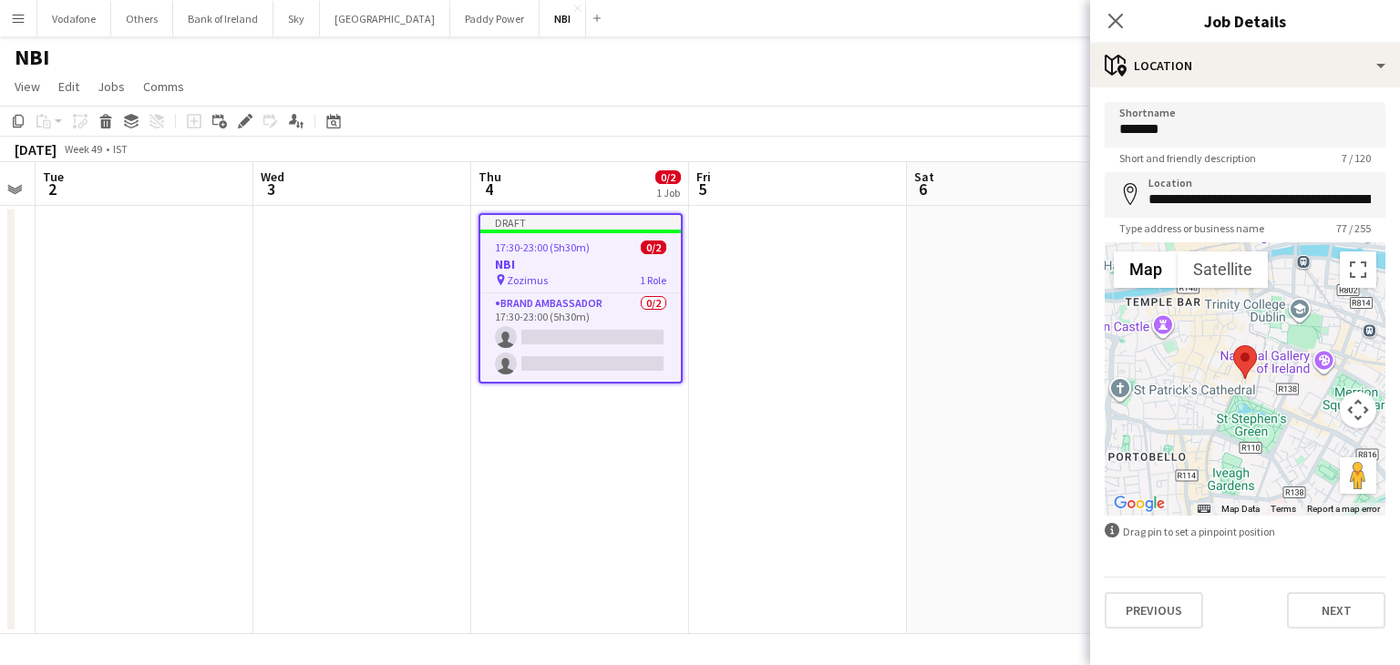
click at [1335, 634] on div "**********" at bounding box center [1245, 366] width 310 height 556
click at [1335, 616] on button "Next" at bounding box center [1336, 611] width 98 height 36
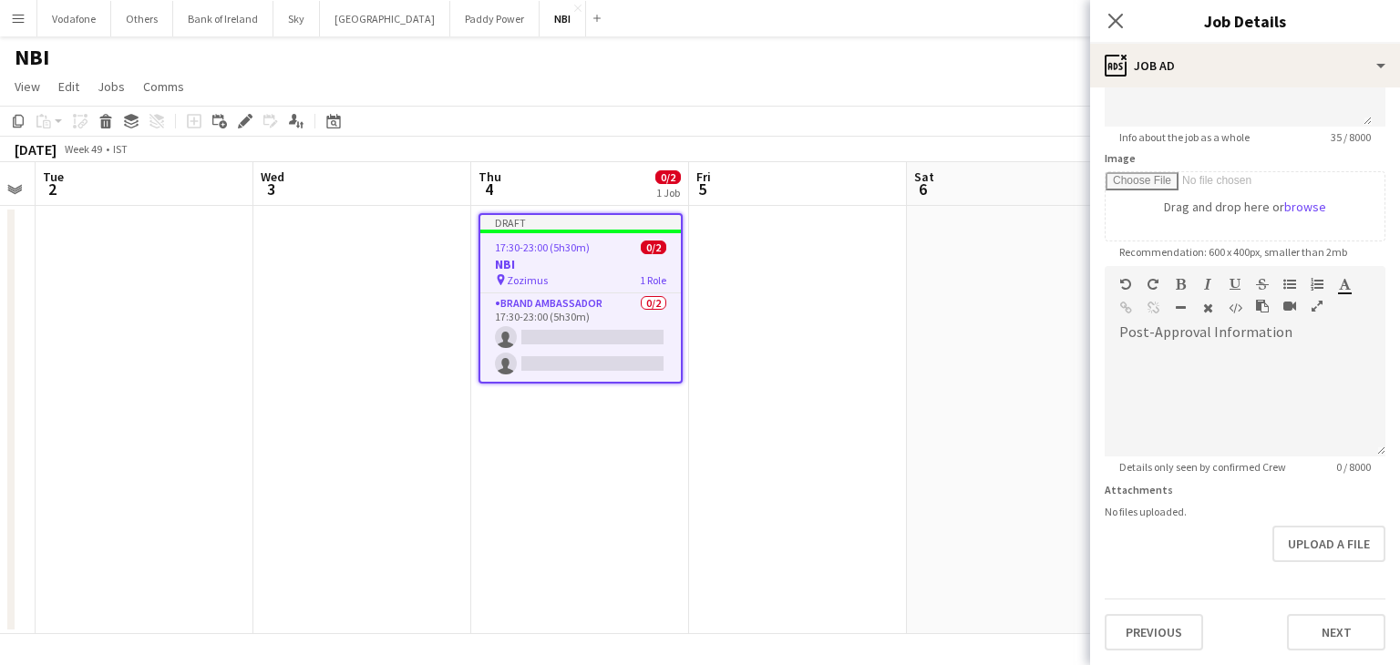
click at [1277, 599] on div "Previous Next" at bounding box center [1245, 625] width 281 height 52
click at [1293, 553] on form "**********" at bounding box center [1245, 258] width 310 height 785
click at [1313, 616] on button "Next" at bounding box center [1336, 634] width 98 height 36
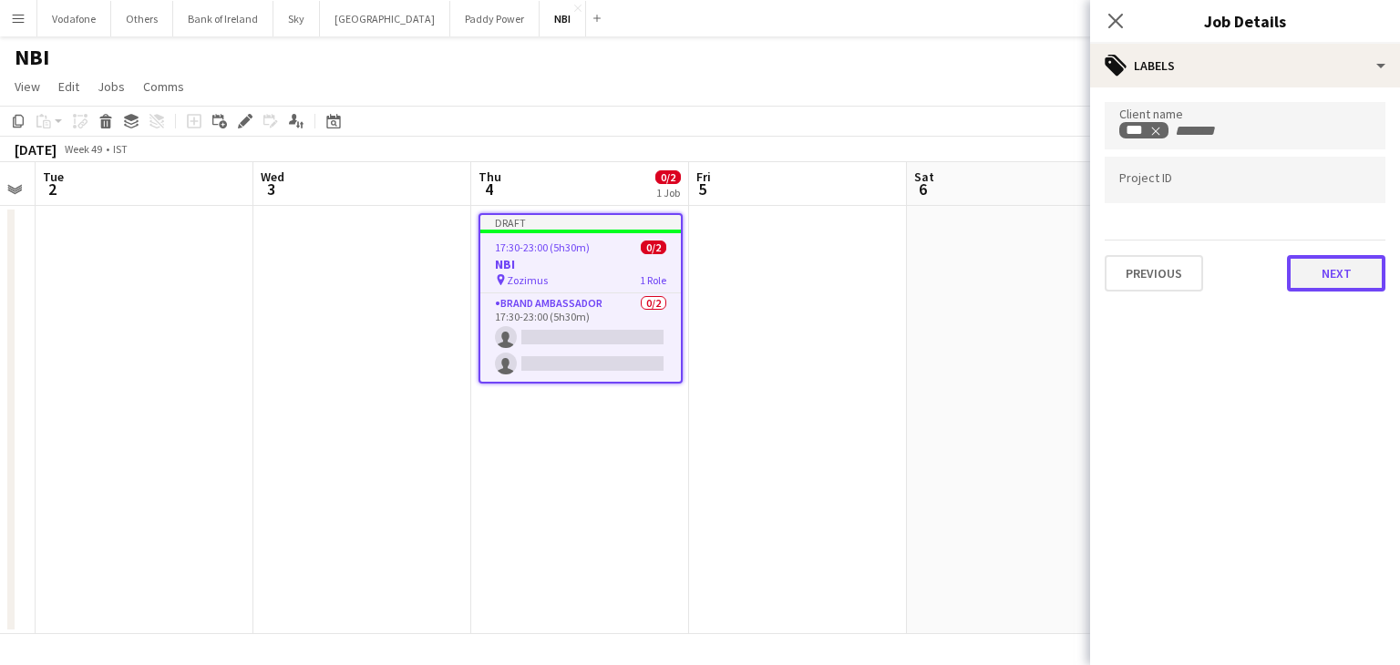
click at [1328, 271] on button "Next" at bounding box center [1336, 273] width 98 height 36
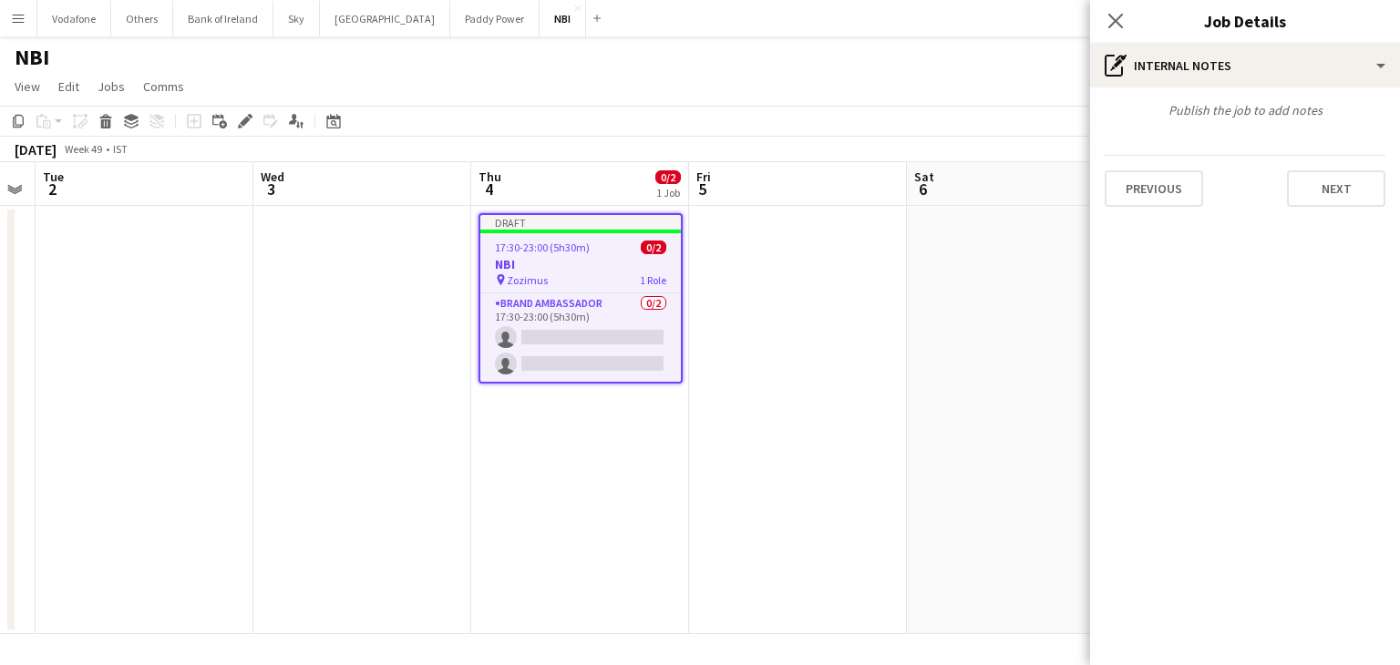
click at [1283, 192] on div "Previous Next" at bounding box center [1245, 181] width 281 height 52
click at [1310, 191] on button "Next" at bounding box center [1336, 188] width 98 height 36
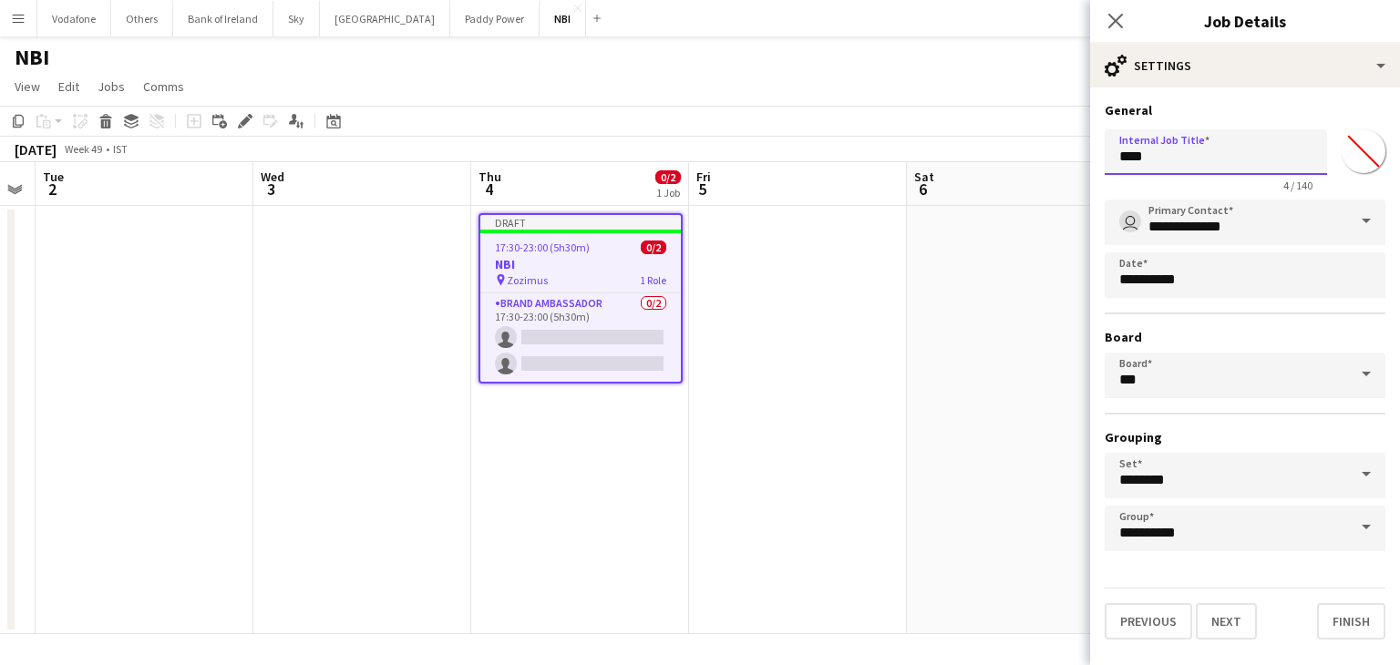
click at [1215, 150] on input "***" at bounding box center [1216, 152] width 222 height 46
type input "**********"
drag, startPoint x: 1345, startPoint y: 644, endPoint x: 1345, endPoint y: 631, distance: 13.7
click at [1345, 643] on div "**********" at bounding box center [1245, 371] width 310 height 567
click at [1345, 631] on button "Finish" at bounding box center [1351, 621] width 68 height 36
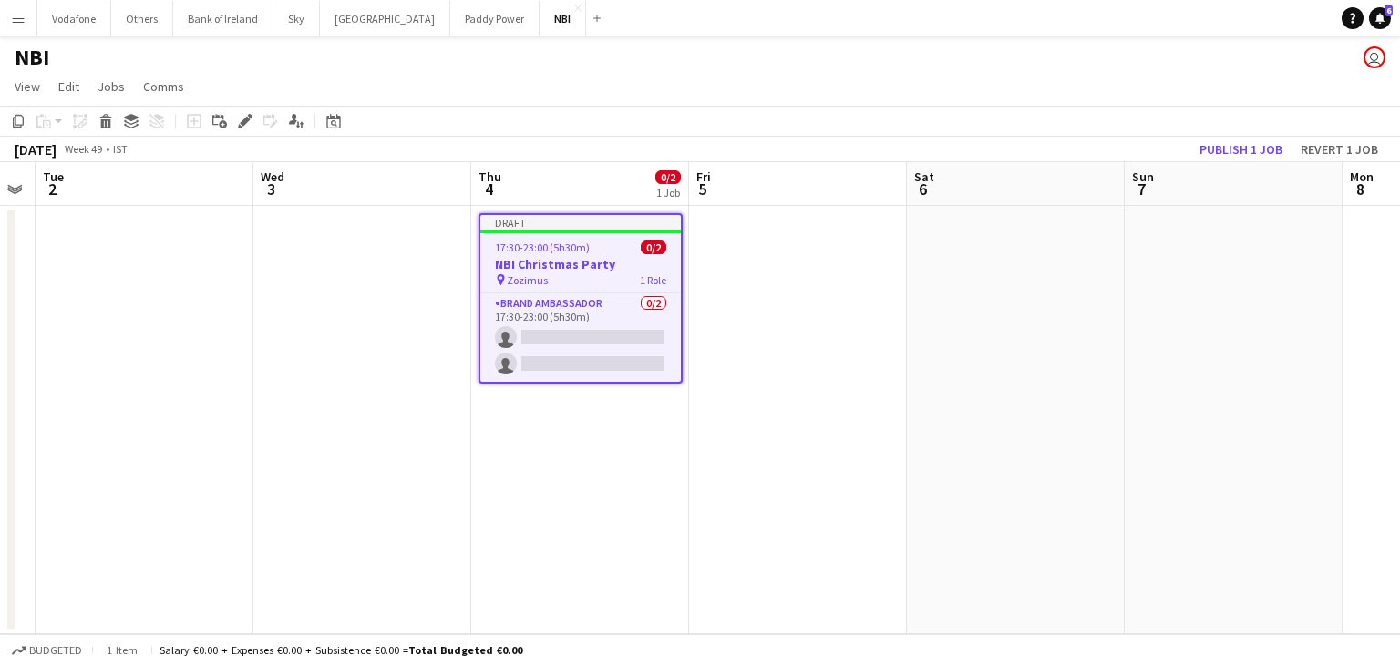
click at [903, 322] on app-date-cell at bounding box center [798, 420] width 218 height 428
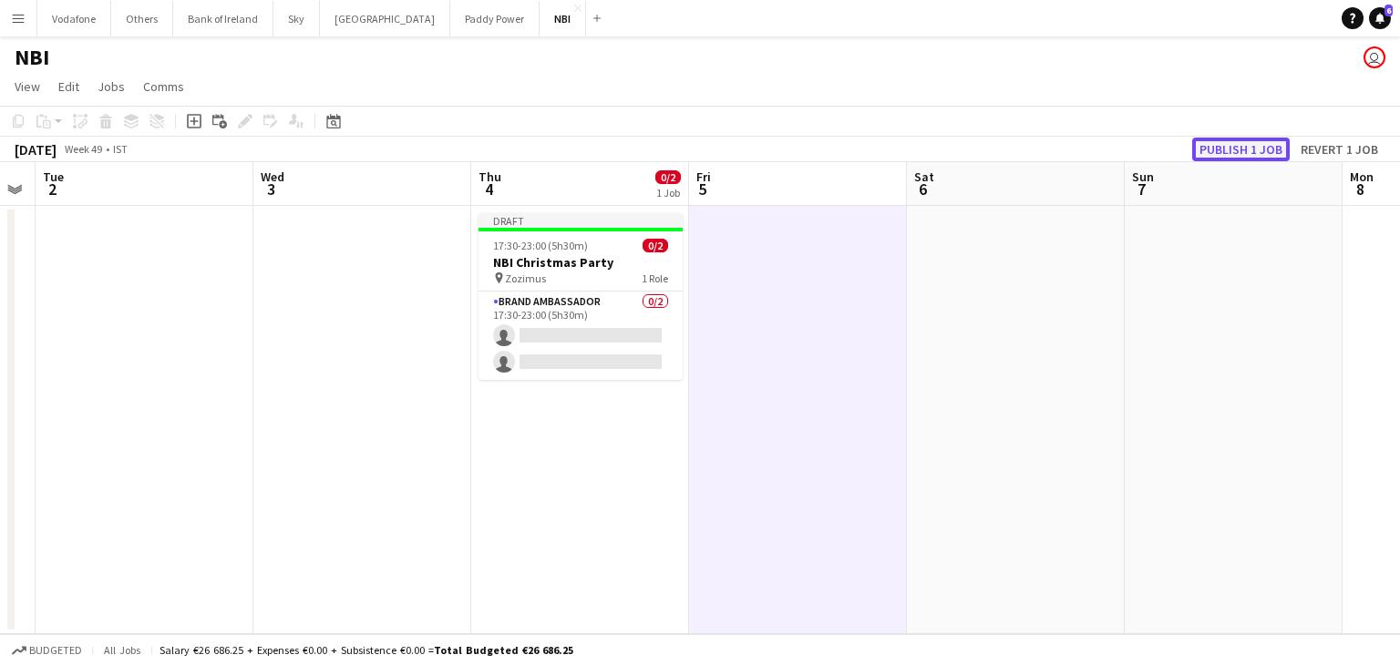
click at [1224, 159] on button "Publish 1 job" at bounding box center [1241, 150] width 98 height 24
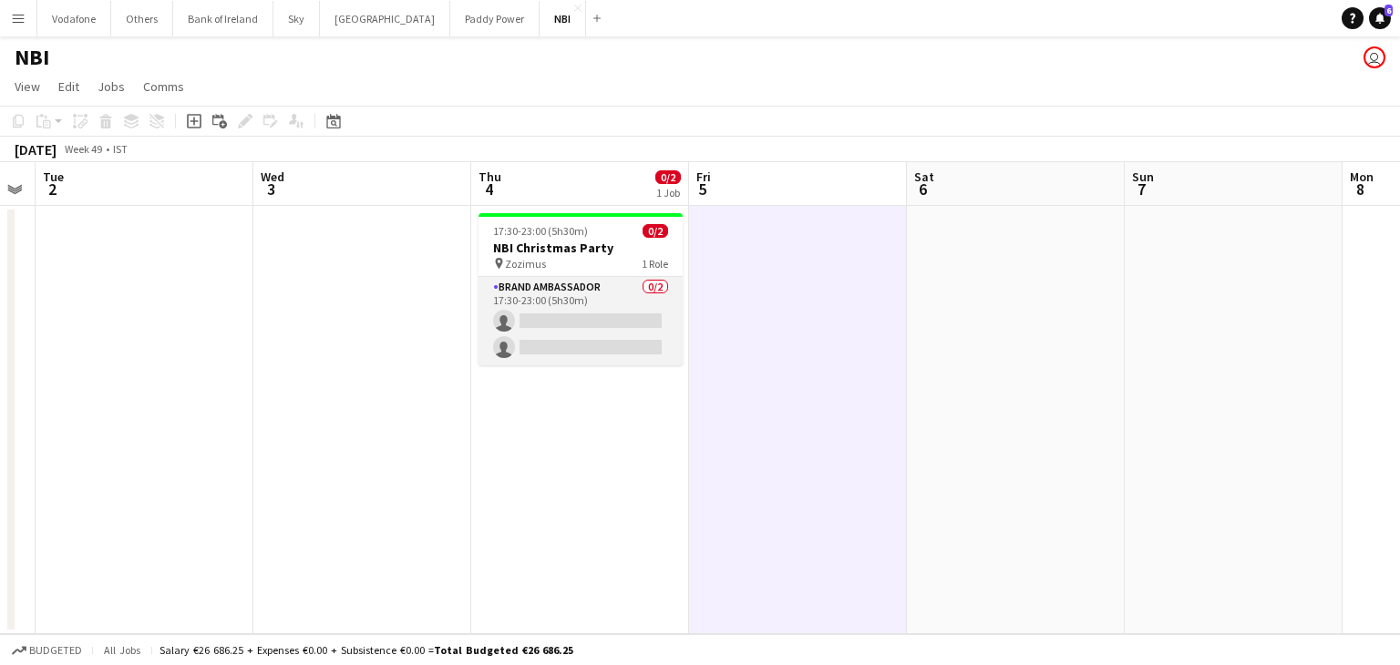
click at [563, 344] on app-card-role "Brand Ambassador 0/2 17:30-23:00 (5h30m) single-neutral-actions single-neutral-…" at bounding box center [581, 321] width 204 height 88
